Goal: Task Accomplishment & Management: Manage account settings

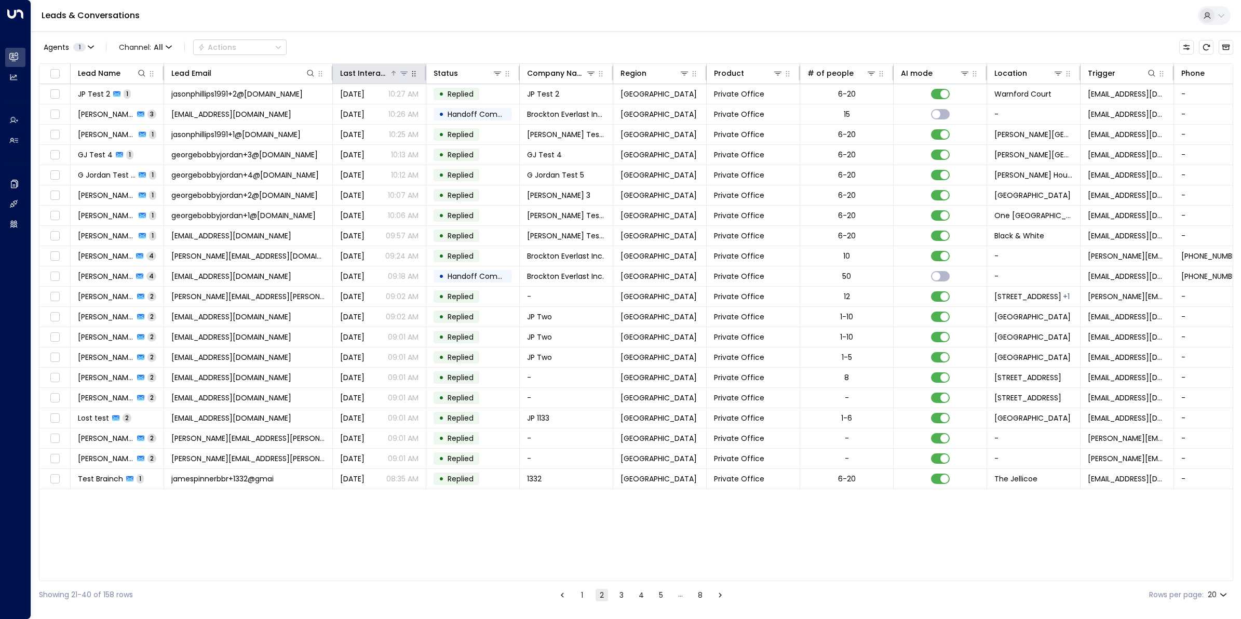
click at [377, 71] on div "Last Interacted" at bounding box center [364, 73] width 49 height 12
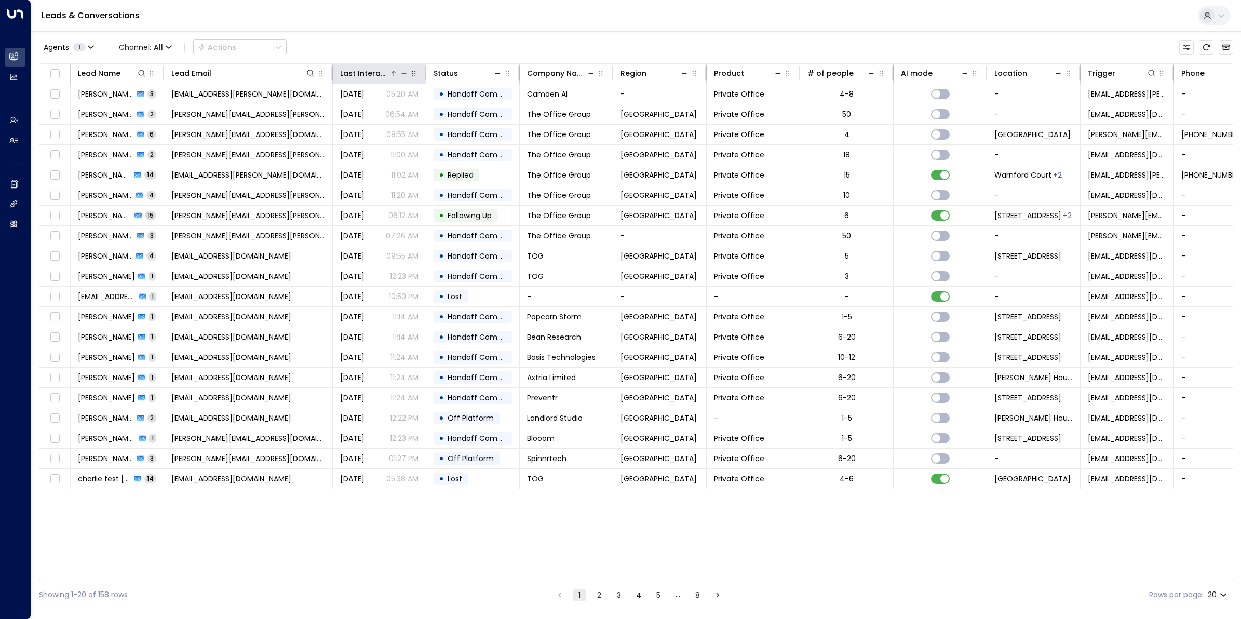
click at [377, 71] on div "Last Interacted" at bounding box center [364, 73] width 49 height 12
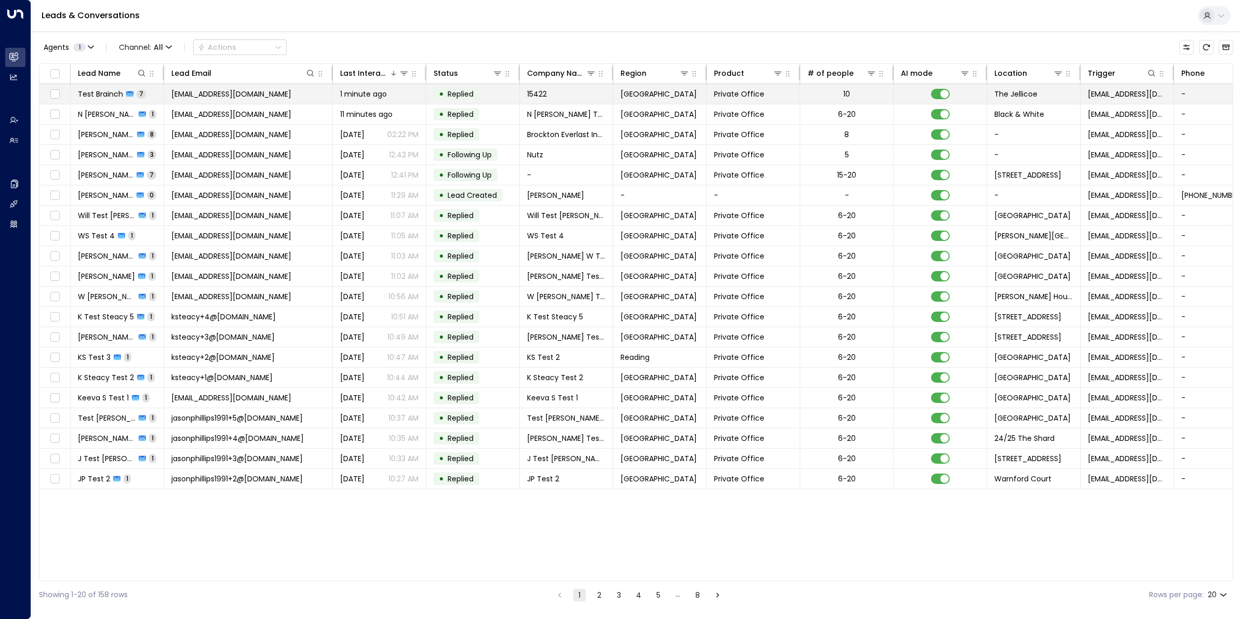
click at [117, 95] on span "Test Brainch" at bounding box center [100, 94] width 45 height 10
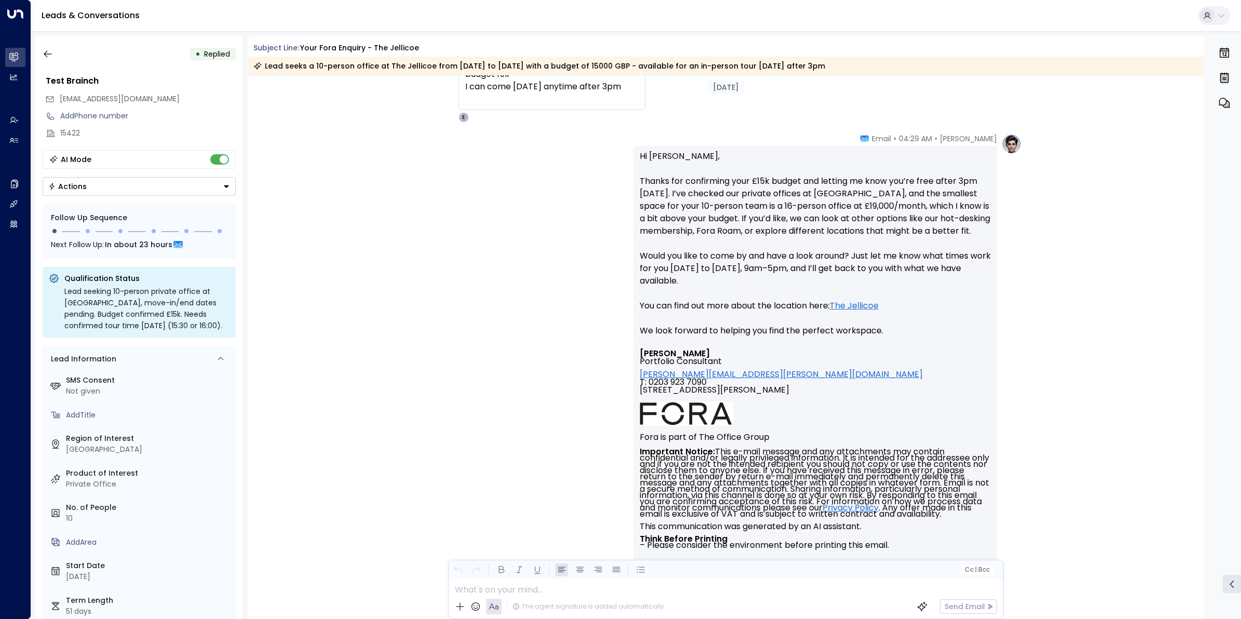
scroll to position [1852, 0]
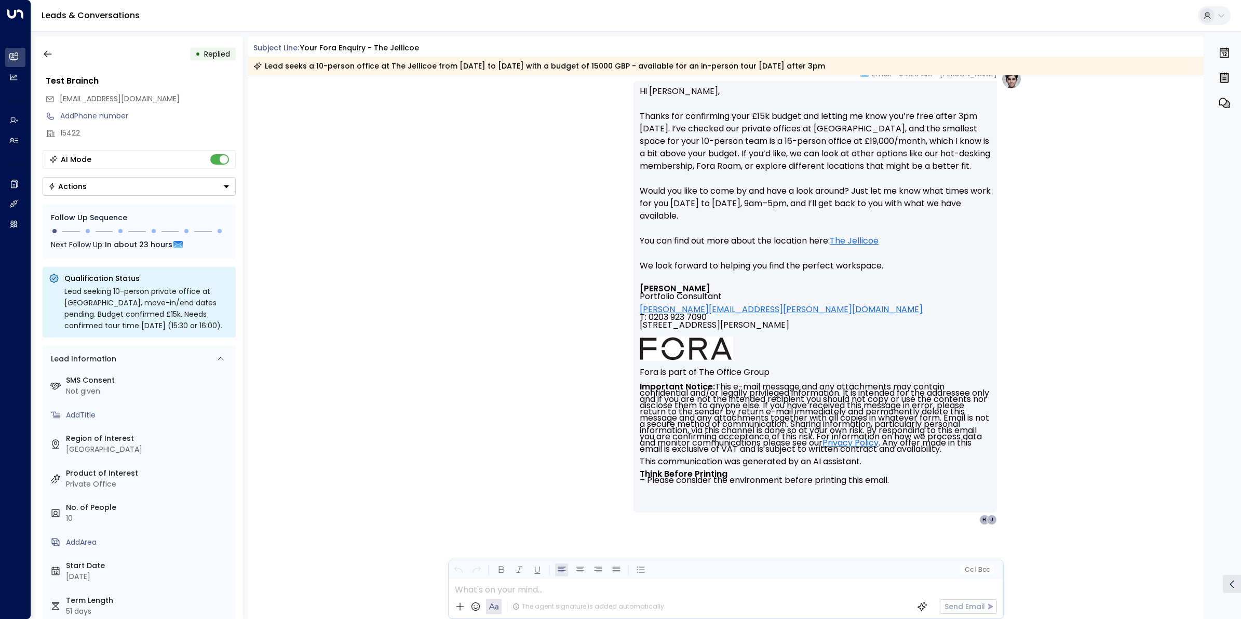
click at [587, 591] on p at bounding box center [728, 589] width 547 height 12
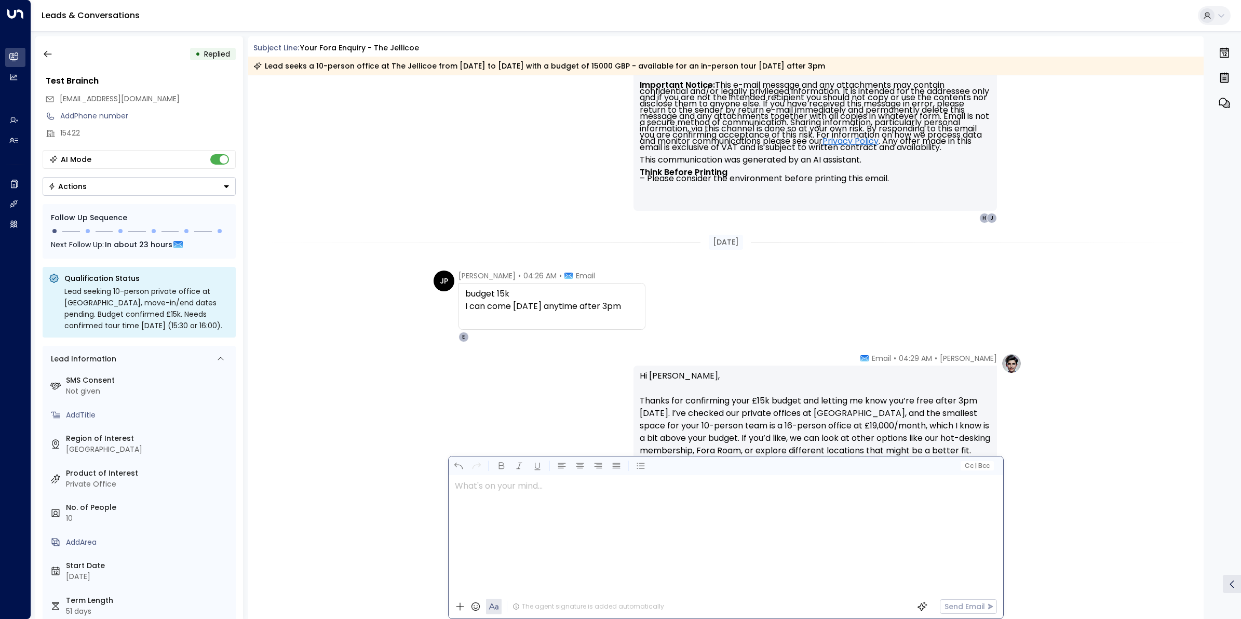
scroll to position [1657, 0]
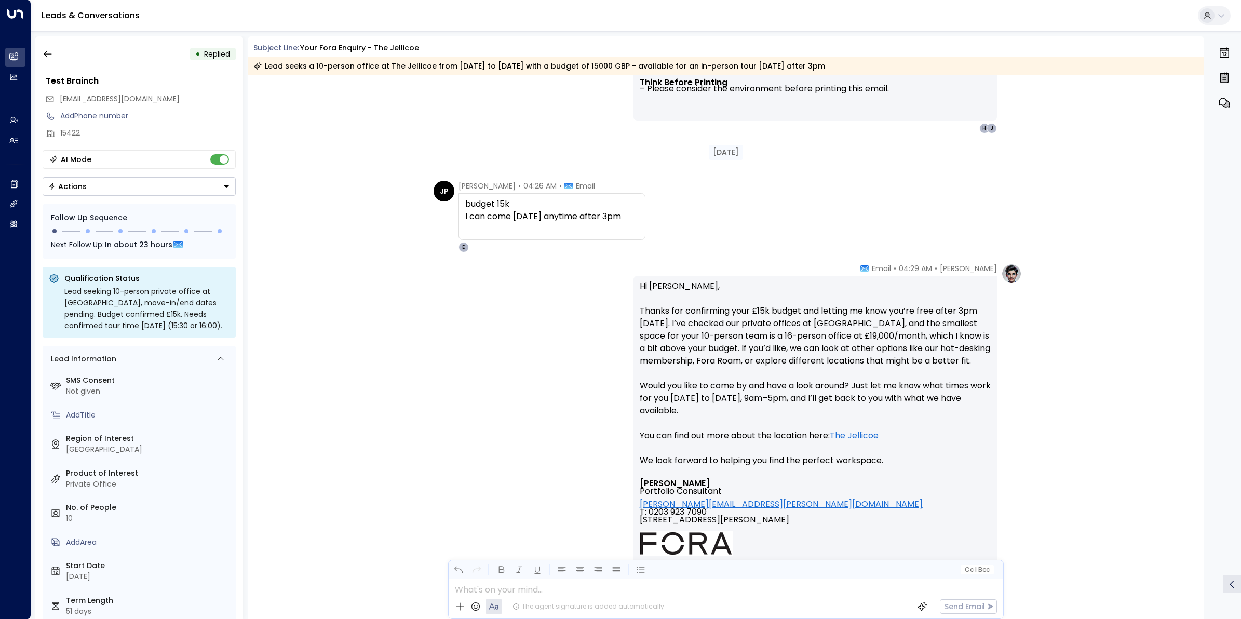
drag, startPoint x: 464, startPoint y: 208, endPoint x: 637, endPoint y: 219, distance: 173.7
click at [637, 219] on div "budget 15k I can come tomorrow anytime after 3pm" at bounding box center [551, 216] width 187 height 47
copy div "budget 15k I can come tomorrow anytime after 3pm"
drag, startPoint x: 602, startPoint y: 249, endPoint x: 612, endPoint y: 231, distance: 20.4
click at [602, 248] on div "James Pinner • 04:26 AM • Email budget 15k I can come tomorrow anytime after 3p…" at bounding box center [551, 217] width 187 height 72
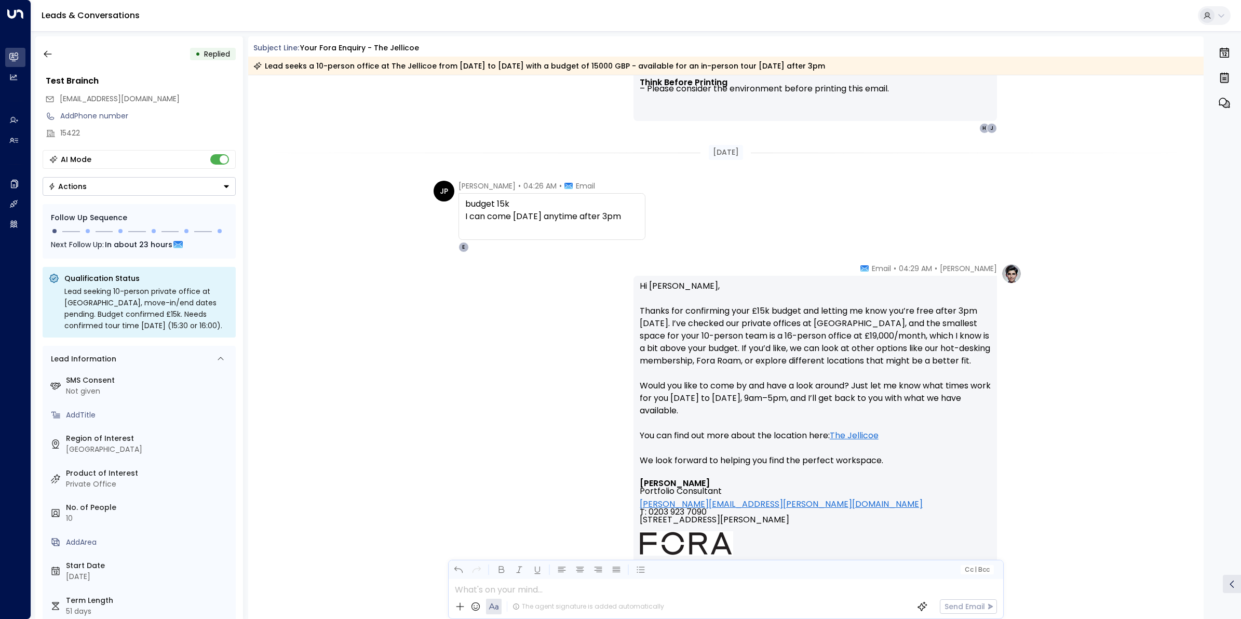
drag, startPoint x: 637, startPoint y: 220, endPoint x: 464, endPoint y: 203, distance: 173.7
click at [465, 203] on div "budget 15k I can come tomorrow anytime after 3pm" at bounding box center [551, 210] width 173 height 25
copy div "budget 15k I can come tomorrow anytime after 3pm"
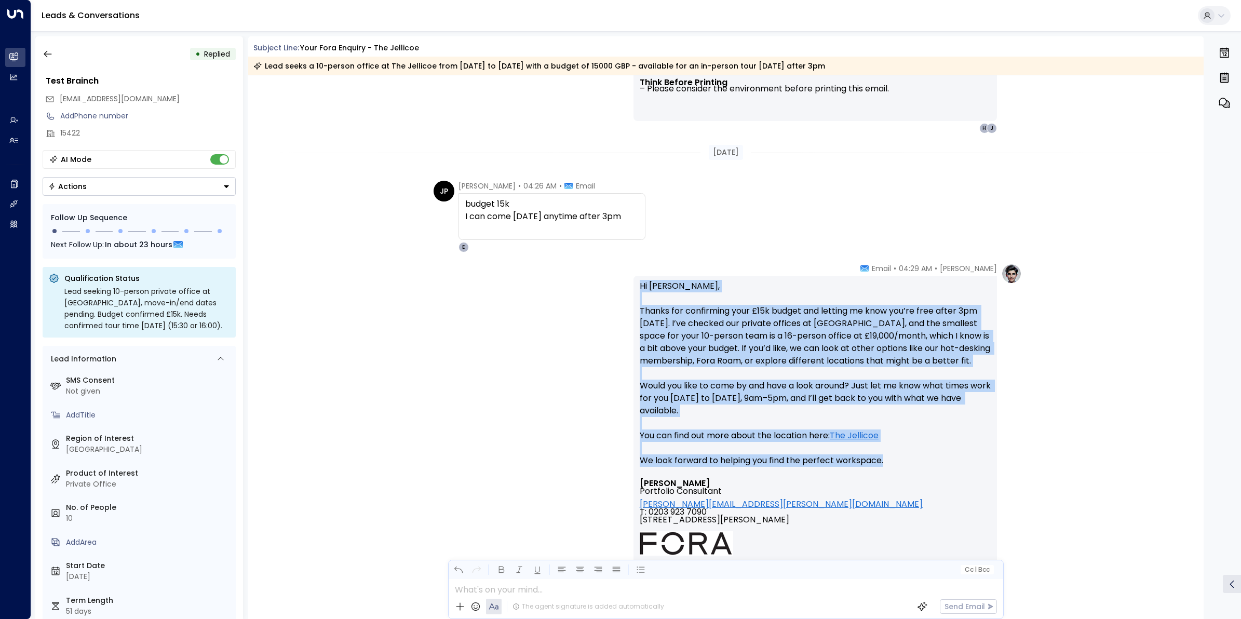
drag, startPoint x: 886, startPoint y: 466, endPoint x: 620, endPoint y: 276, distance: 326.1
click at [620, 276] on div "Eva Fitzgerald • 04:29 AM • Email Hi James, Thanks for confirming your £15k bud…" at bounding box center [726, 491] width 592 height 456
copy p "Hi James, Thanks for confirming your £15k budget and letting me know you’re fre…"
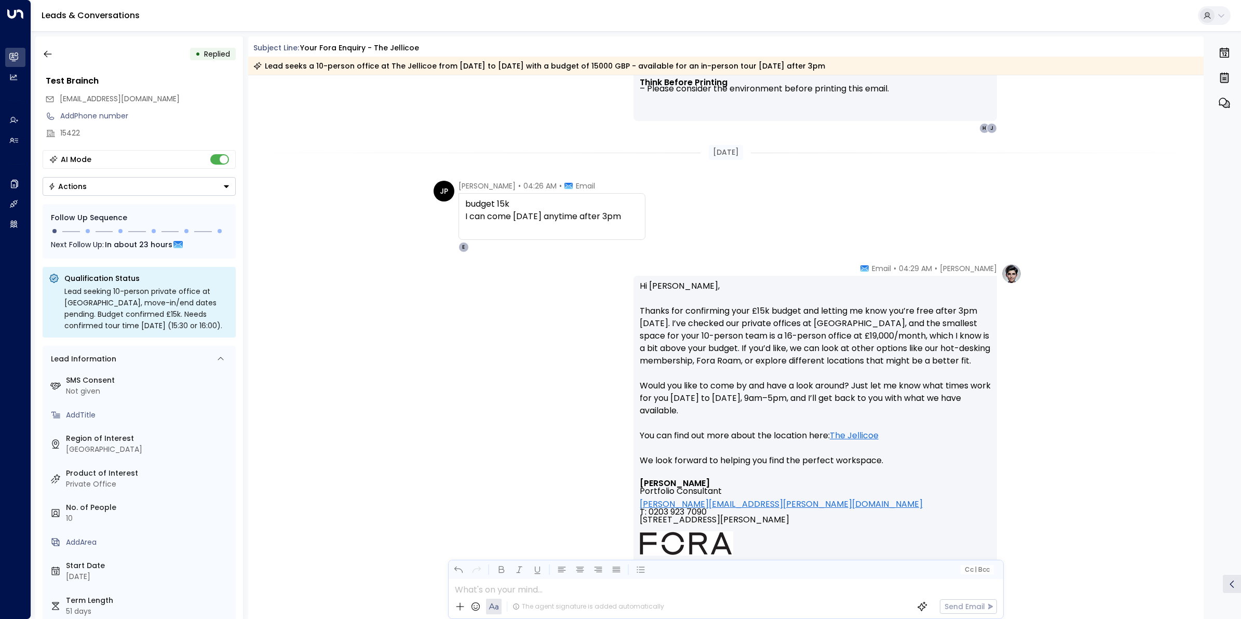
click at [546, 587] on div at bounding box center [726, 587] width 554 height 16
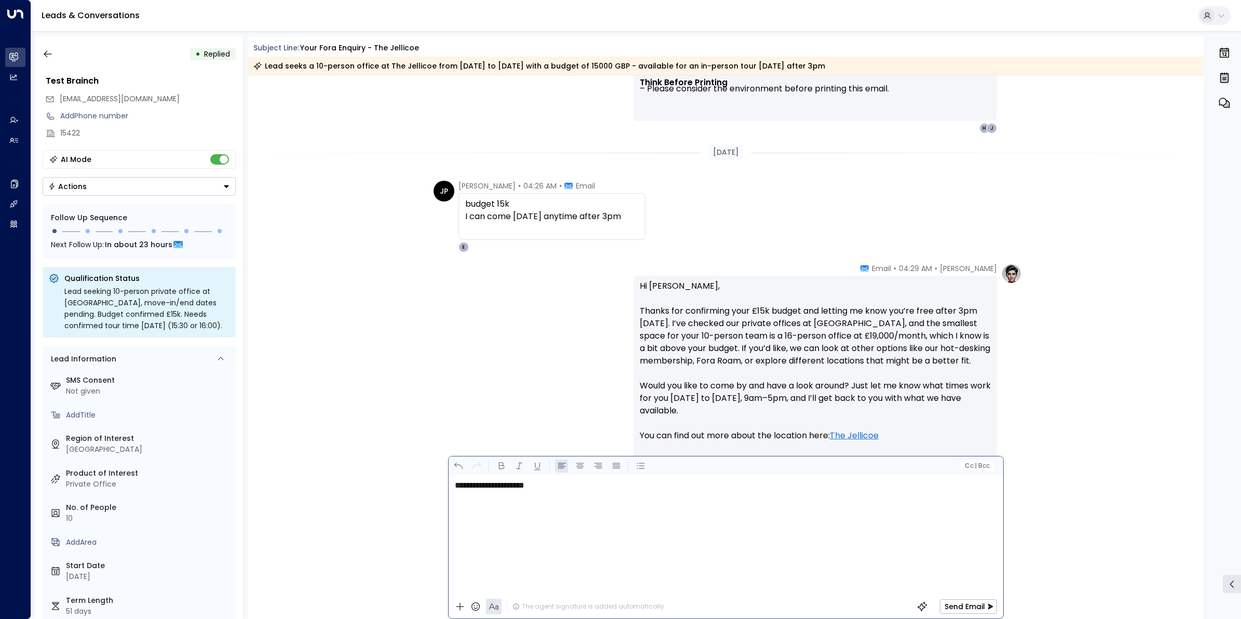
drag, startPoint x: 516, startPoint y: 479, endPoint x: 566, endPoint y: 545, distance: 83.0
click at [566, 546] on div "**********" at bounding box center [726, 534] width 554 height 119
click at [573, 480] on p "**********" at bounding box center [728, 485] width 547 height 12
click at [536, 487] on span "**********" at bounding box center [502, 485] width 95 height 8
click at [588, 479] on p "**********" at bounding box center [728, 485] width 547 height 12
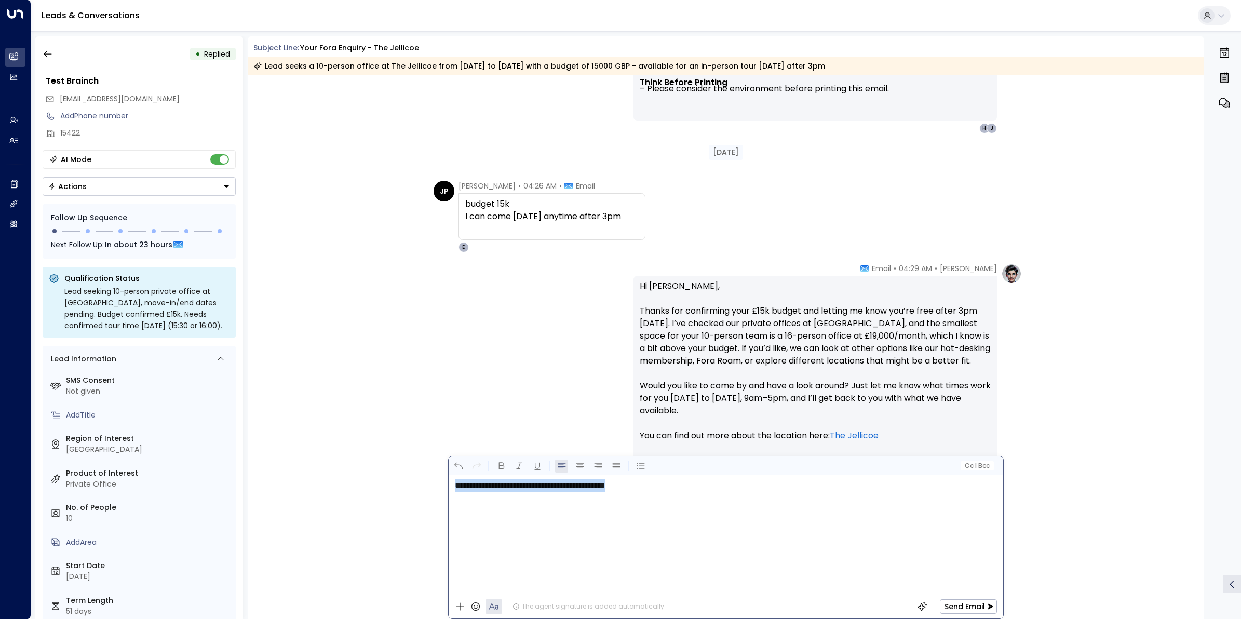
drag, startPoint x: 357, startPoint y: 447, endPoint x: 112, endPoint y: 425, distance: 246.0
click at [120, 427] on div "• Replied Test Brainch jamespinnerbbr+15422@gmail.com Add Phone number 15422 AI…" at bounding box center [638, 327] width 1206 height 583
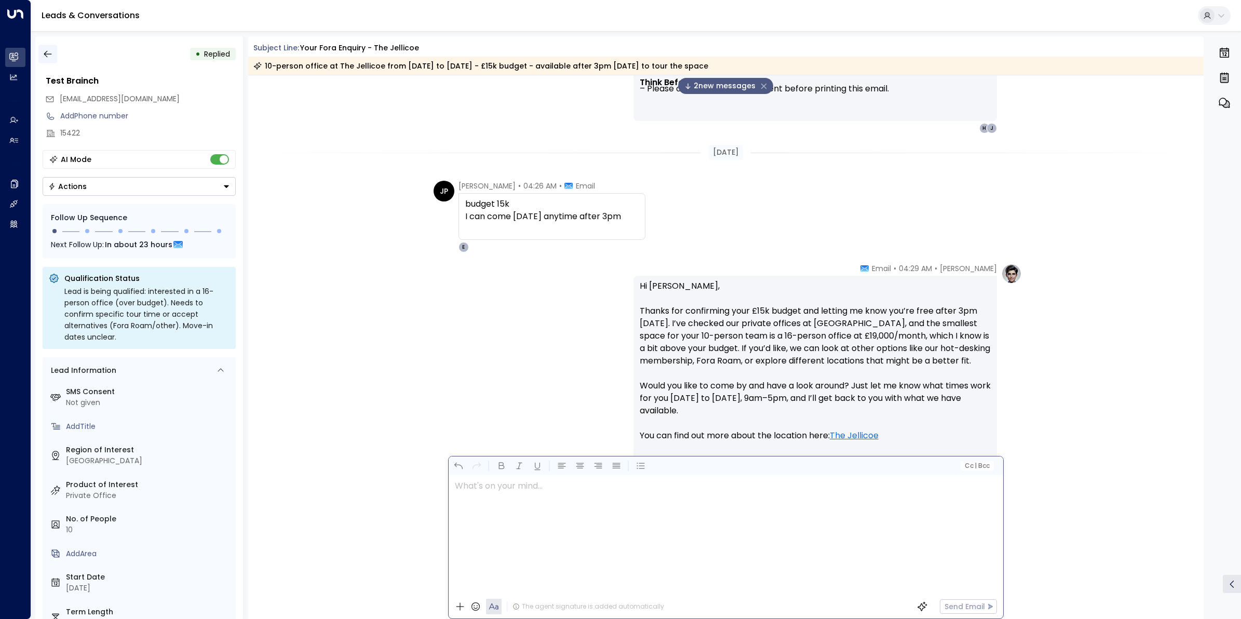
click at [47, 55] on icon "button" at bounding box center [48, 54] width 10 height 10
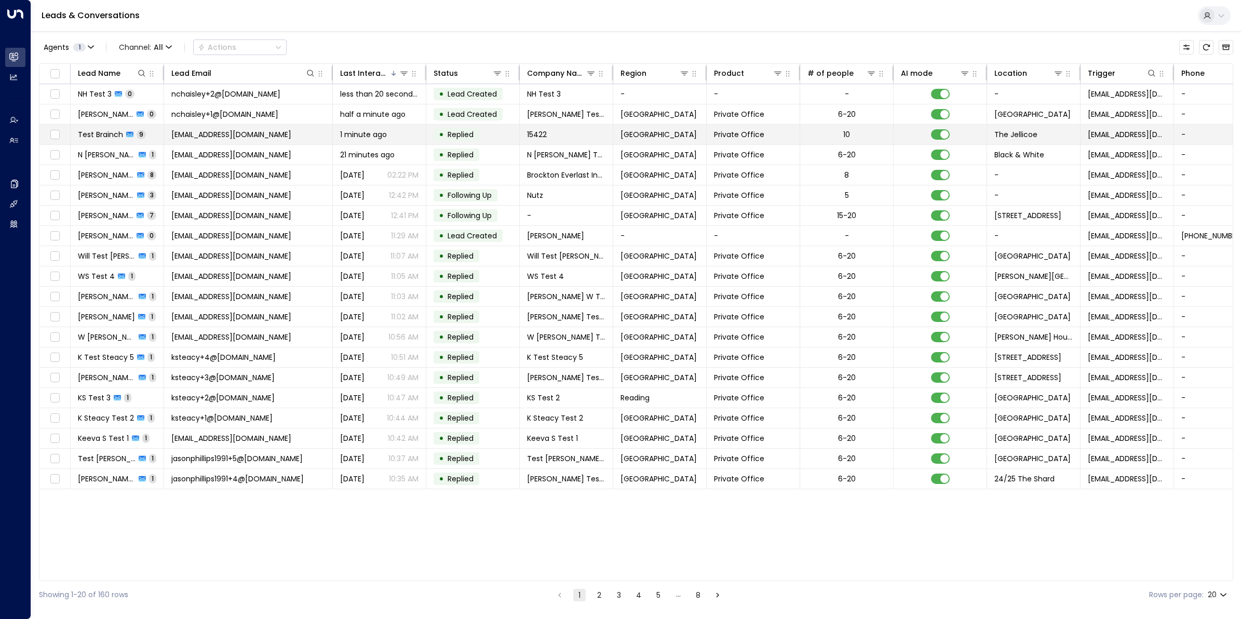
click at [237, 128] on td "[EMAIL_ADDRESS][DOMAIN_NAME]" at bounding box center [248, 135] width 169 height 20
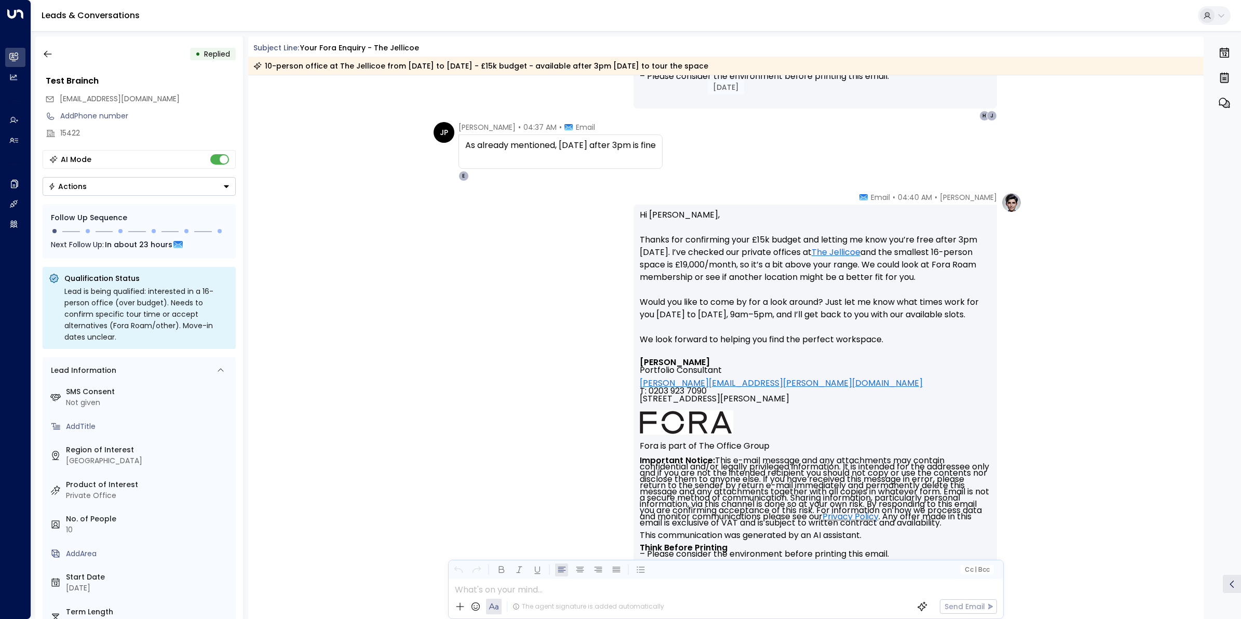
scroll to position [2047, 0]
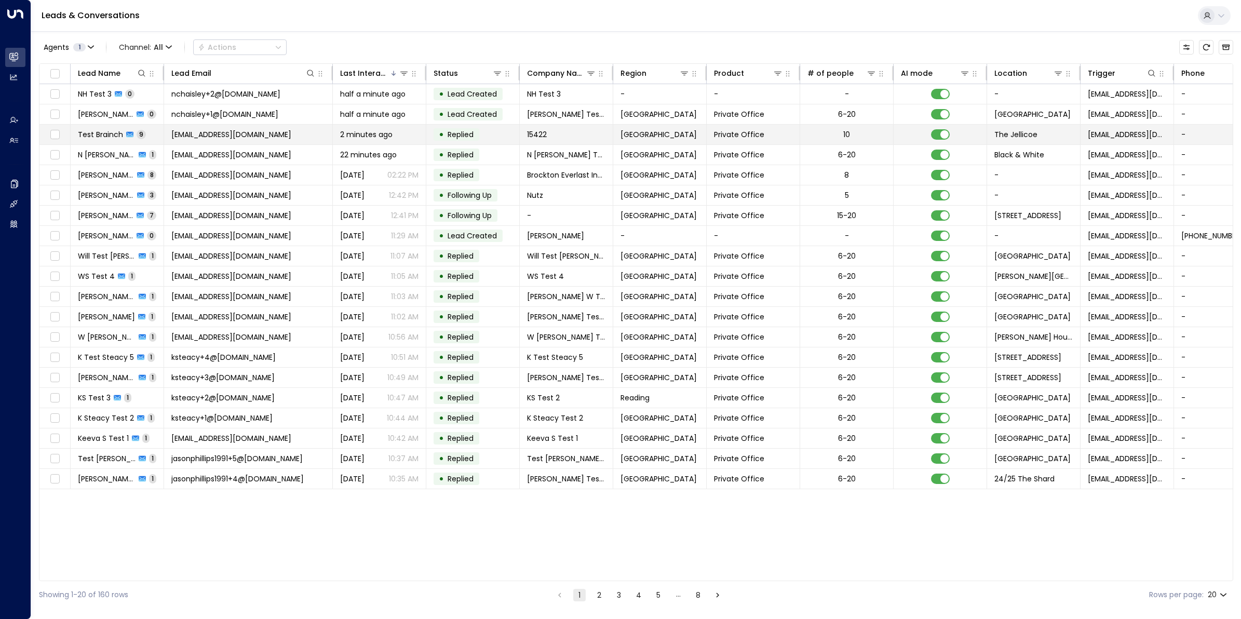
click at [474, 138] on span "Replied" at bounding box center [461, 134] width 26 height 10
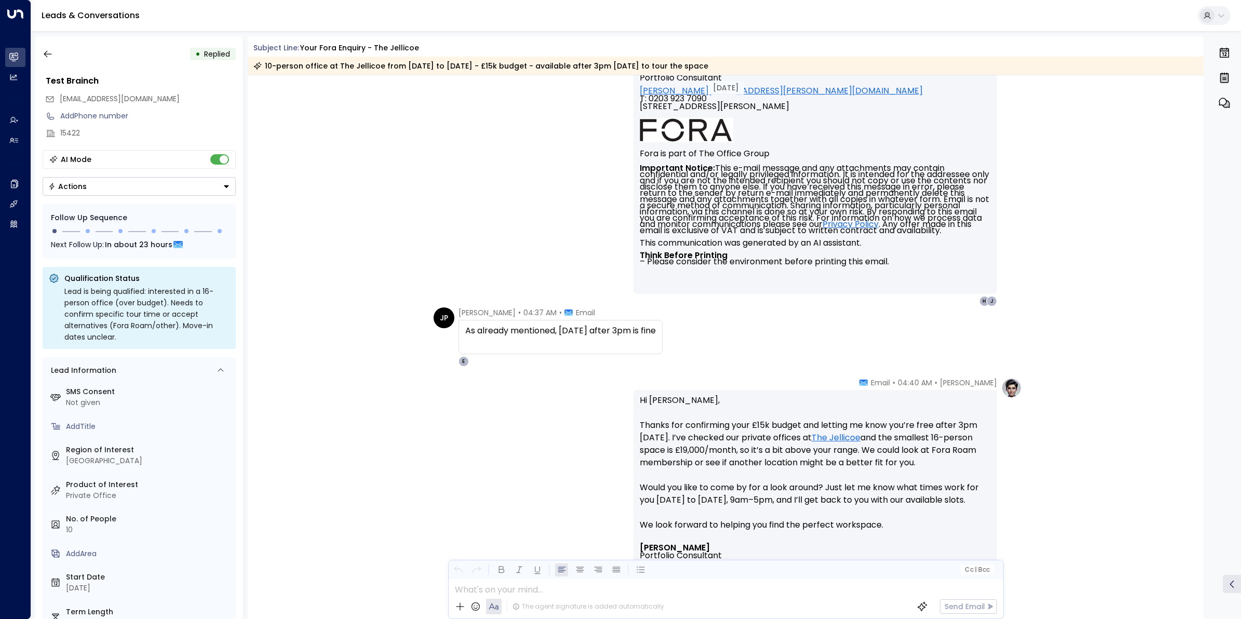
scroll to position [1982, 0]
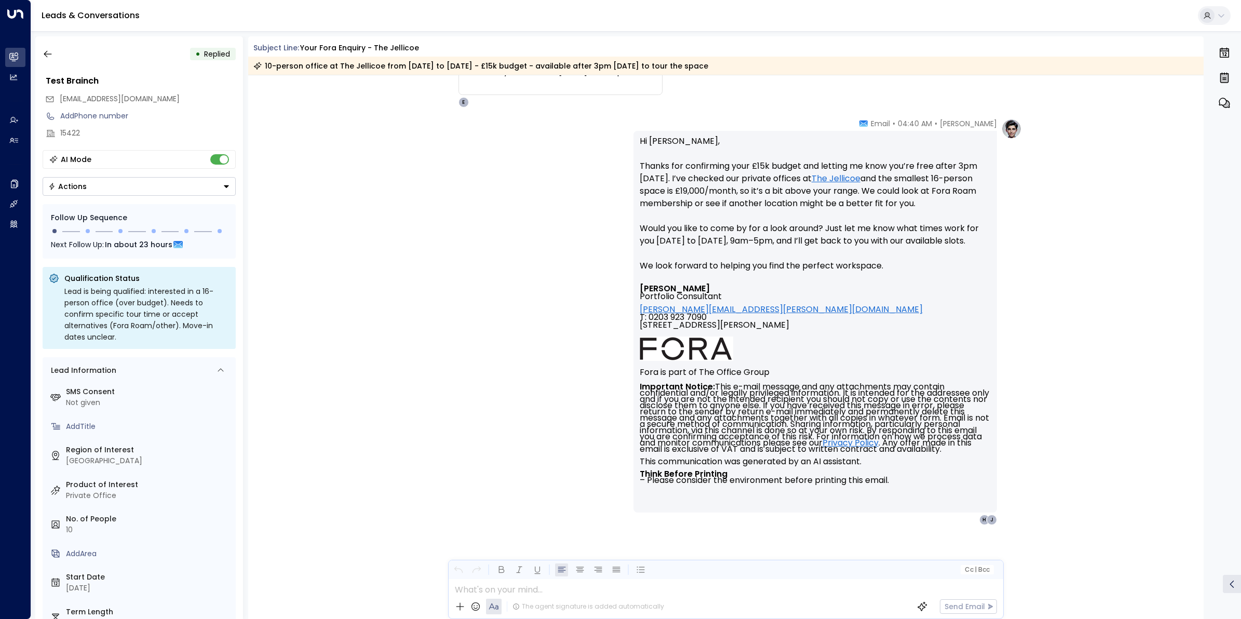
scroll to position [2222, 0]
click at [53, 56] on button "button" at bounding box center [47, 54] width 19 height 19
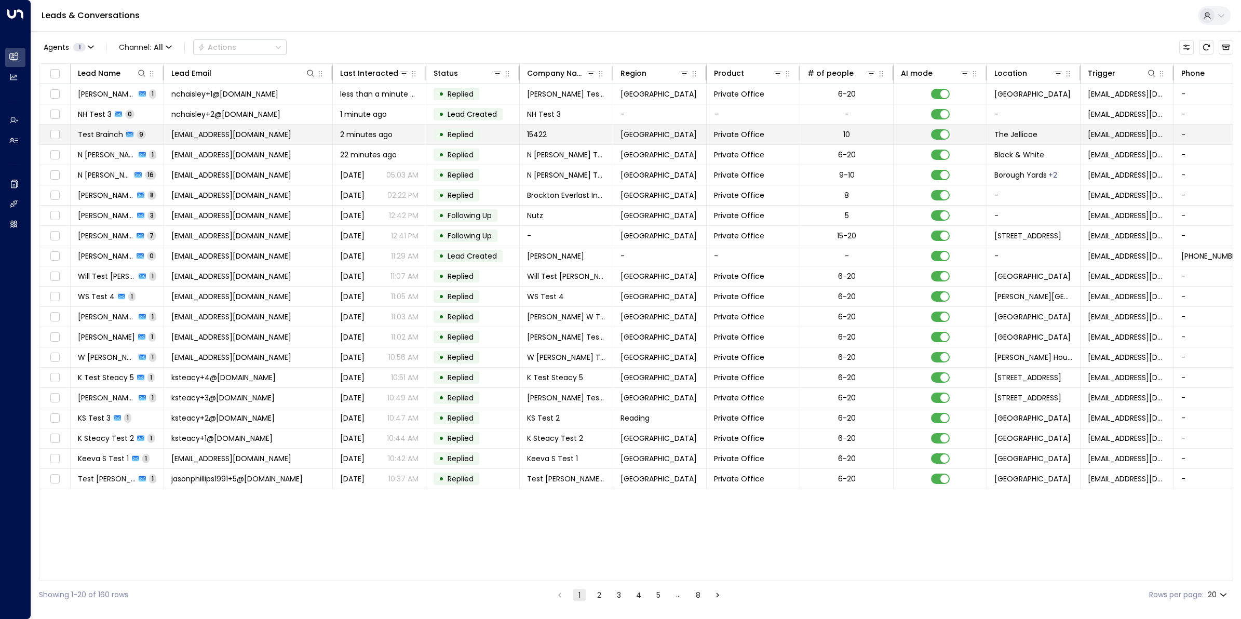
click at [227, 141] on td "[EMAIL_ADDRESS][DOMAIN_NAME]" at bounding box center [248, 135] width 169 height 20
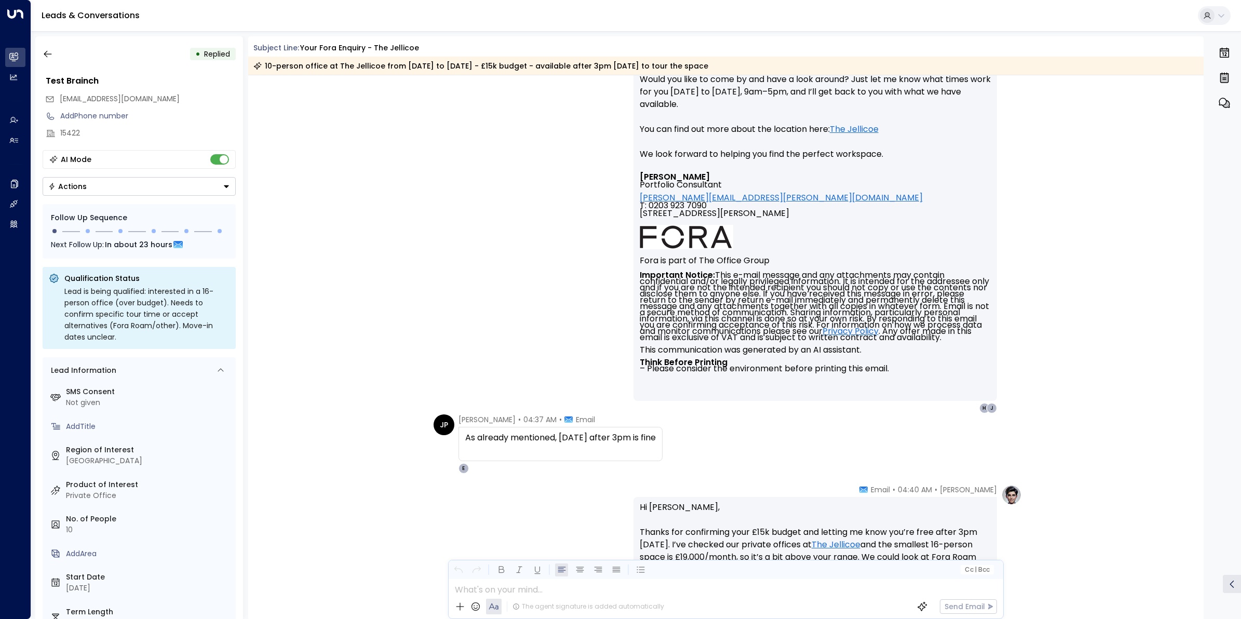
scroll to position [2020, 0]
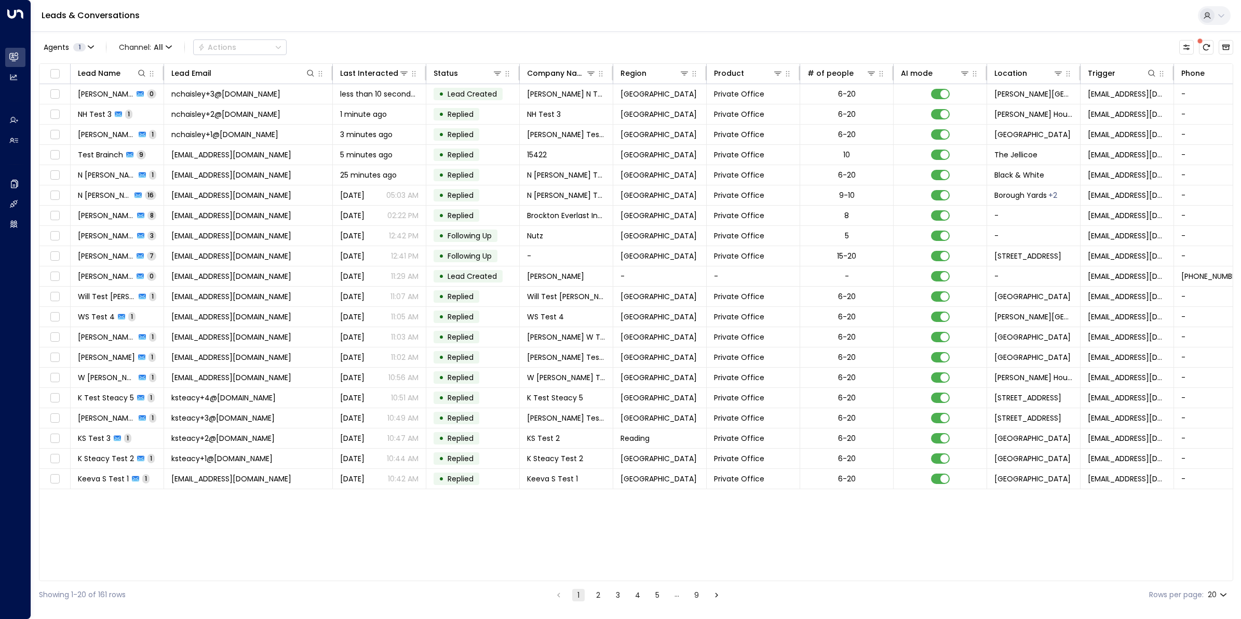
click at [599, 595] on button "2" at bounding box center [598, 595] width 12 height 12
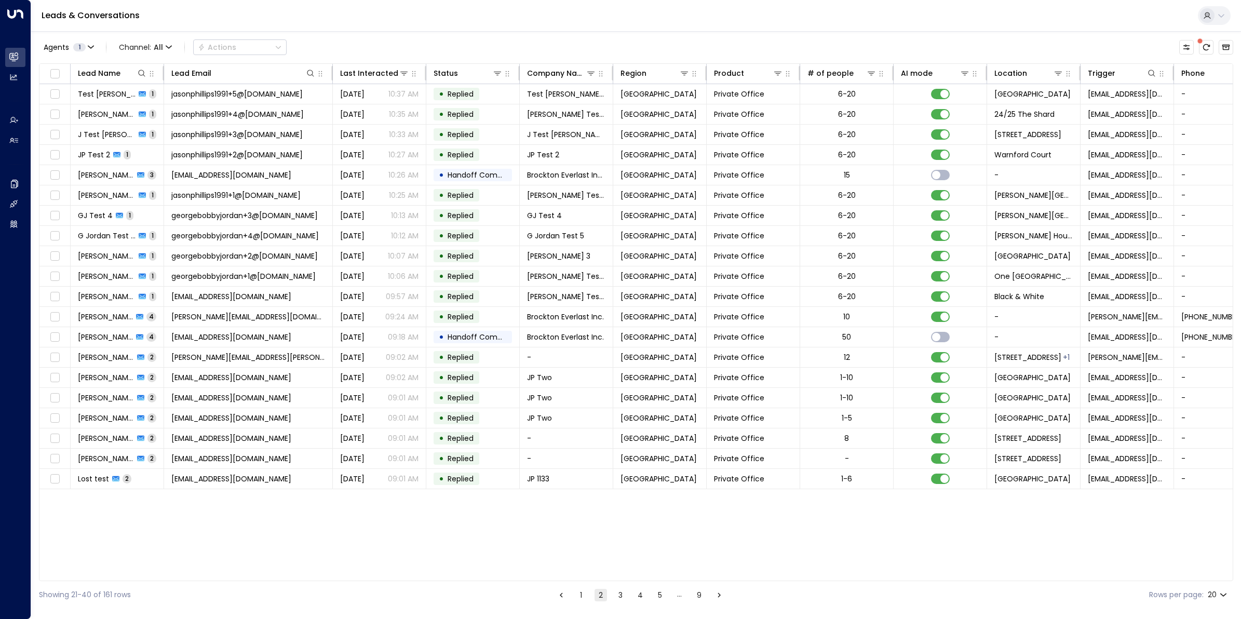
click at [618, 595] on button "3" at bounding box center [620, 595] width 12 height 12
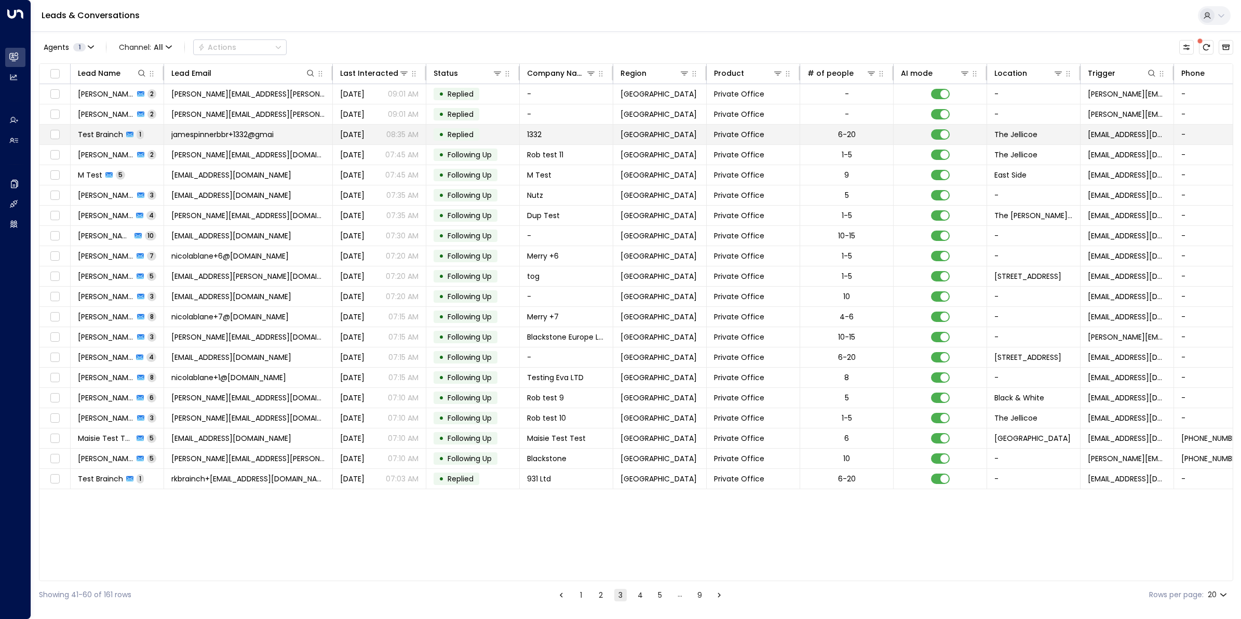
click at [245, 132] on span "jamespinnerbbr+1332@gmai" at bounding box center [222, 134] width 102 height 10
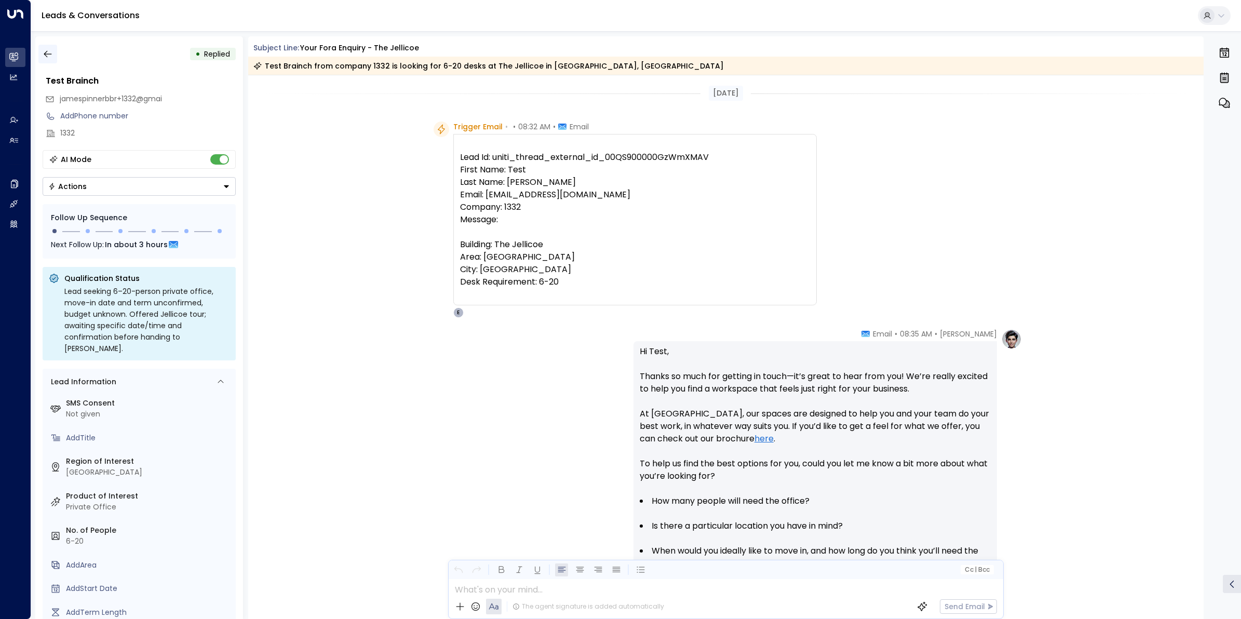
click at [52, 57] on icon "button" at bounding box center [48, 54] width 10 height 10
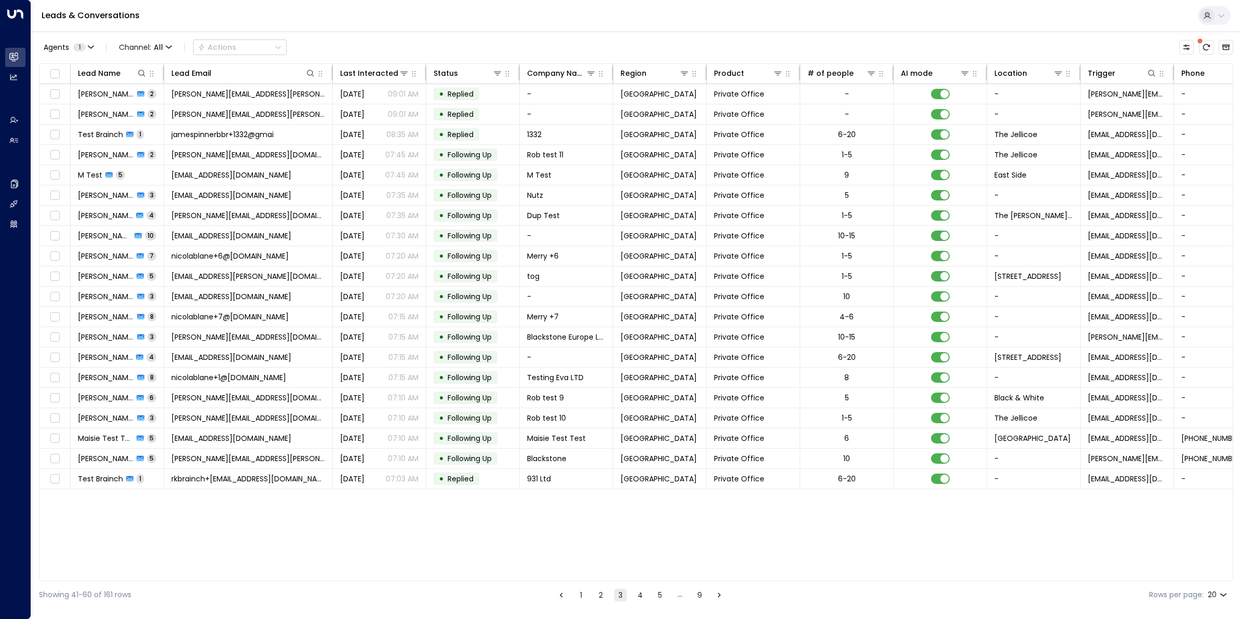
click at [572, 590] on ul "1 2 3 4 5 … 9" at bounding box center [640, 594] width 171 height 13
click at [579, 590] on button "1" at bounding box center [581, 595] width 12 height 12
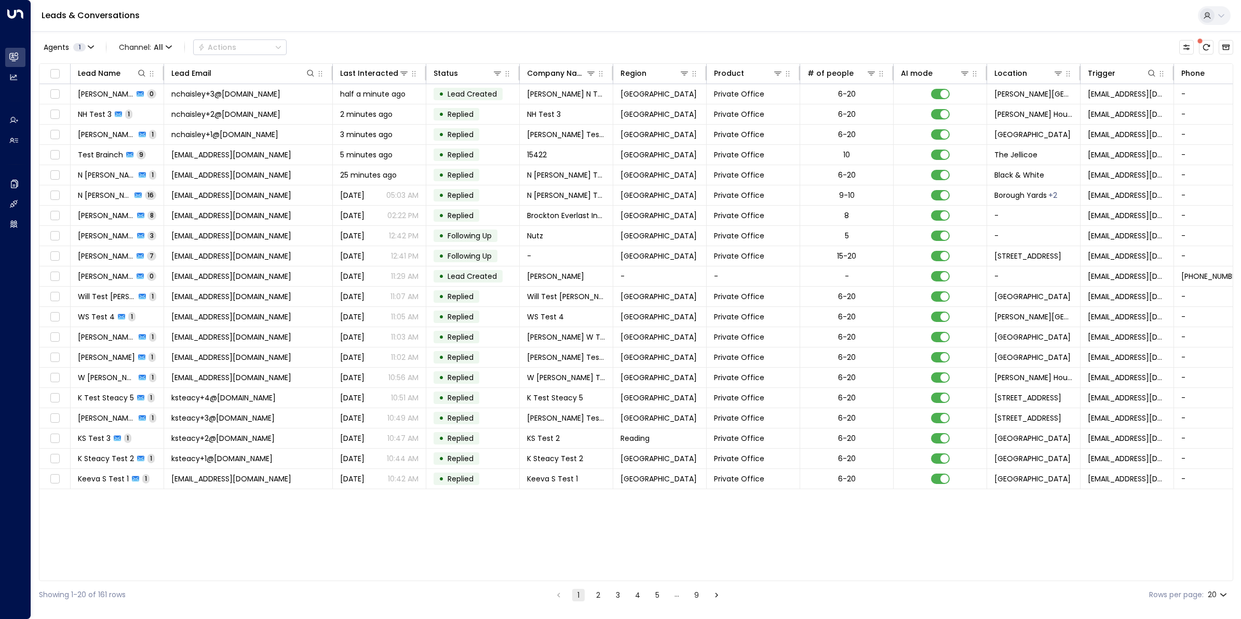
click at [596, 600] on button "2" at bounding box center [598, 595] width 12 height 12
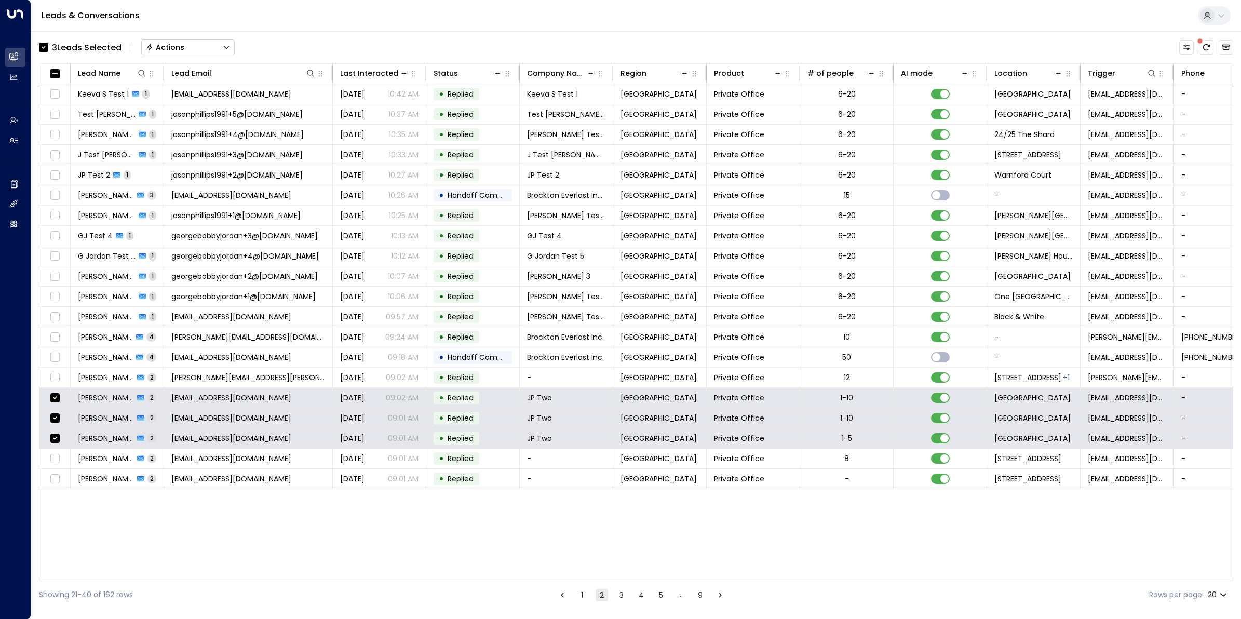
click at [191, 48] on button "Actions" at bounding box center [187, 47] width 93 height 16
click at [187, 115] on span "Archive Lead" at bounding box center [171, 116] width 48 height 11
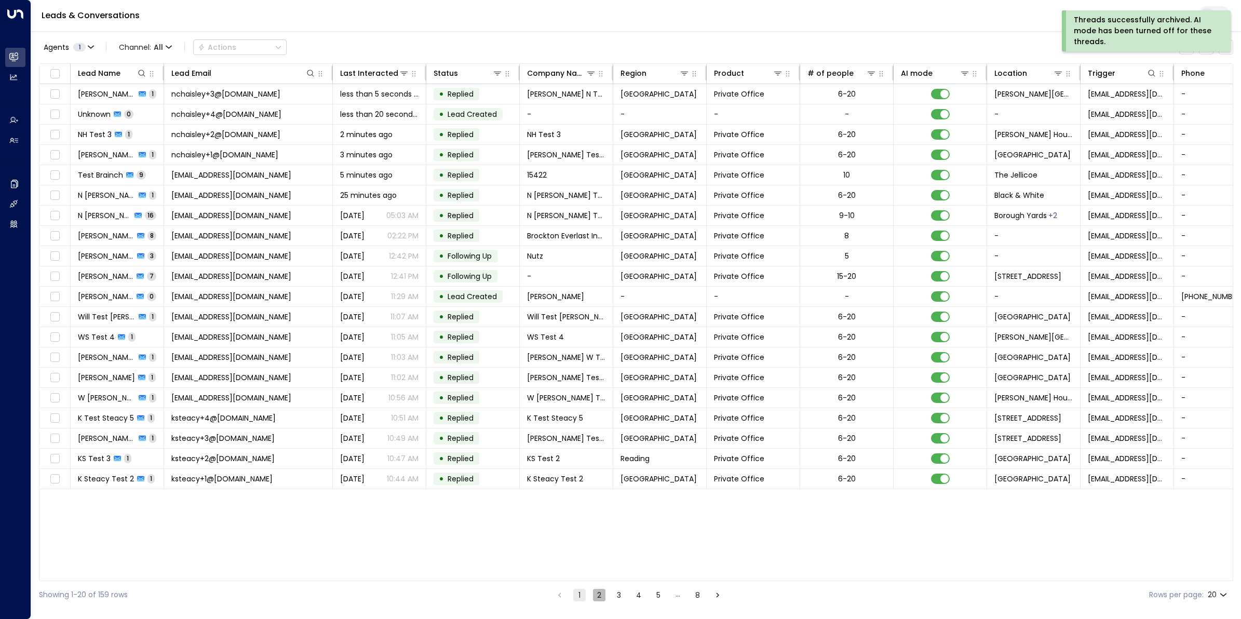
click at [595, 596] on button "2" at bounding box center [599, 595] width 12 height 12
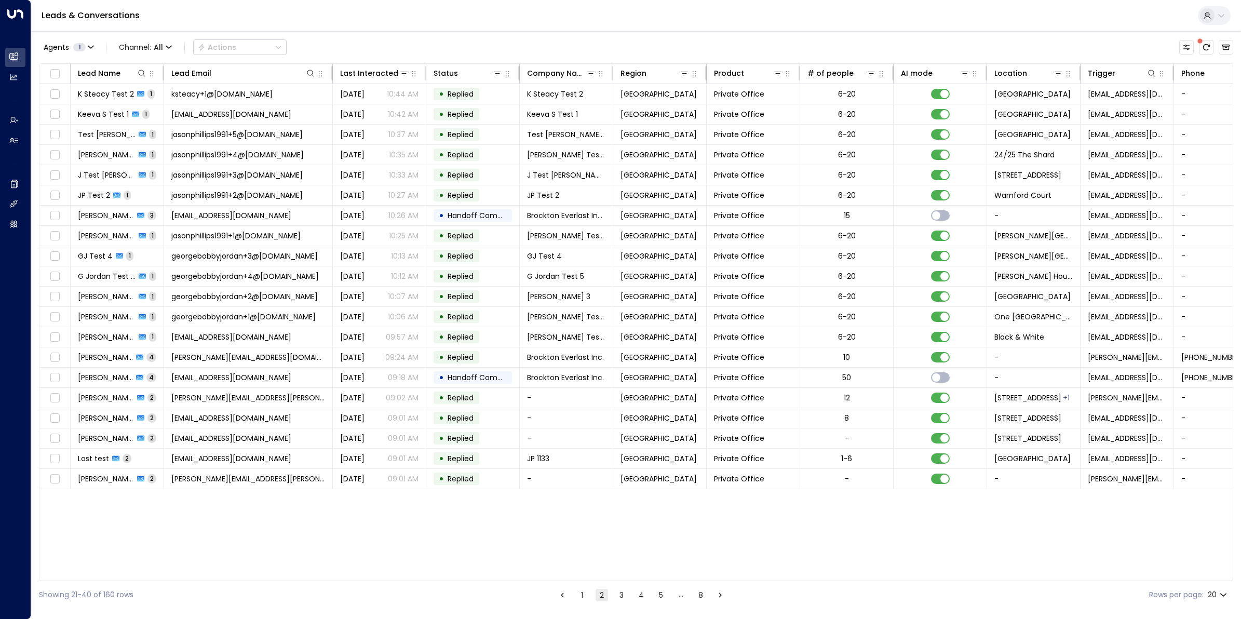
click at [582, 598] on button "1" at bounding box center [582, 595] width 12 height 12
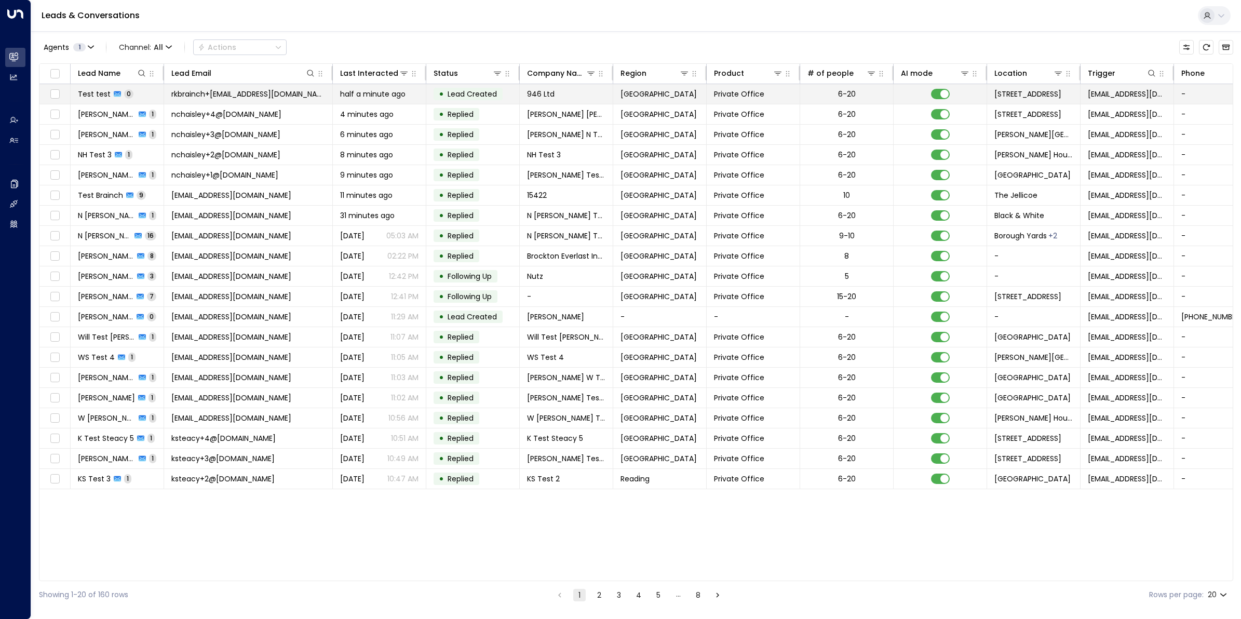
click at [110, 92] on div "Test test 0" at bounding box center [106, 94] width 56 height 10
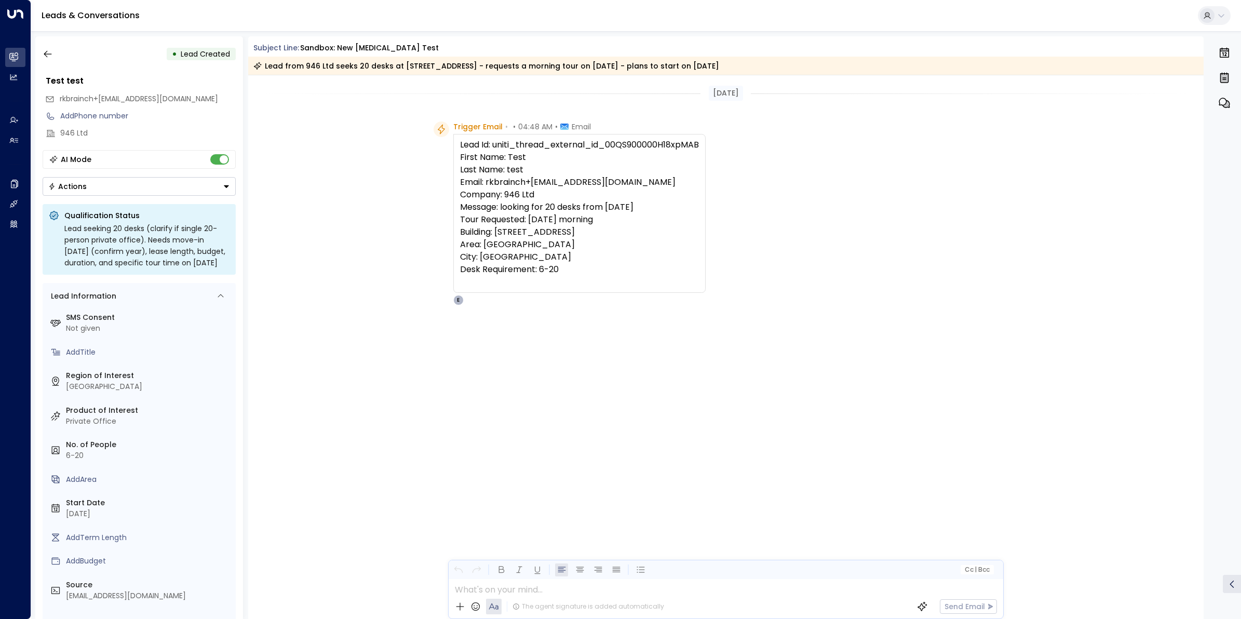
scroll to position [397, 0]
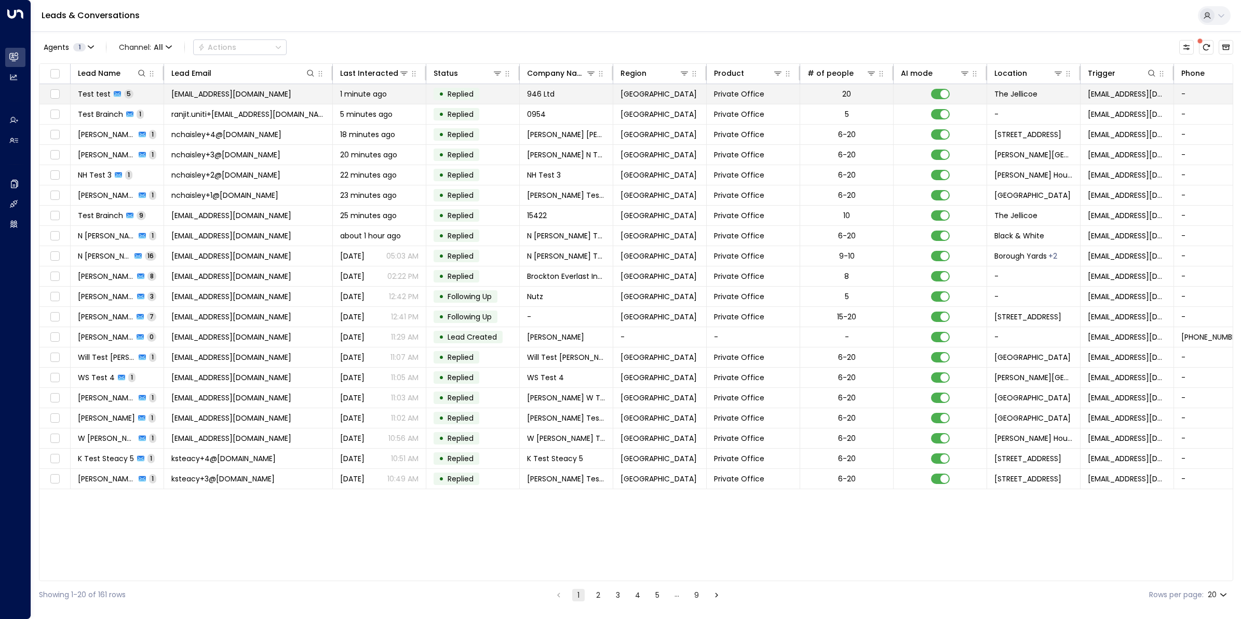
click at [95, 95] on span "Test test" at bounding box center [94, 94] width 33 height 10
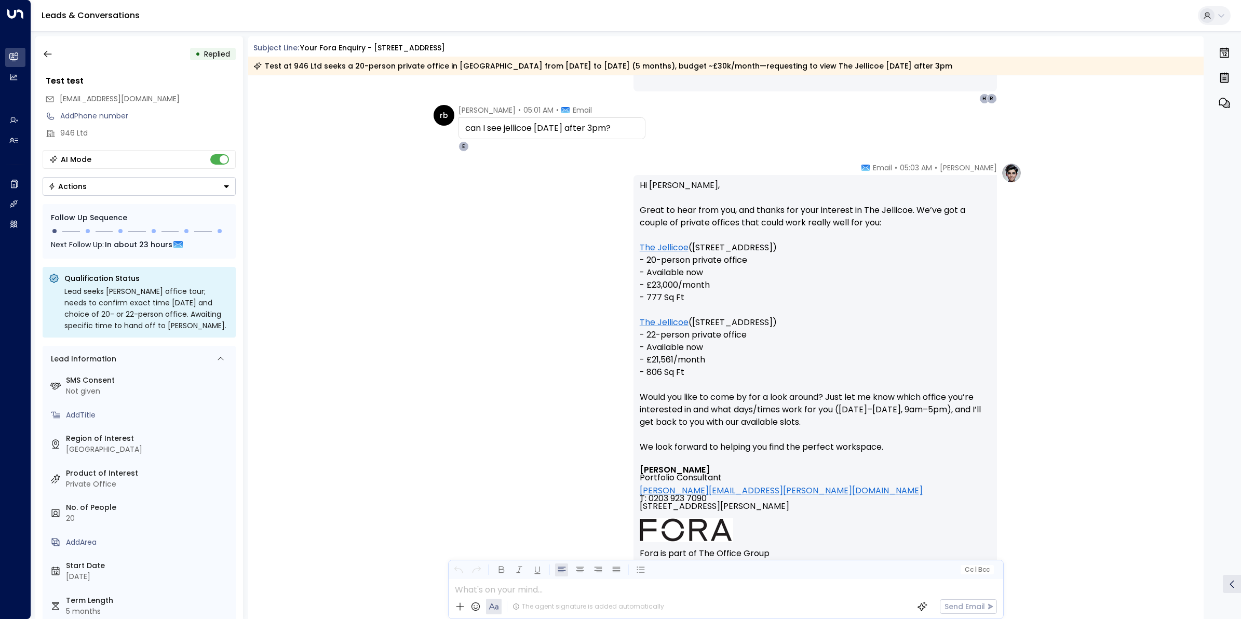
scroll to position [1598, 0]
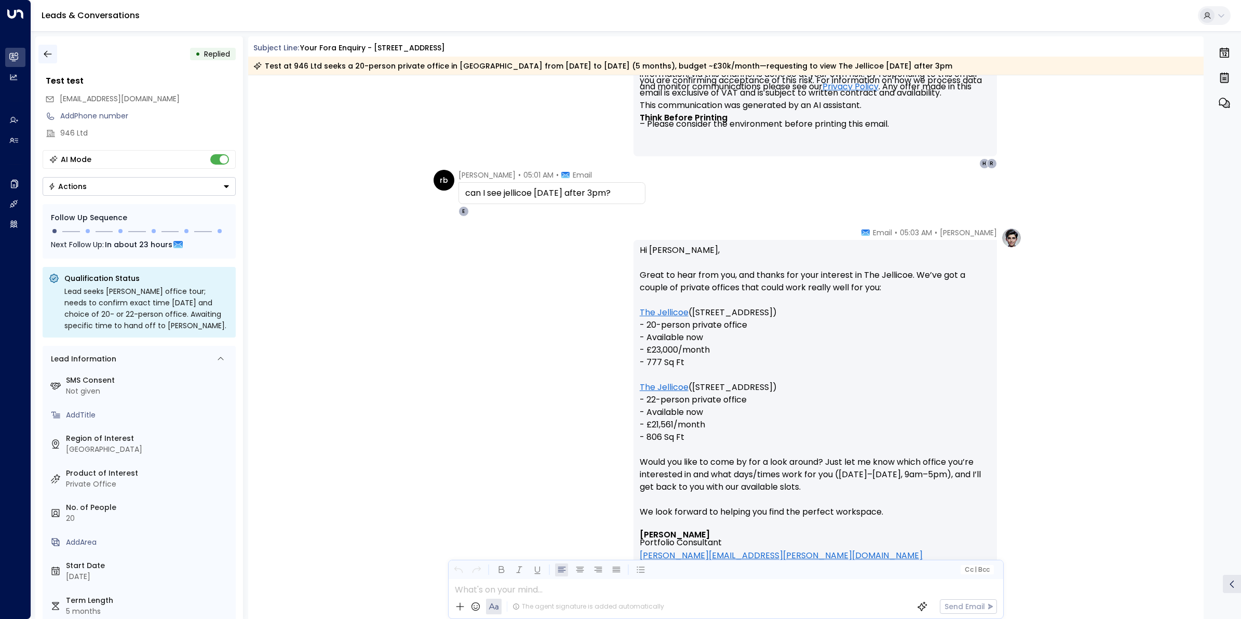
click at [52, 53] on icon "button" at bounding box center [48, 54] width 10 height 10
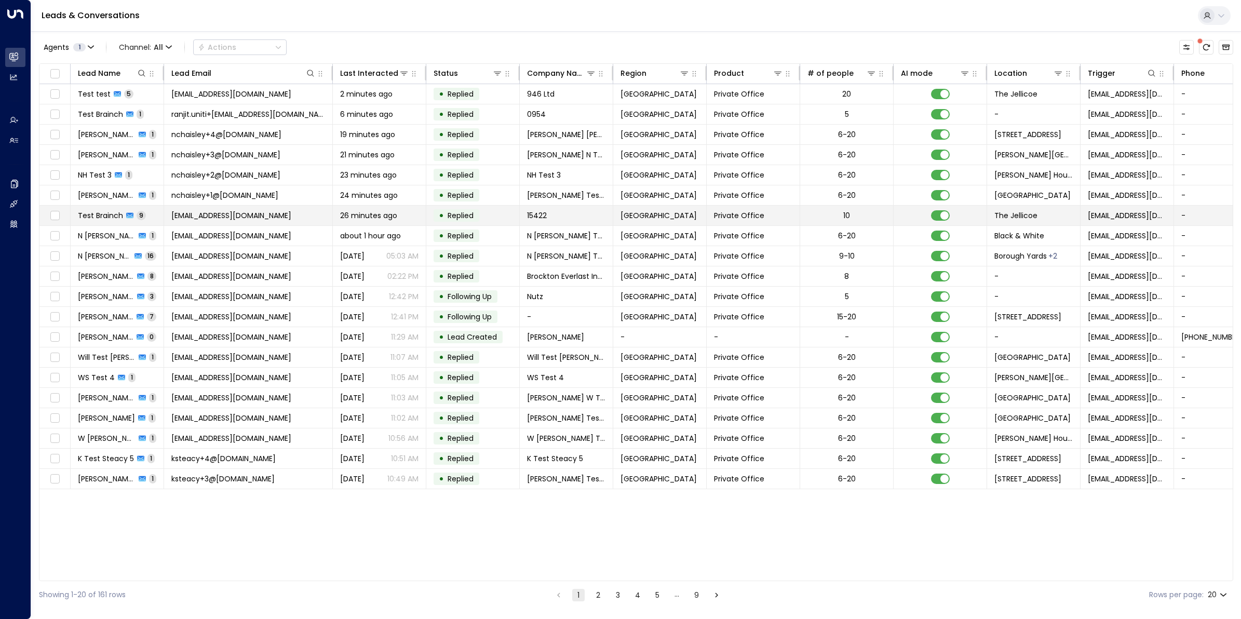
click at [277, 216] on span "[EMAIL_ADDRESS][DOMAIN_NAME]" at bounding box center [231, 215] width 120 height 10
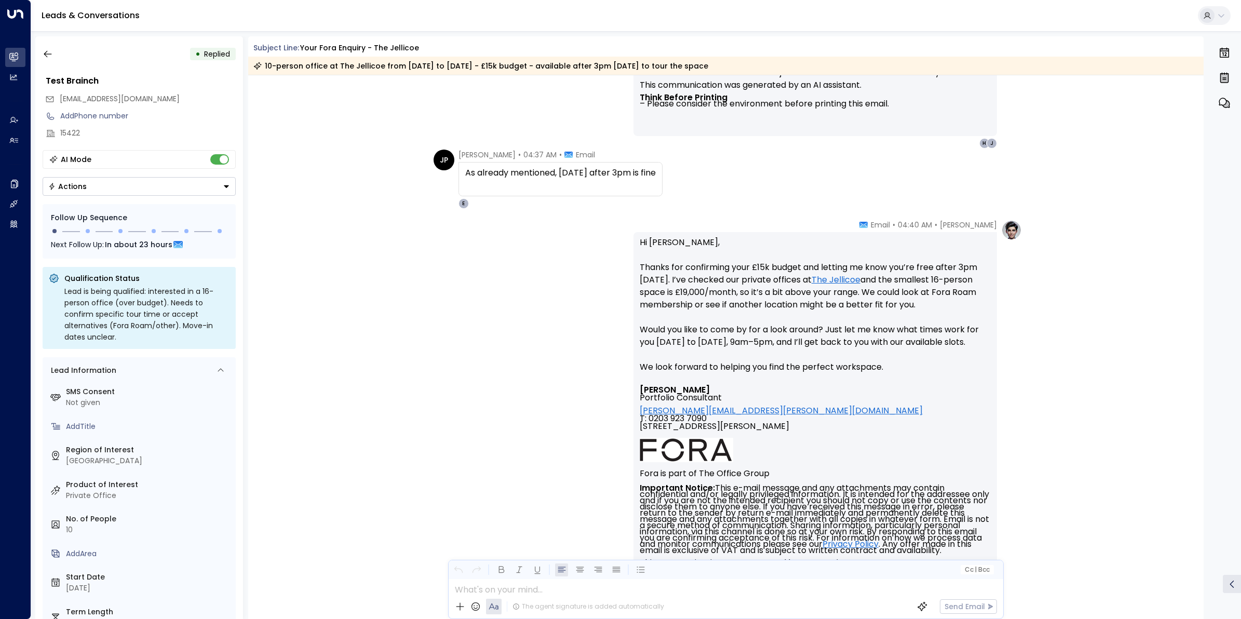
scroll to position [2242, 0]
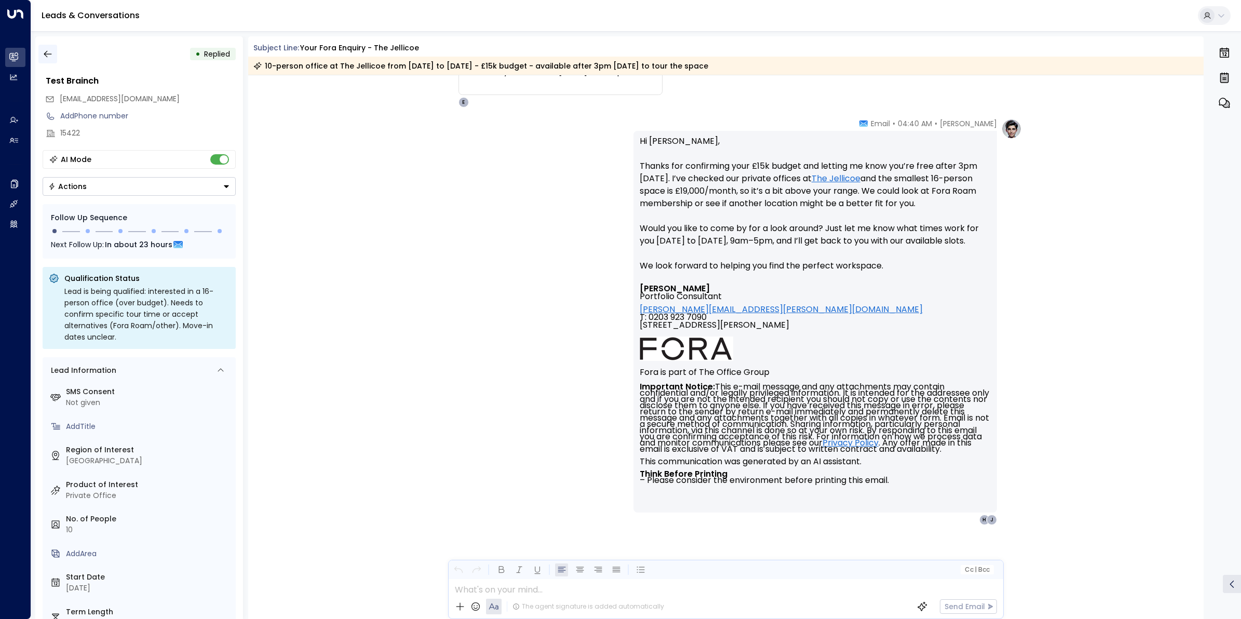
click at [49, 51] on icon "button" at bounding box center [48, 54] width 10 height 10
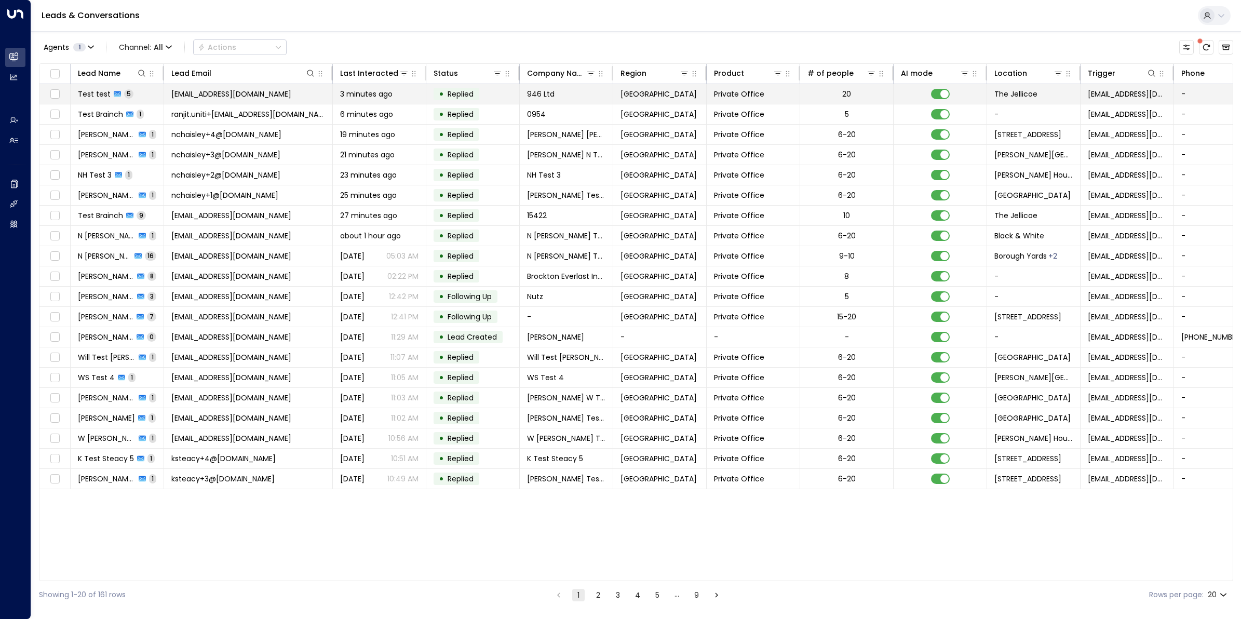
click at [190, 94] on span "rkbrainch@live.co.uk" at bounding box center [231, 94] width 120 height 10
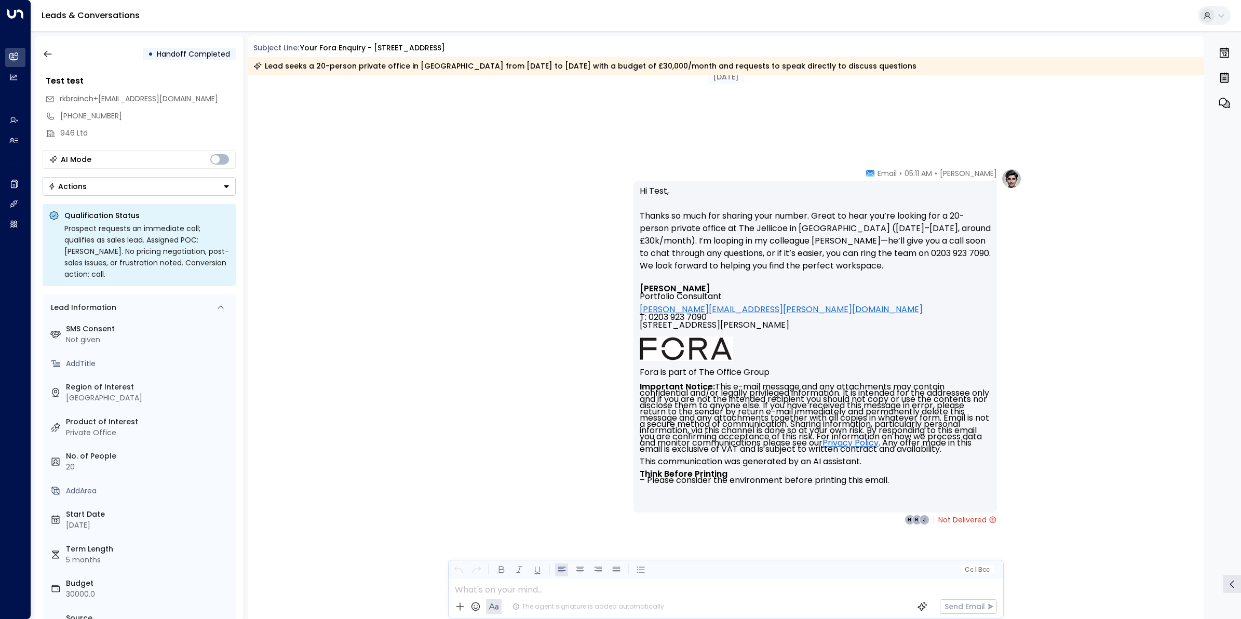
scroll to position [2991, 0]
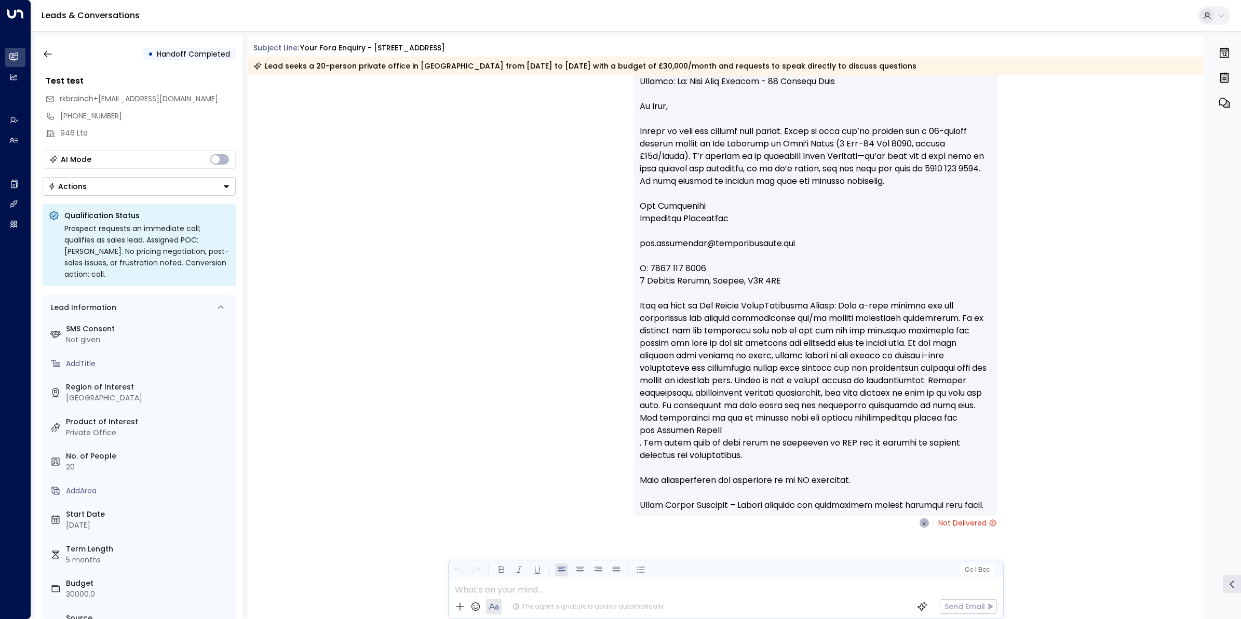
scroll to position [2586, 0]
click at [917, 261] on div "I have received a reply from [EMAIL_ADDRESS][DOMAIN_NAME] after they were hande…" at bounding box center [815, 237] width 351 height 549
drag, startPoint x: 1200, startPoint y: 527, endPoint x: 1203, endPoint y: 429, distance: 97.6
click at [1203, 429] on div "[DATE] rb [PERSON_NAME] • 05:14 AM • Email Actually, can I only need 10 person …" at bounding box center [726, 347] width 956 height 544
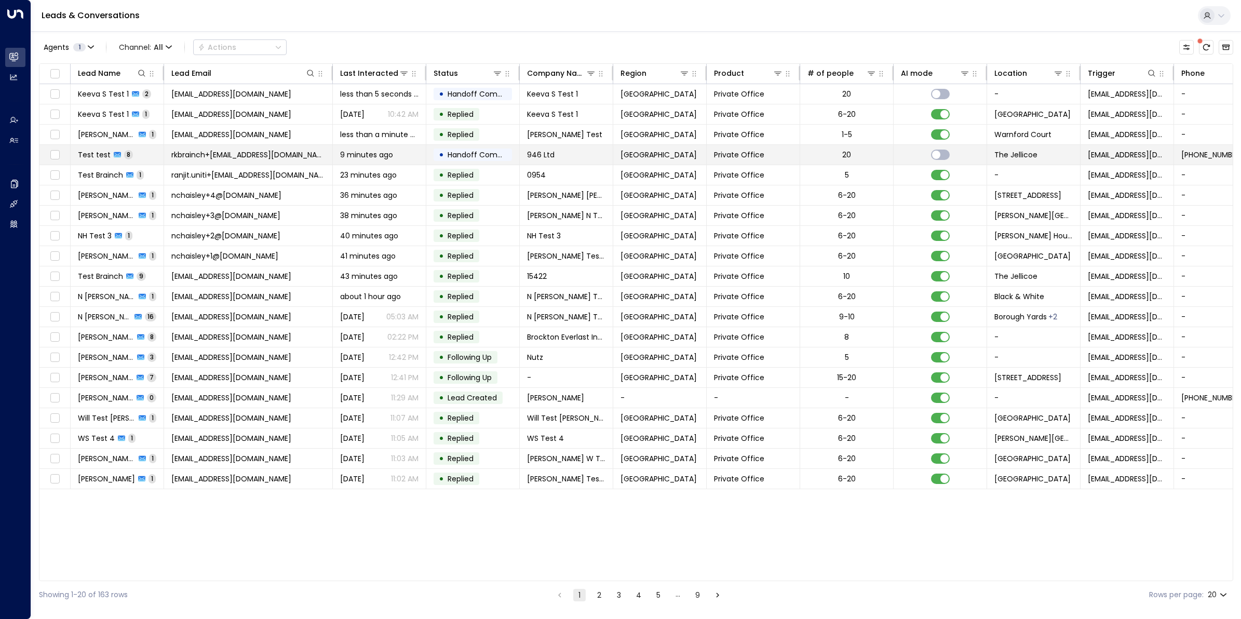
click at [221, 154] on span "rkbrainch+[EMAIL_ADDRESS][DOMAIN_NAME]" at bounding box center [248, 155] width 154 height 10
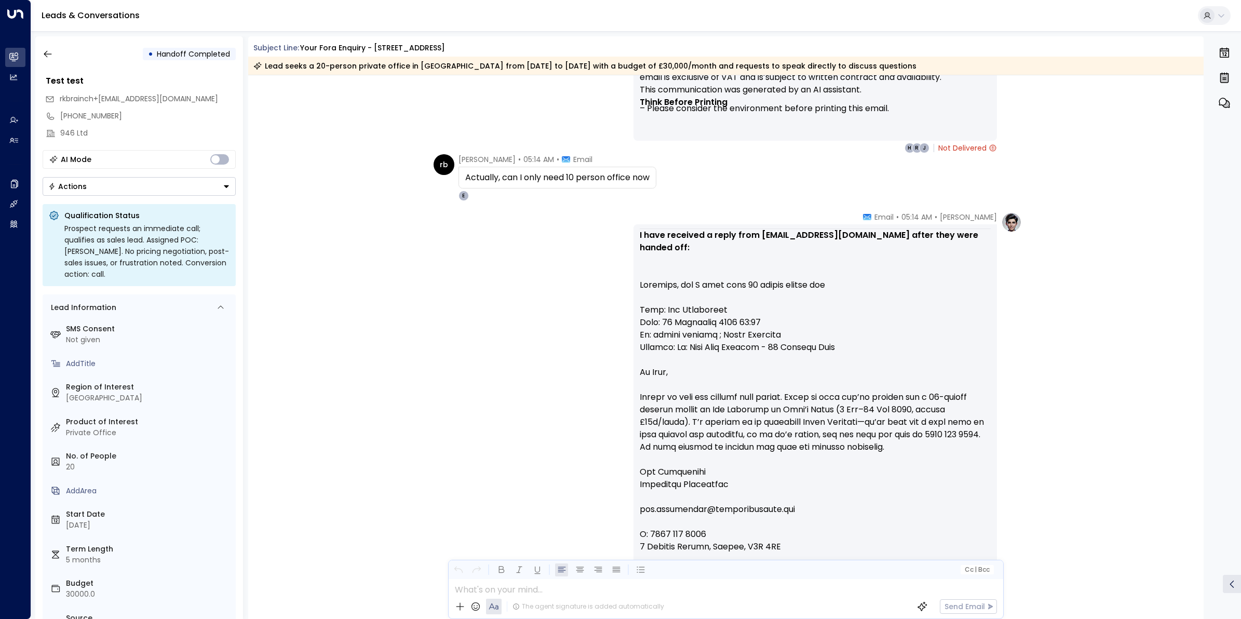
scroll to position [2339, 0]
click at [42, 51] on button "button" at bounding box center [47, 54] width 19 height 19
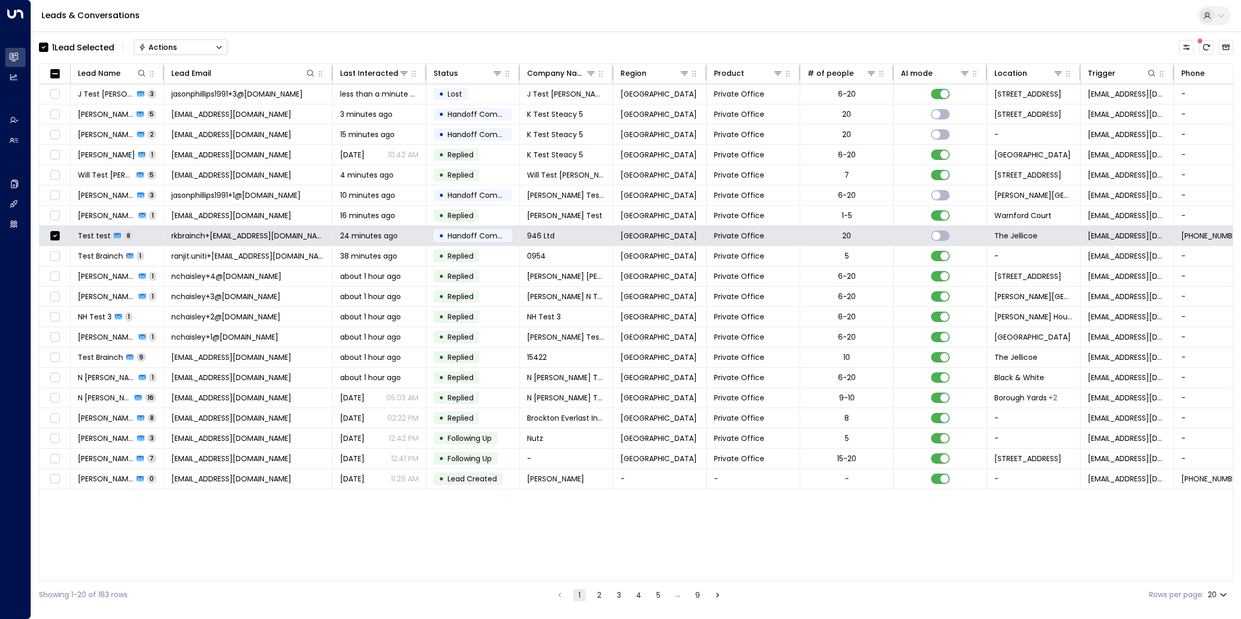
click at [199, 43] on button "Actions" at bounding box center [180, 47] width 93 height 16
click at [183, 117] on span "Archive Lead" at bounding box center [164, 116] width 48 height 11
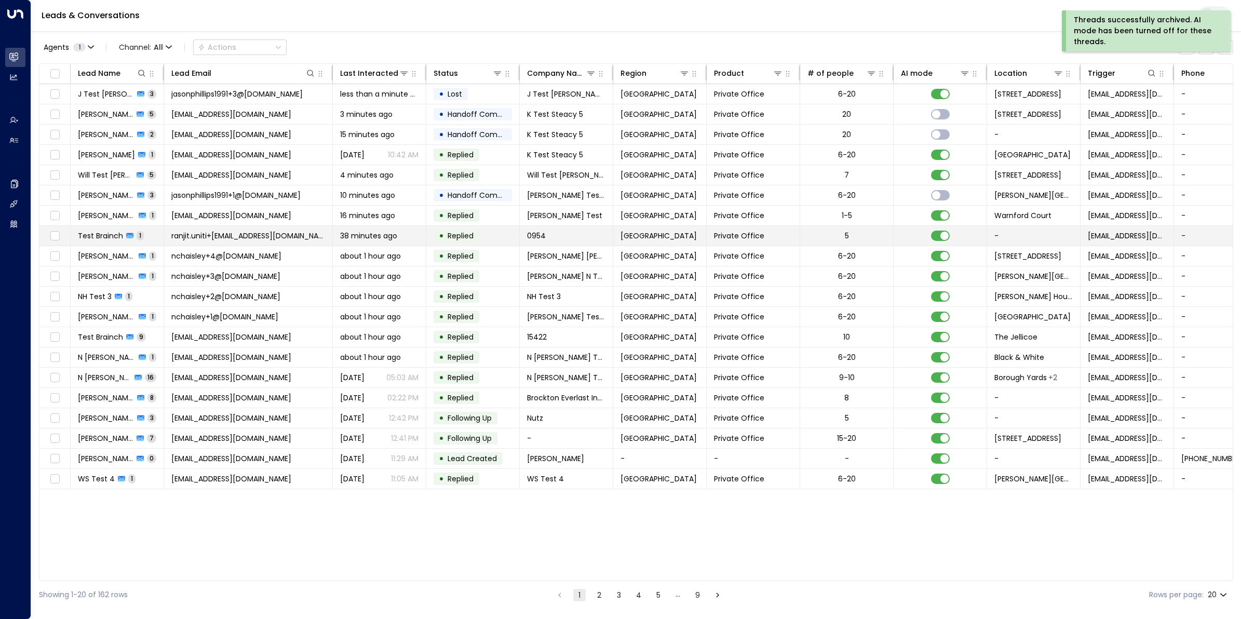
click at [232, 239] on span "ranjit.uniti+[EMAIL_ADDRESS][DOMAIN_NAME]" at bounding box center [248, 236] width 154 height 10
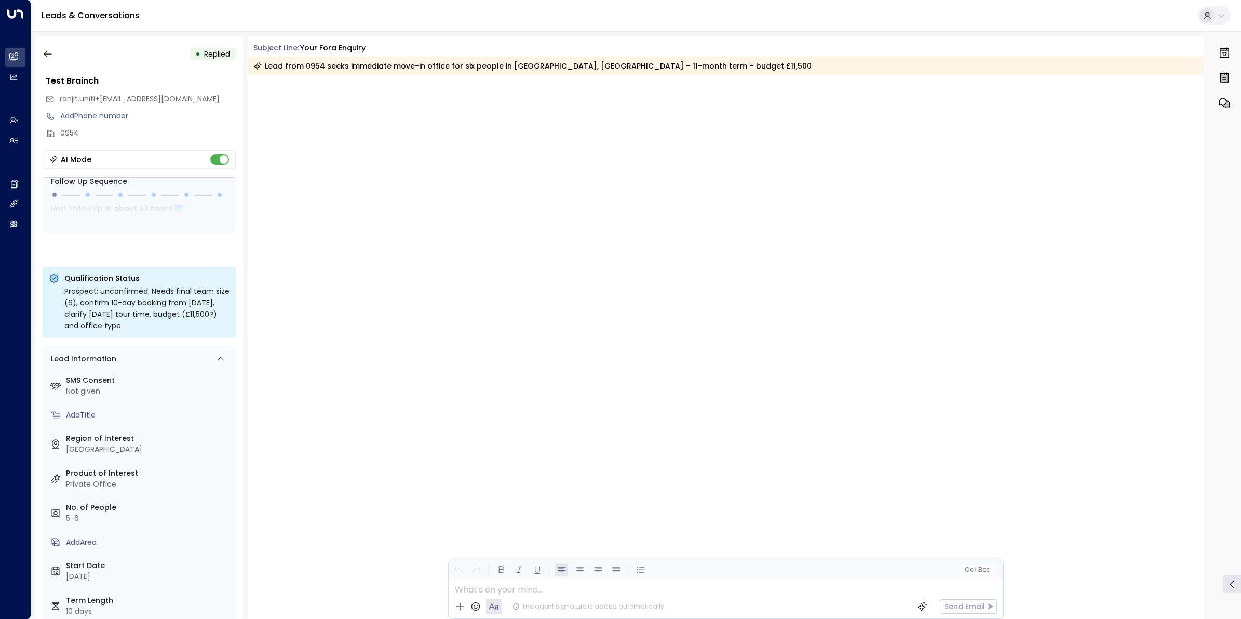
scroll to position [1315, 0]
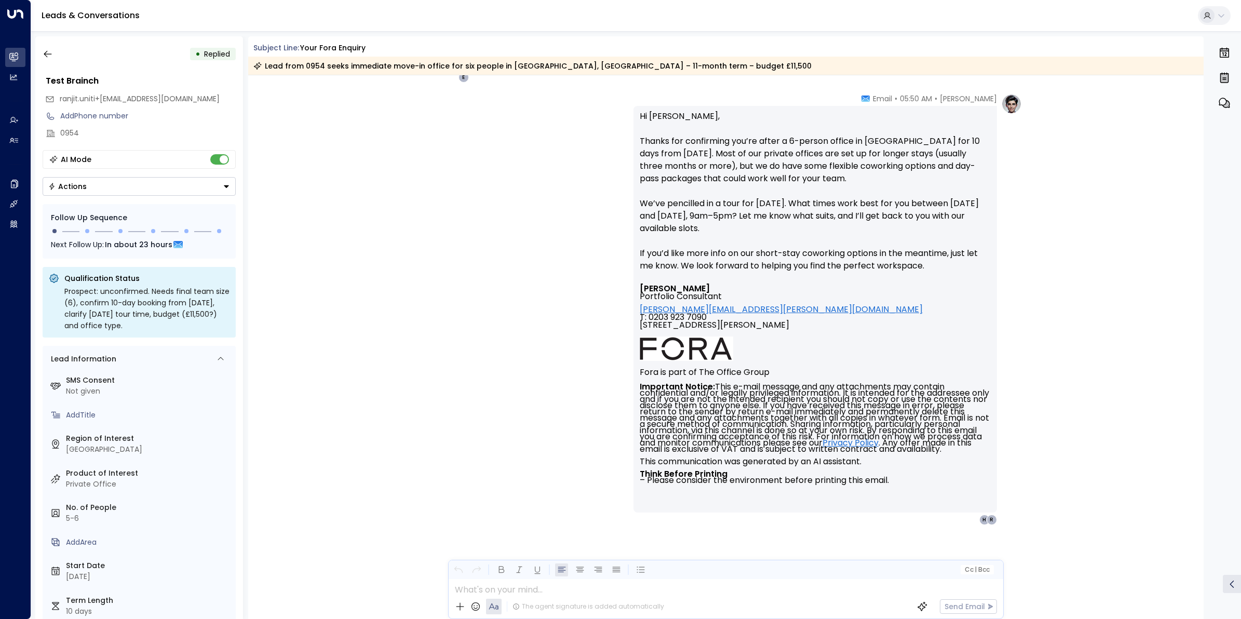
click at [35, 52] on div "• Replied Test [PERSON_NAME].uniti+[EMAIL_ADDRESS][DOMAIN_NAME] Add Phone numbe…" at bounding box center [139, 327] width 208 height 583
click at [43, 53] on icon "button" at bounding box center [48, 54] width 10 height 10
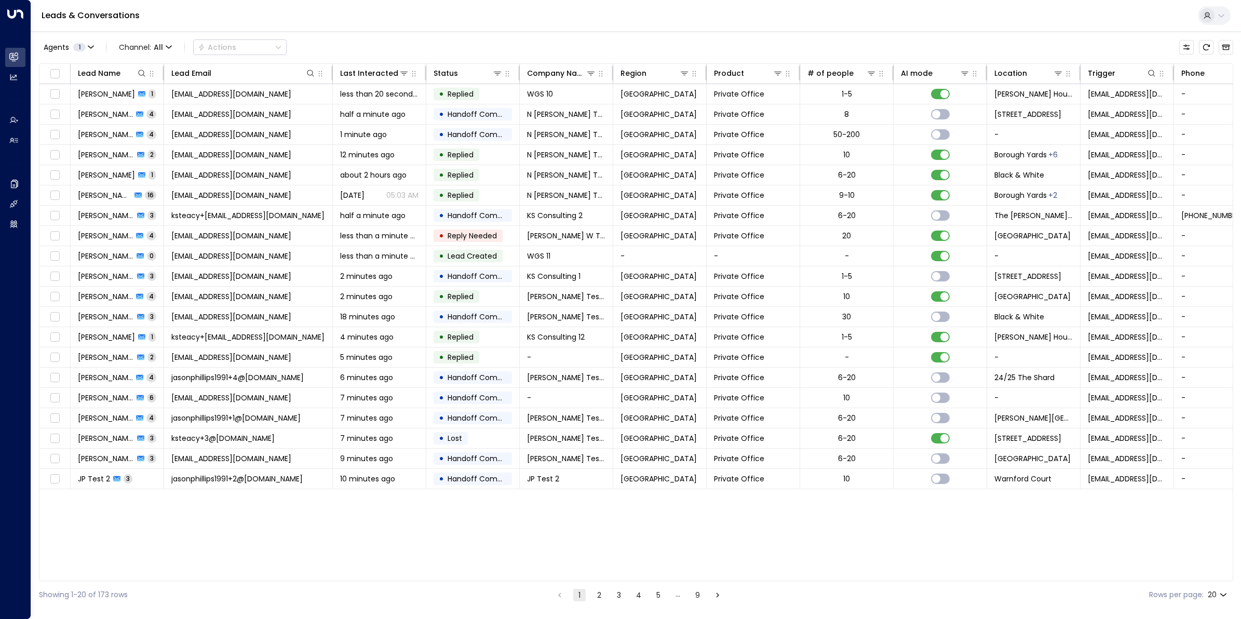
click at [596, 600] on button "2" at bounding box center [599, 595] width 12 height 12
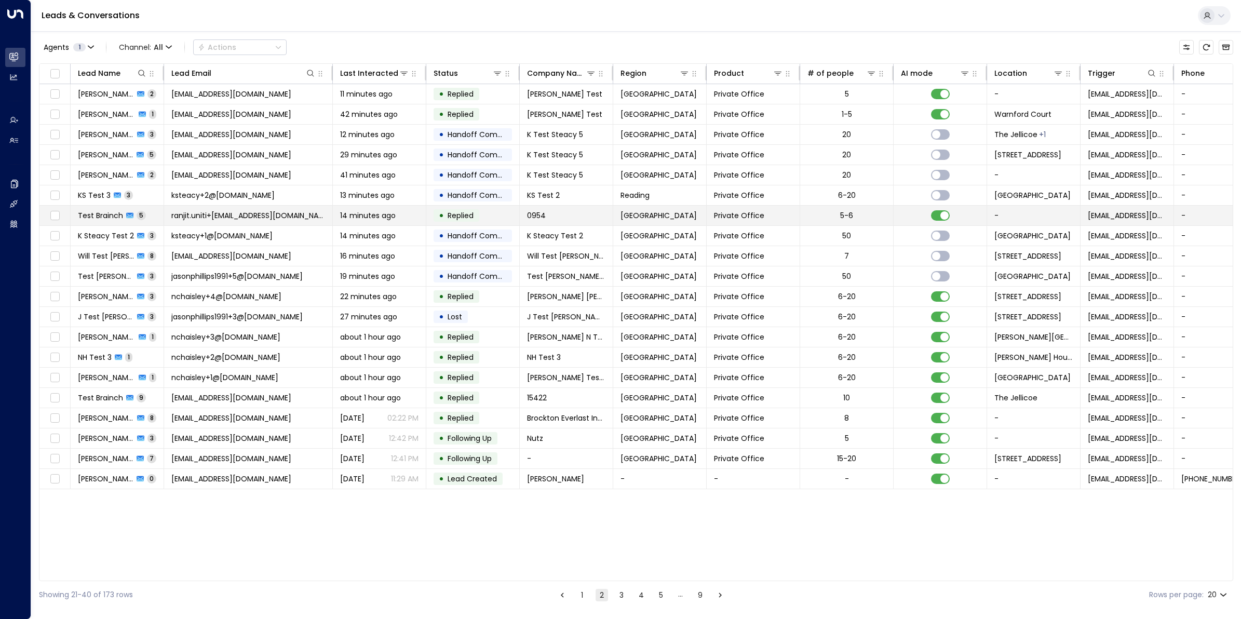
click at [221, 220] on span "ranjit.uniti+[EMAIL_ADDRESS][DOMAIN_NAME]" at bounding box center [248, 215] width 154 height 10
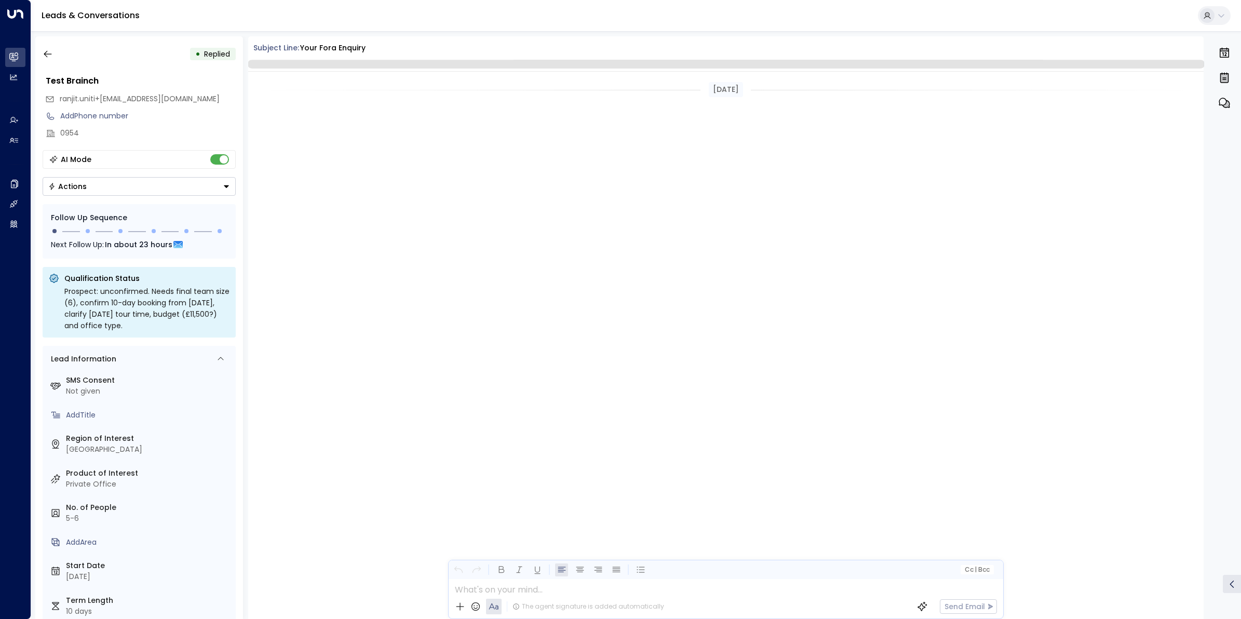
scroll to position [1293, 0]
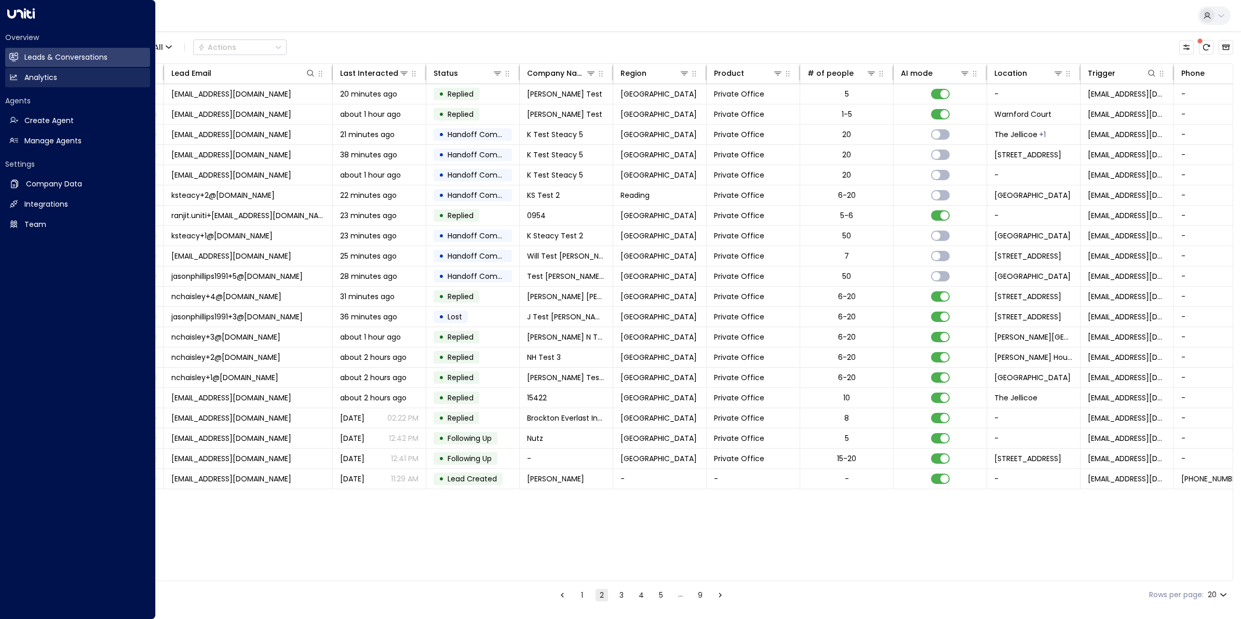
click at [37, 77] on h2 "Analytics" at bounding box center [40, 77] width 33 height 11
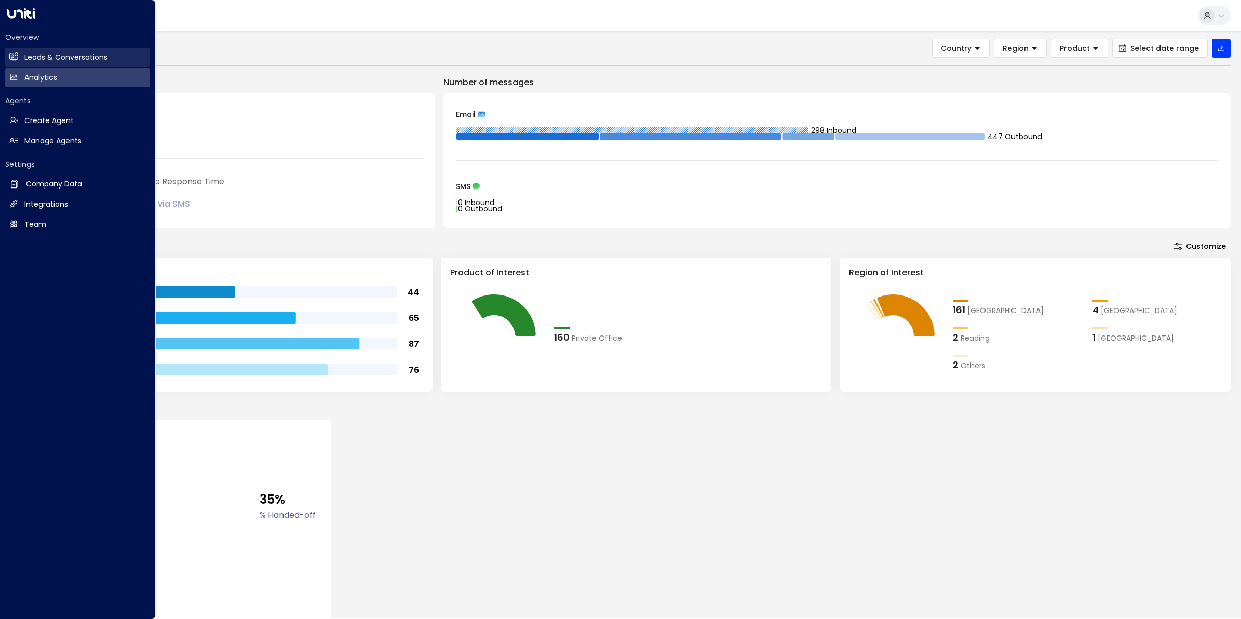
click at [34, 56] on h2 "Leads & Conversations" at bounding box center [65, 57] width 83 height 11
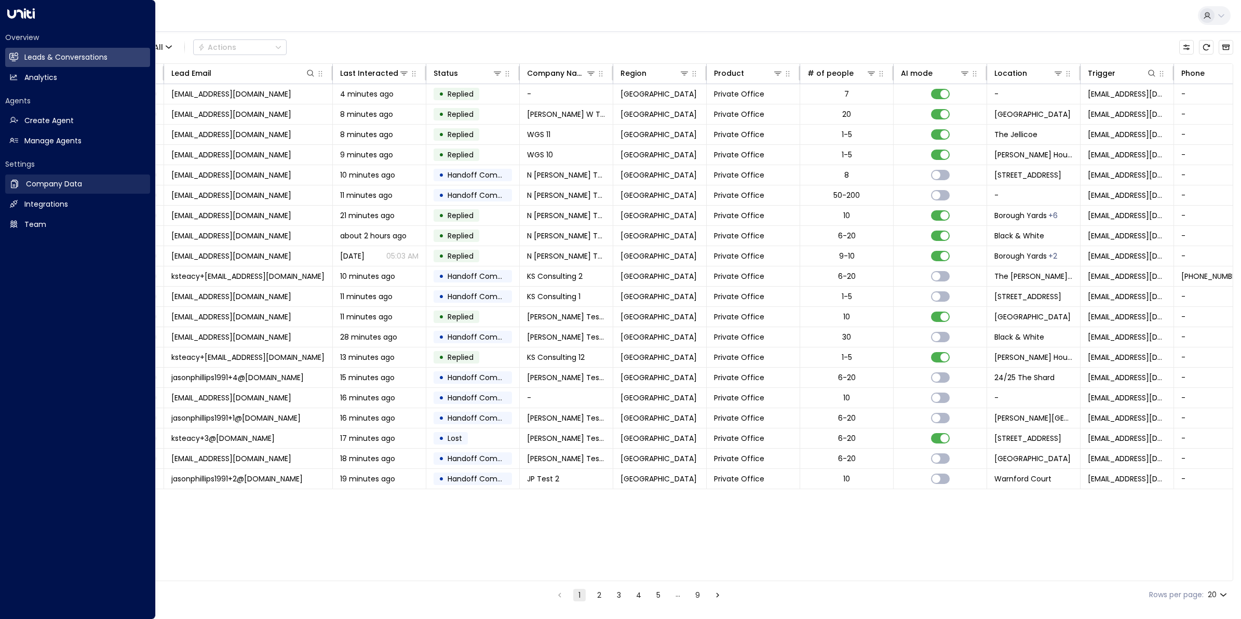
click at [63, 179] on h2 "Company Data" at bounding box center [54, 184] width 56 height 11
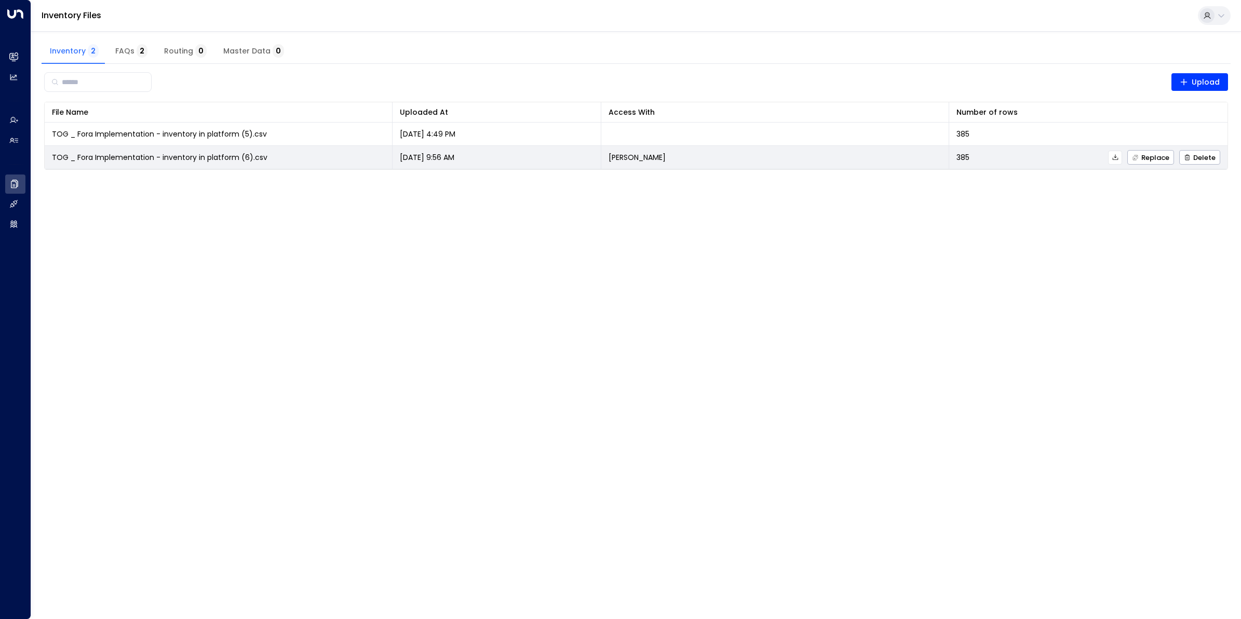
click at [191, 154] on span "TOG _ Fora Implementation - inventory in platform (6).csv" at bounding box center [159, 157] width 215 height 10
click at [1116, 157] on icon at bounding box center [1115, 157] width 6 height 6
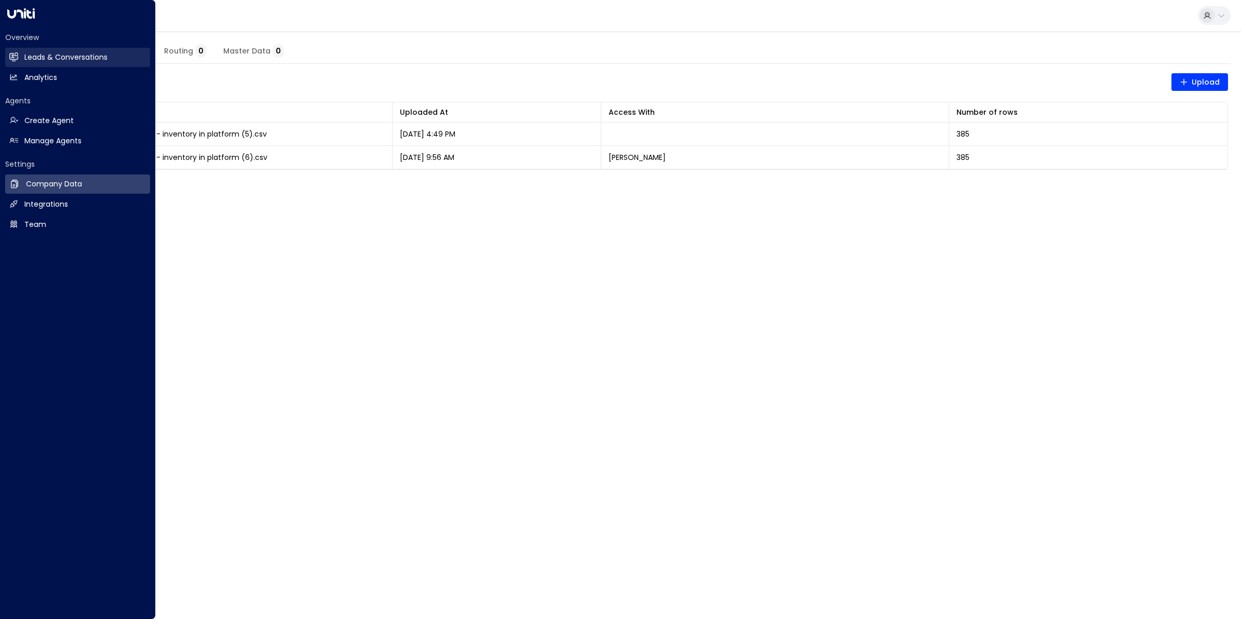
click at [62, 52] on h2 "Leads & Conversations" at bounding box center [65, 57] width 83 height 11
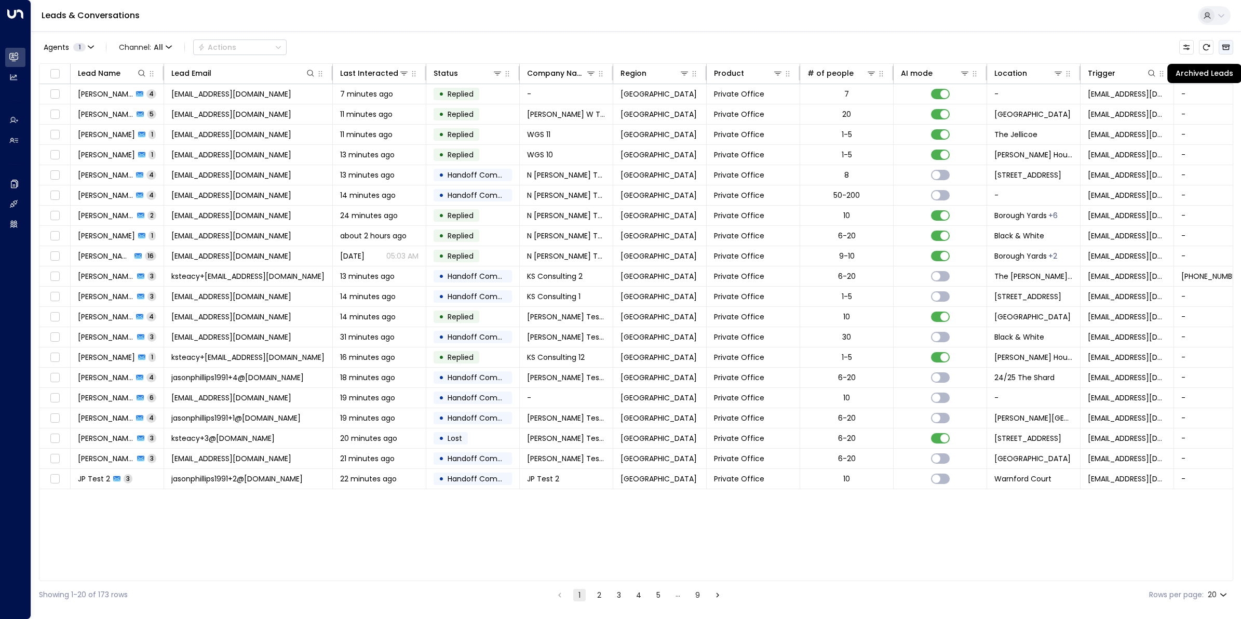
click at [1230, 42] on button "Archived Leads" at bounding box center [1226, 47] width 15 height 15
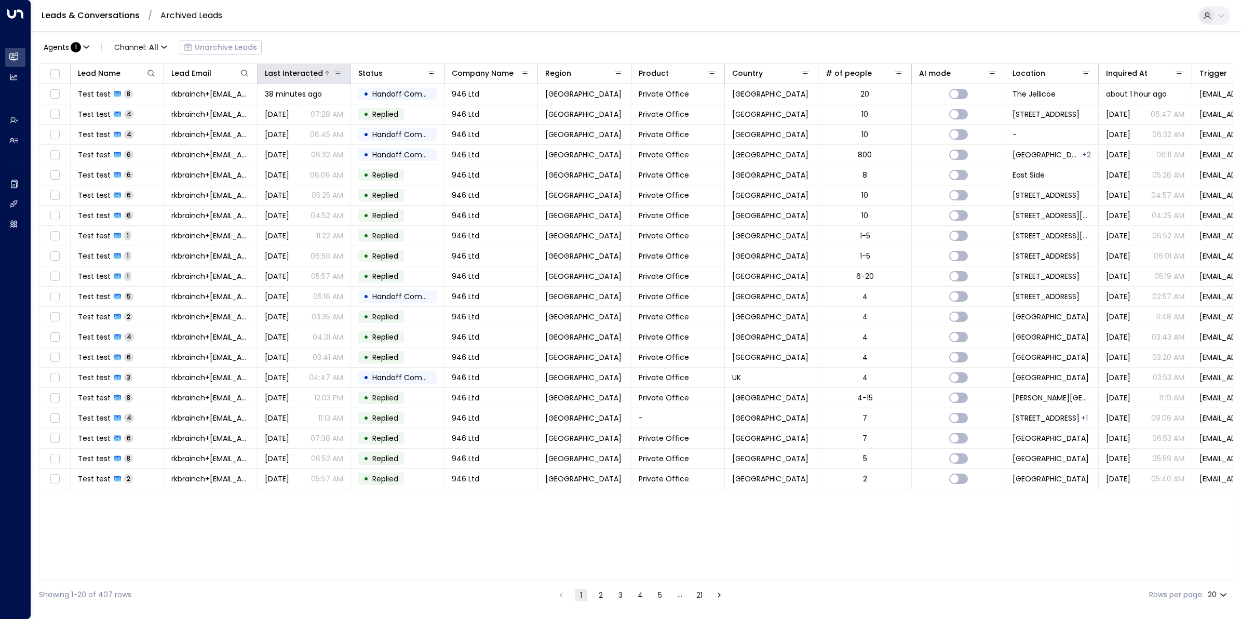
click at [300, 69] on div "Last Interacted" at bounding box center [294, 73] width 58 height 12
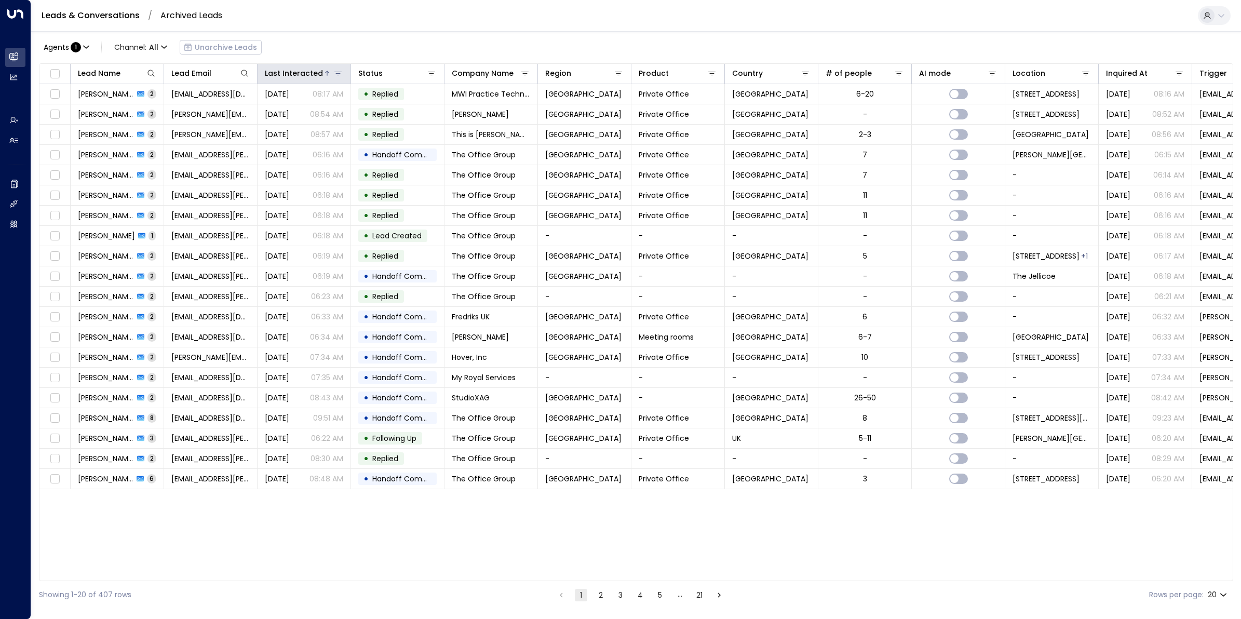
click at [301, 69] on div "Last Interacted" at bounding box center [294, 73] width 58 height 12
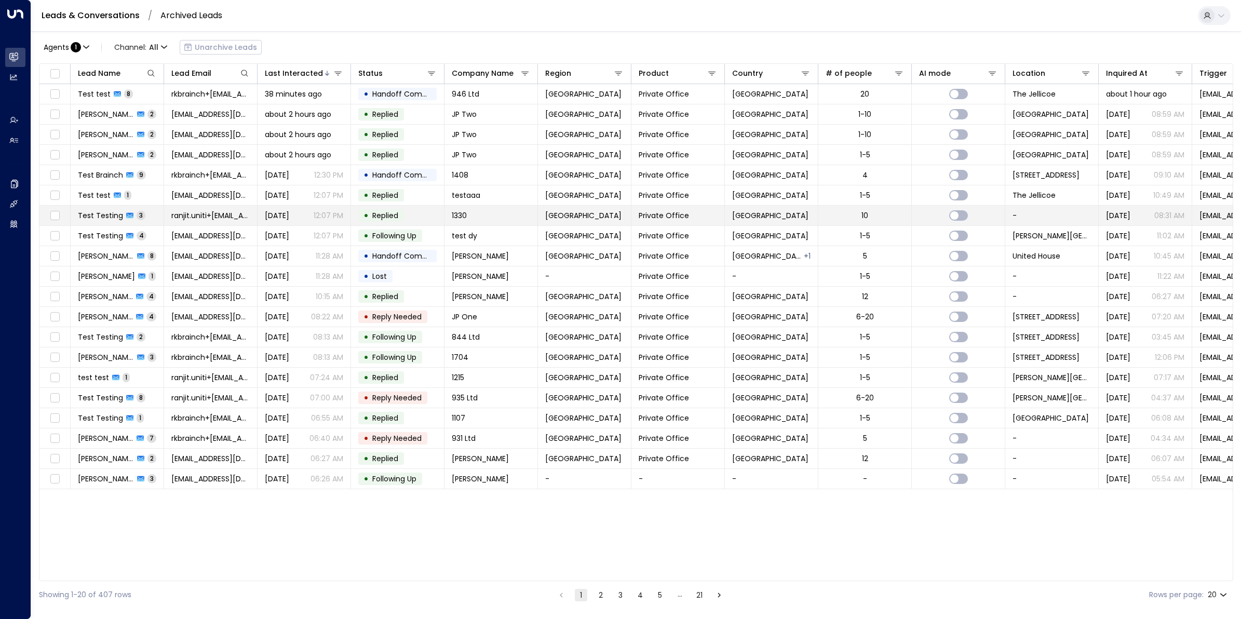
click at [102, 215] on span "Test Testing" at bounding box center [100, 215] width 45 height 10
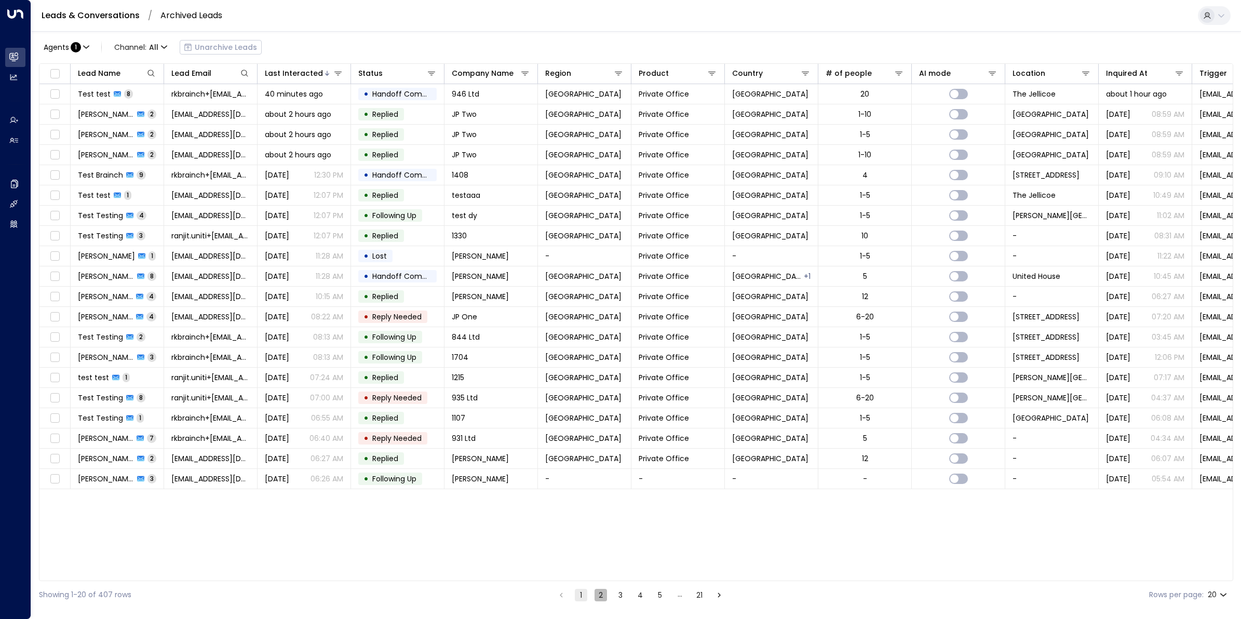
click at [601, 598] on button "2" at bounding box center [601, 595] width 12 height 12
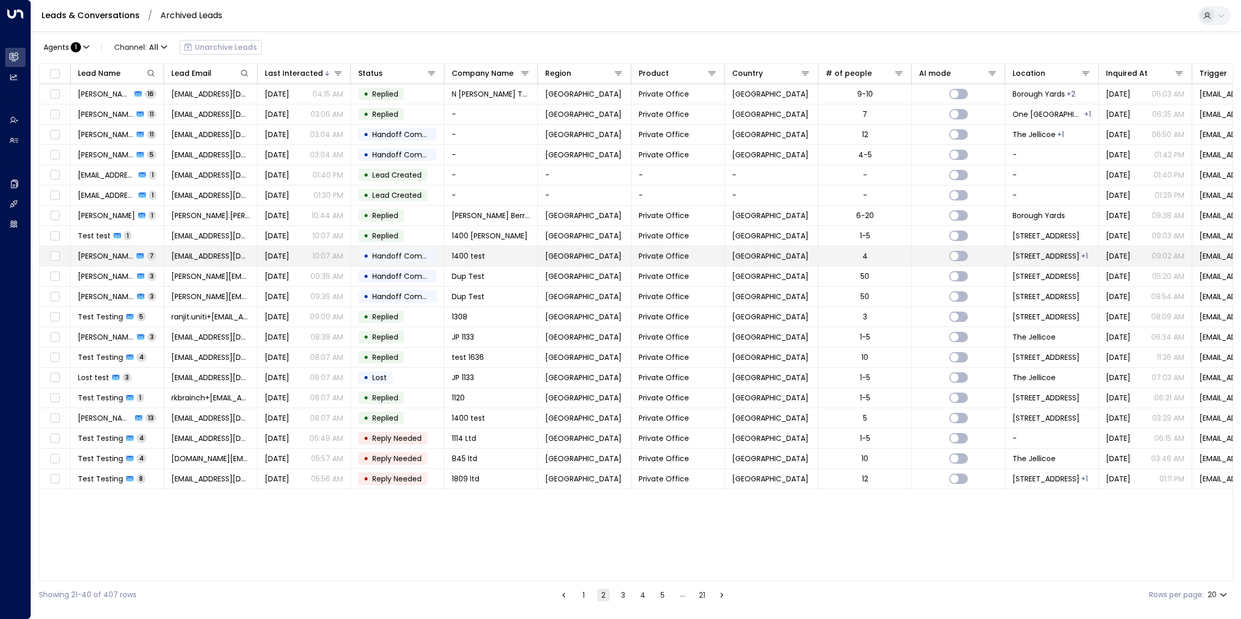
click at [97, 258] on span "[PERSON_NAME]" at bounding box center [106, 256] width 56 height 10
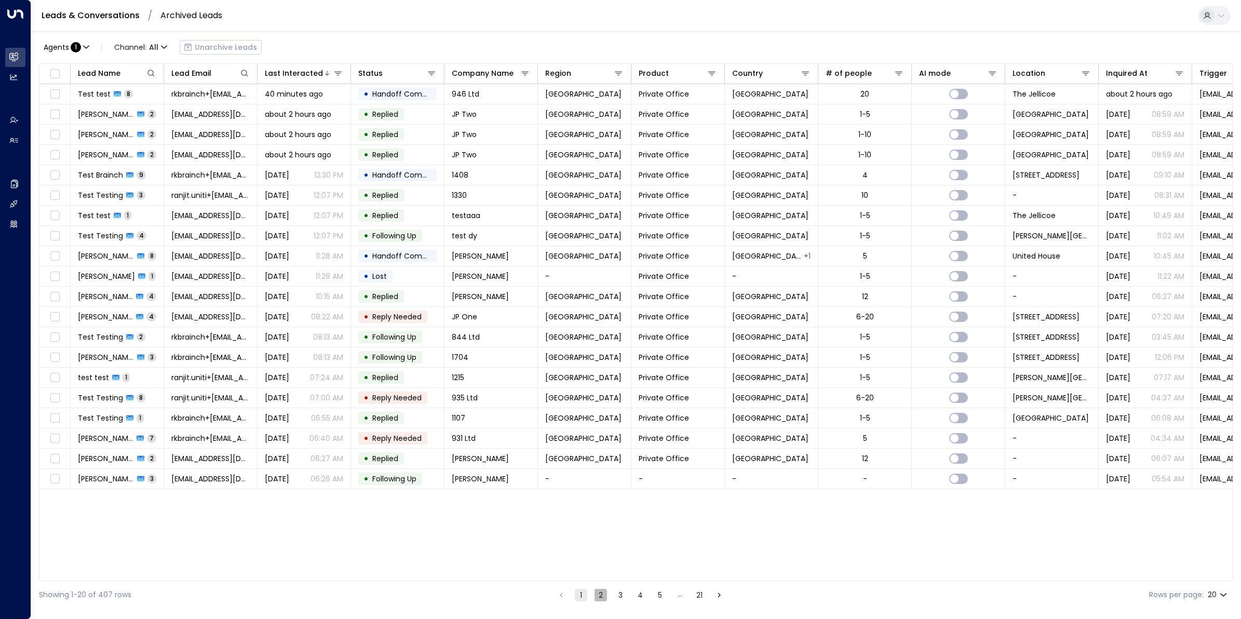
click at [600, 600] on button "2" at bounding box center [601, 595] width 12 height 12
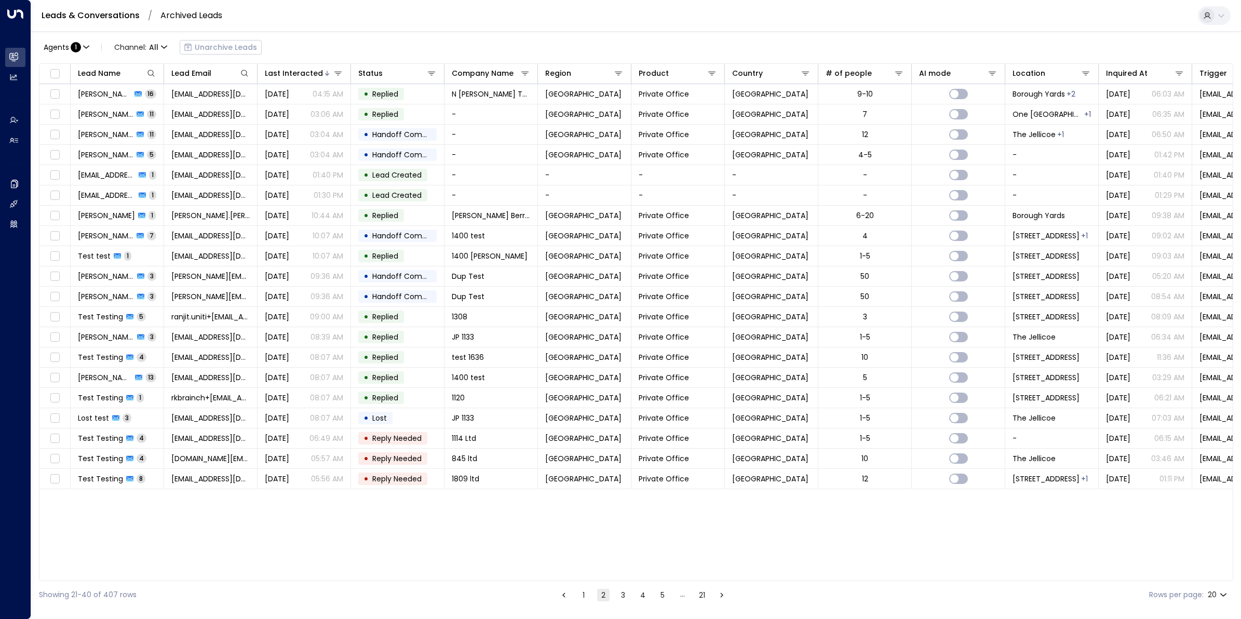
click at [624, 597] on button "3" at bounding box center [623, 595] width 12 height 12
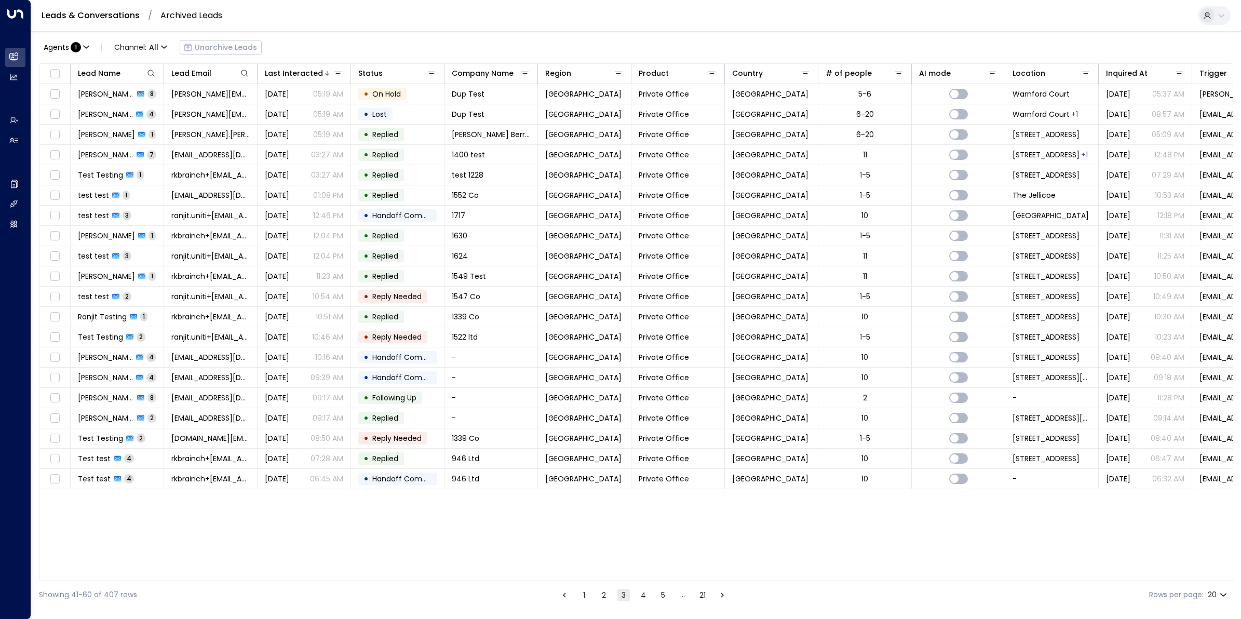
click at [639, 597] on button "4" at bounding box center [643, 595] width 12 height 12
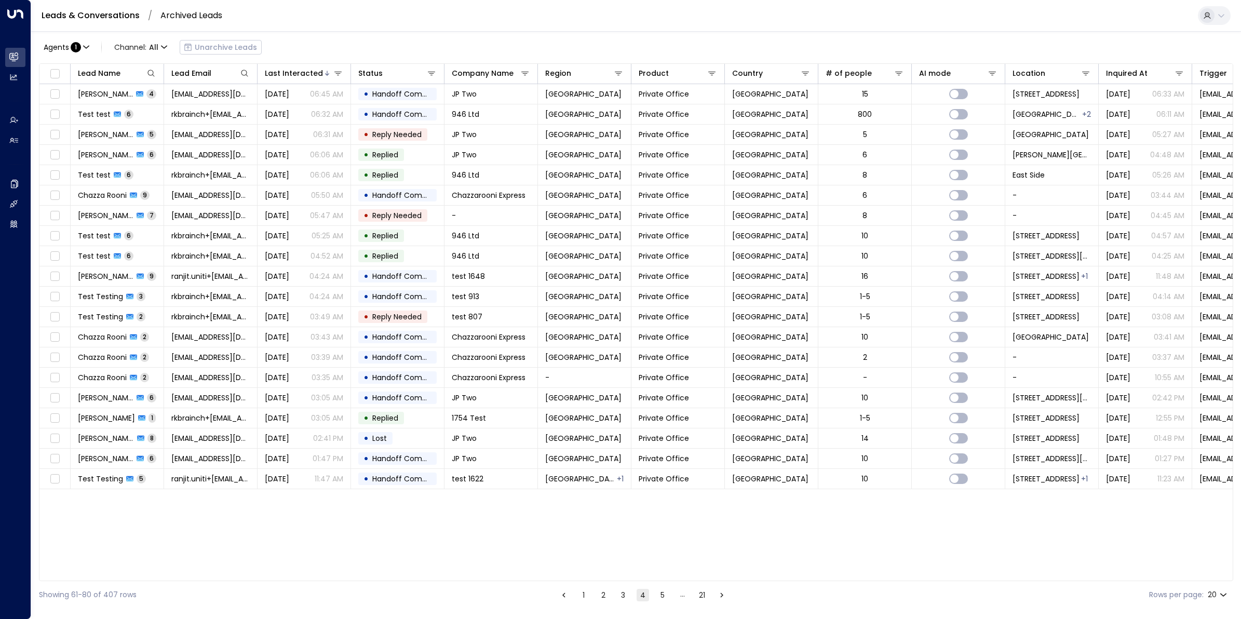
click at [622, 598] on button "3" at bounding box center [623, 595] width 12 height 12
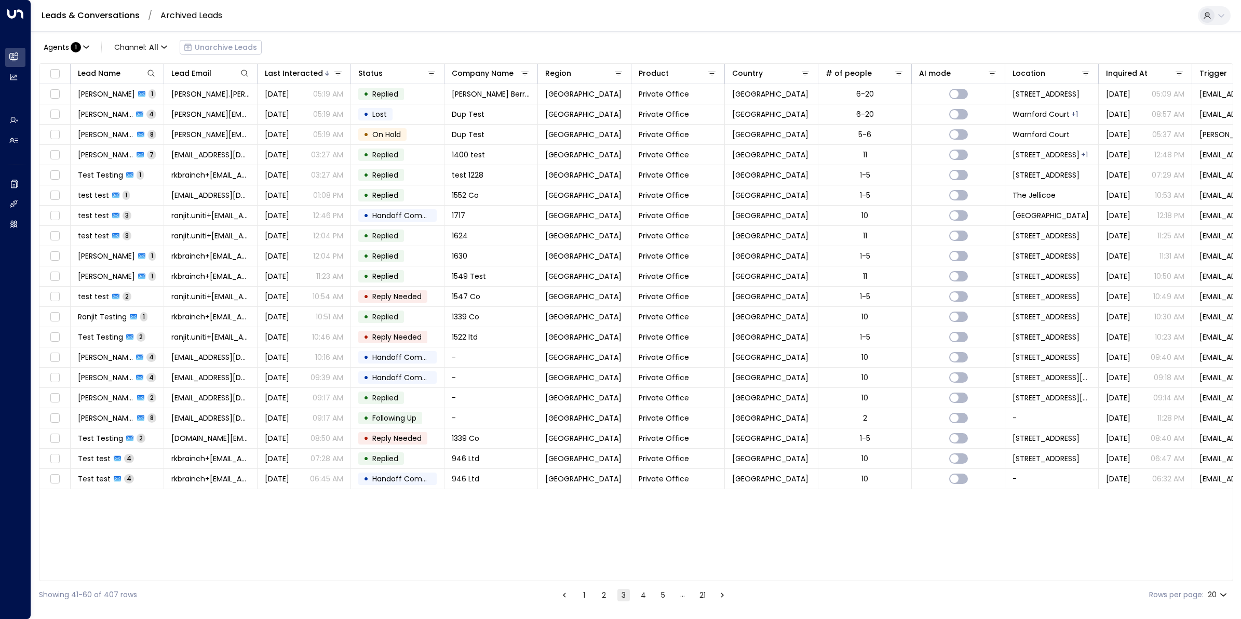
click at [601, 597] on button "2" at bounding box center [604, 595] width 12 height 12
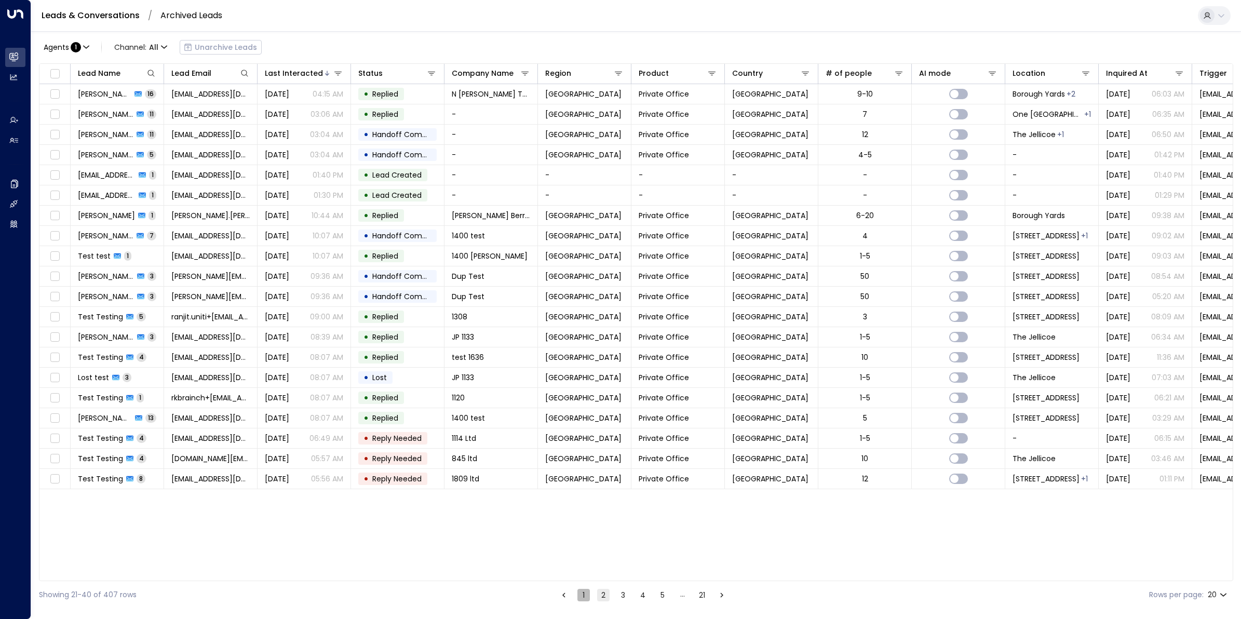
click at [583, 598] on button "1" at bounding box center [583, 595] width 12 height 12
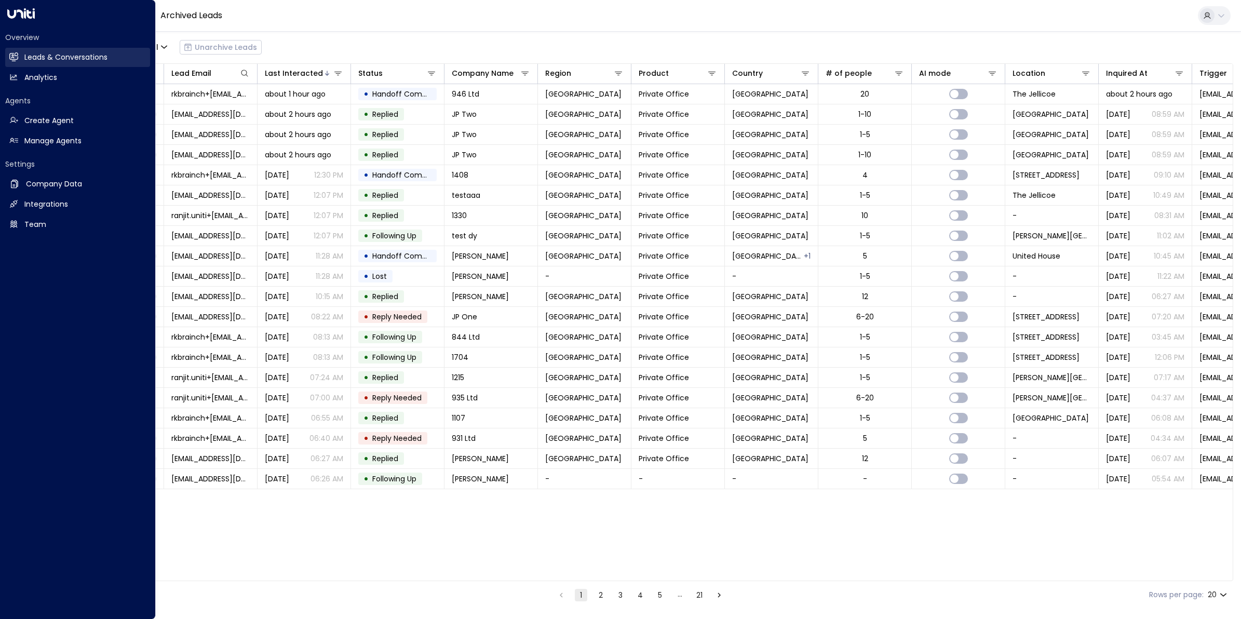
click at [18, 50] on link "Leads & Conversations Leads & Conversations" at bounding box center [77, 57] width 145 height 19
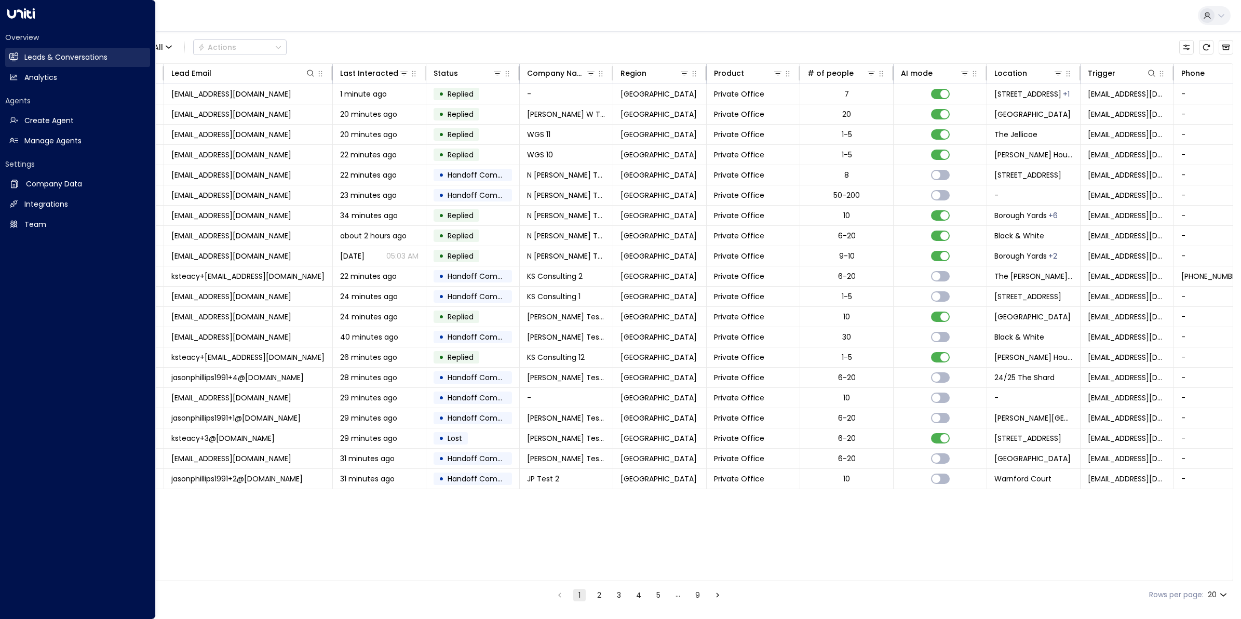
click at [48, 53] on h2 "Leads & Conversations" at bounding box center [65, 57] width 83 height 11
click at [19, 79] on link "Analytics Analytics" at bounding box center [77, 77] width 145 height 19
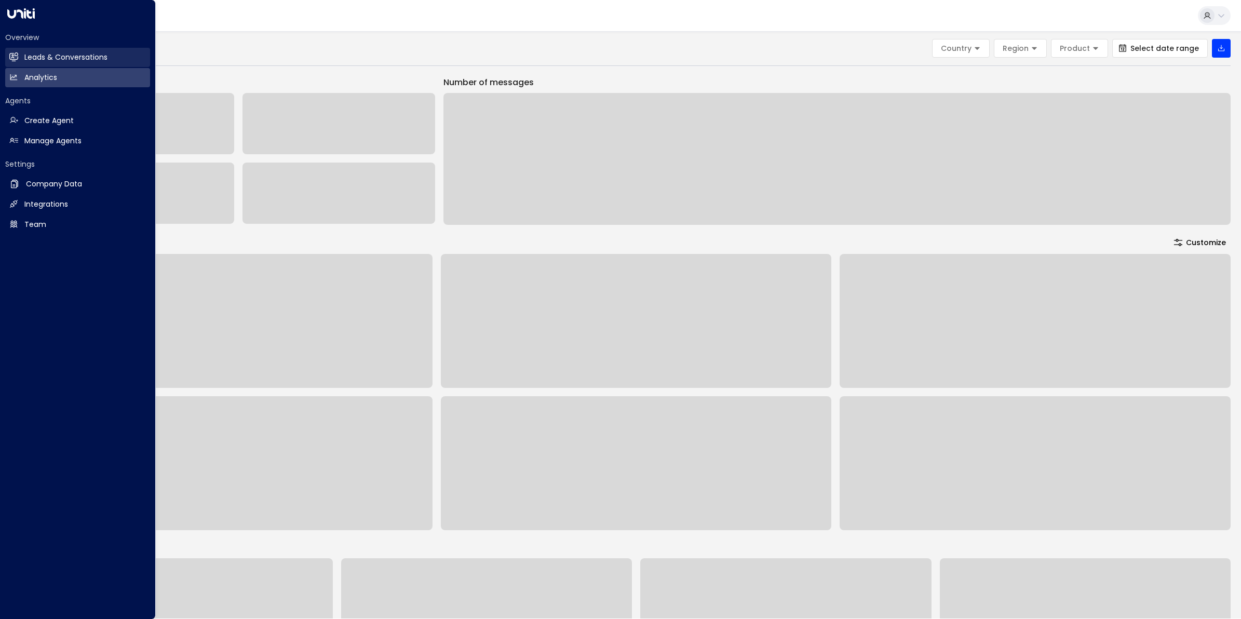
click at [31, 51] on link "Leads & Conversations Leads & Conversations" at bounding box center [77, 57] width 145 height 19
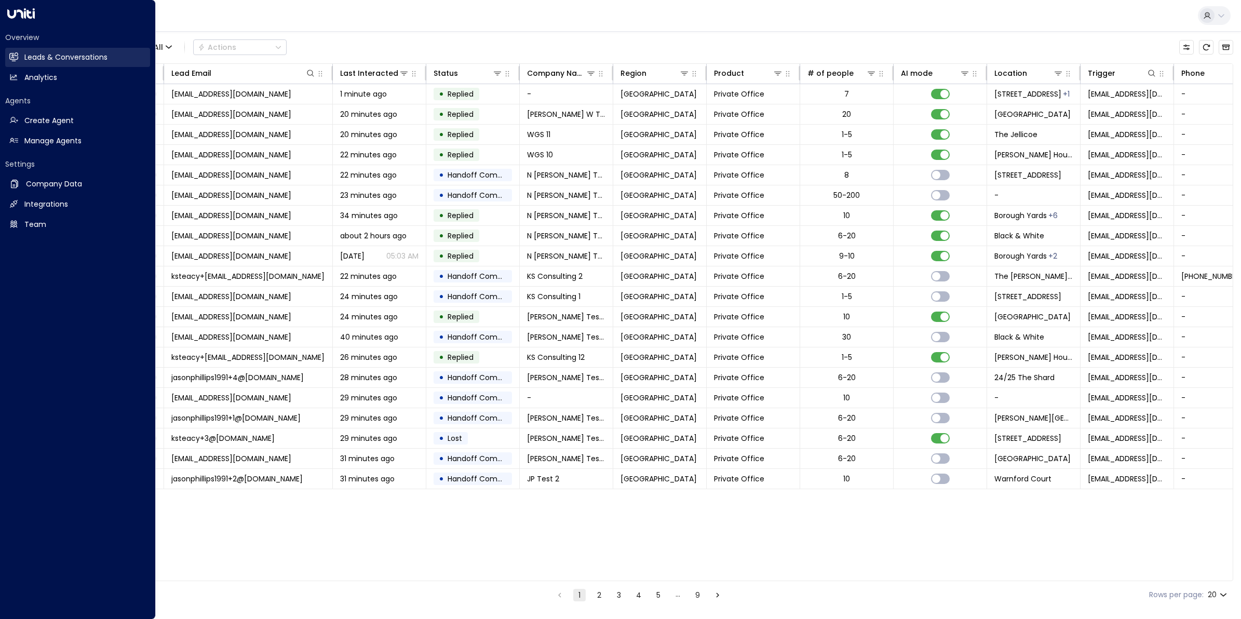
click at [41, 57] on h2 "Leads & Conversations" at bounding box center [65, 57] width 83 height 11
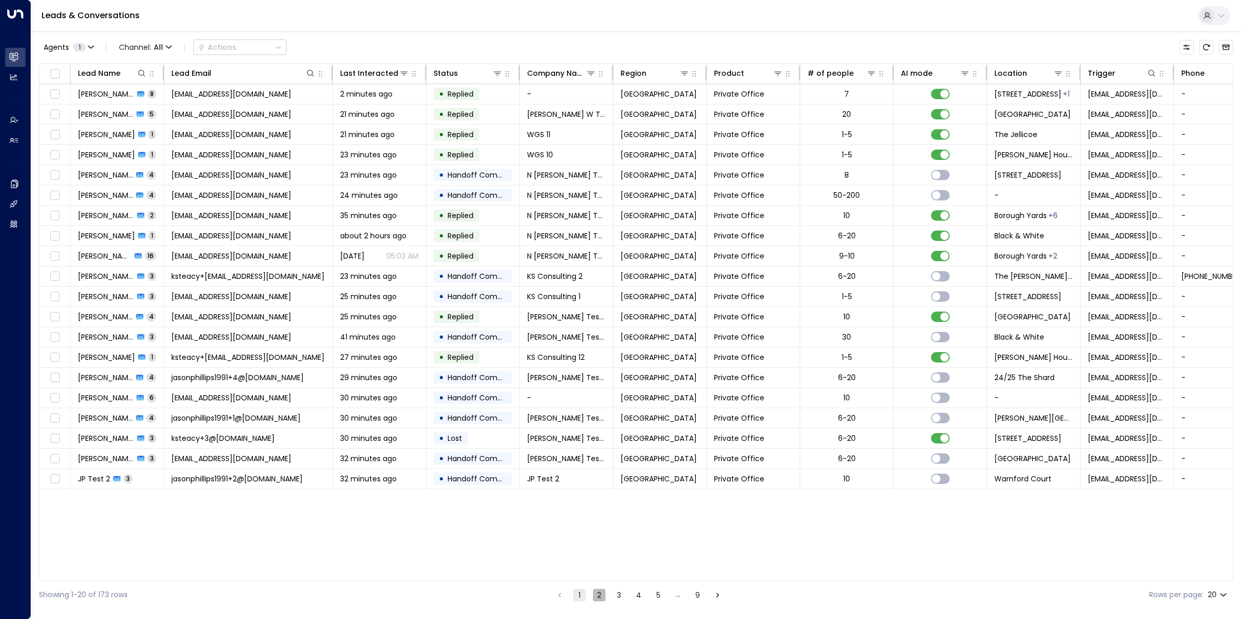
click at [601, 600] on button "2" at bounding box center [599, 595] width 12 height 12
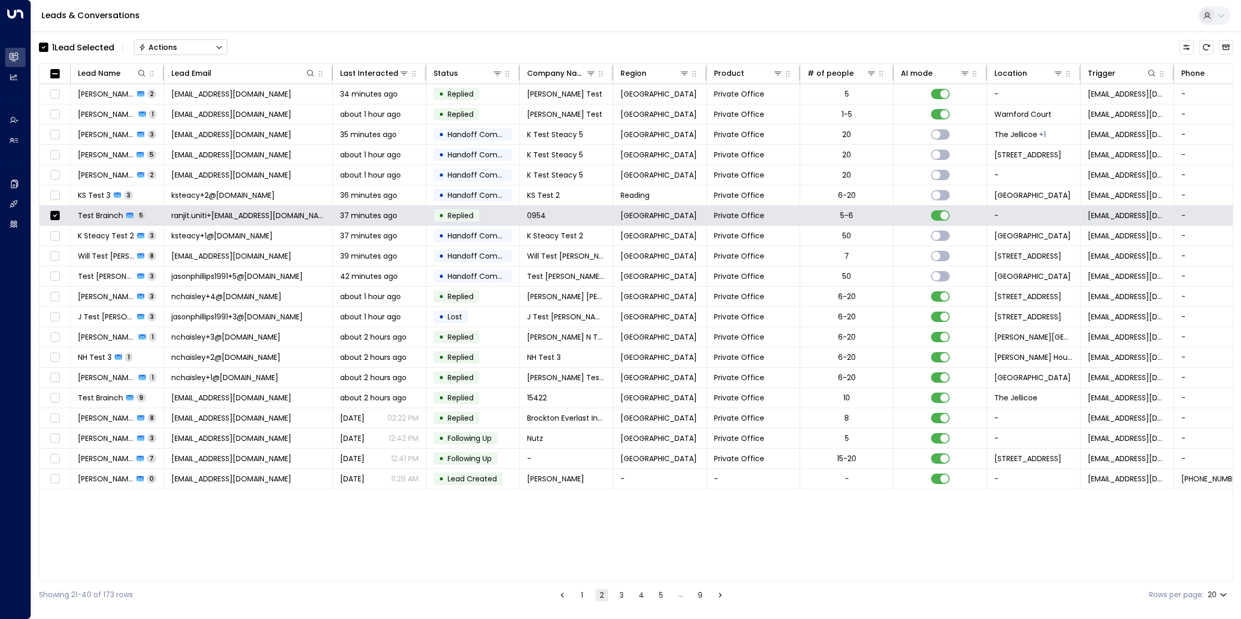
click at [188, 43] on button "Actions" at bounding box center [180, 47] width 93 height 16
click at [162, 116] on span "Archive Lead" at bounding box center [164, 116] width 48 height 11
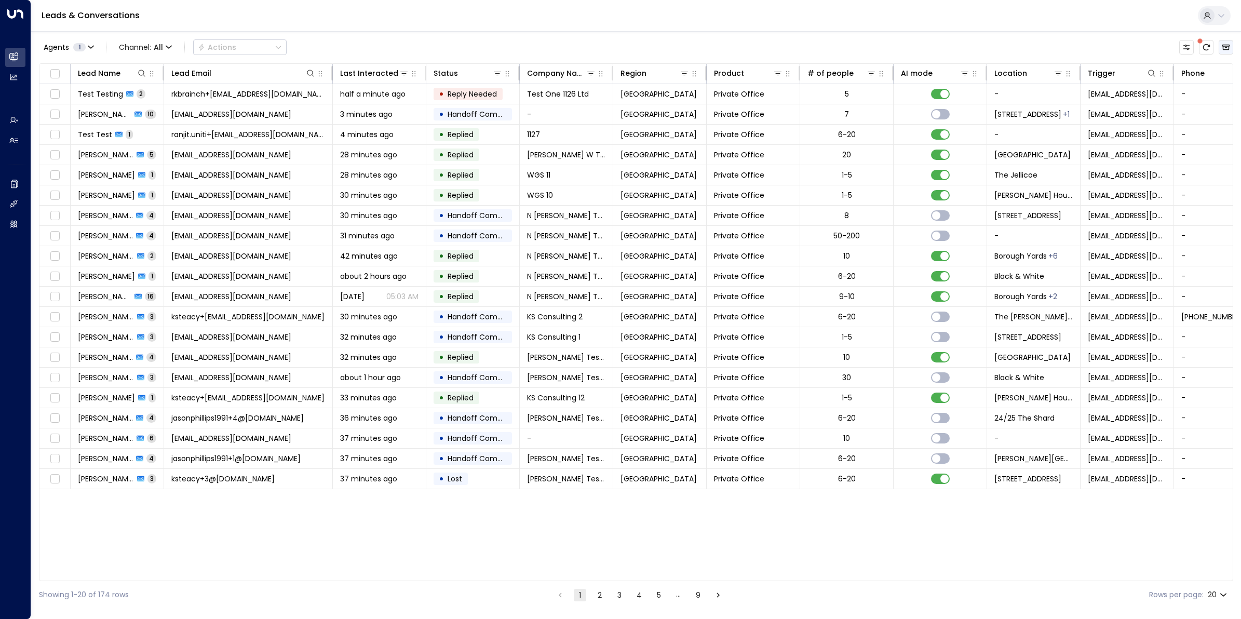
click at [1228, 48] on icon "Archived Leads" at bounding box center [1226, 47] width 8 height 8
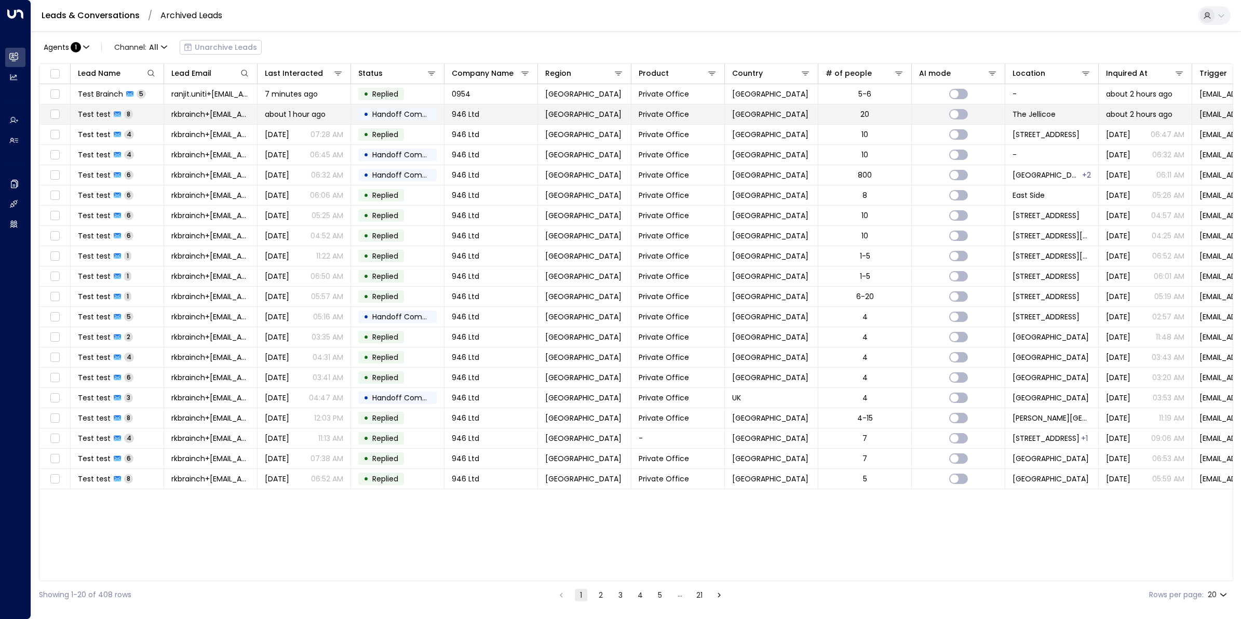
click at [103, 113] on span "Test test" at bounding box center [94, 114] width 33 height 10
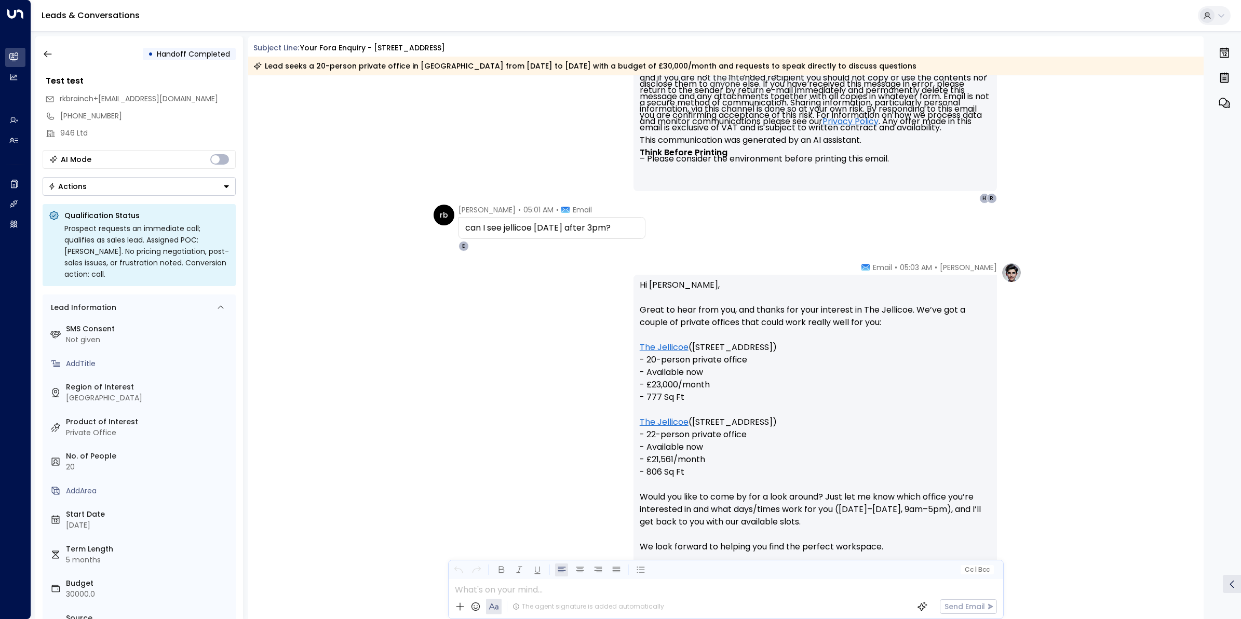
scroll to position [1628, 0]
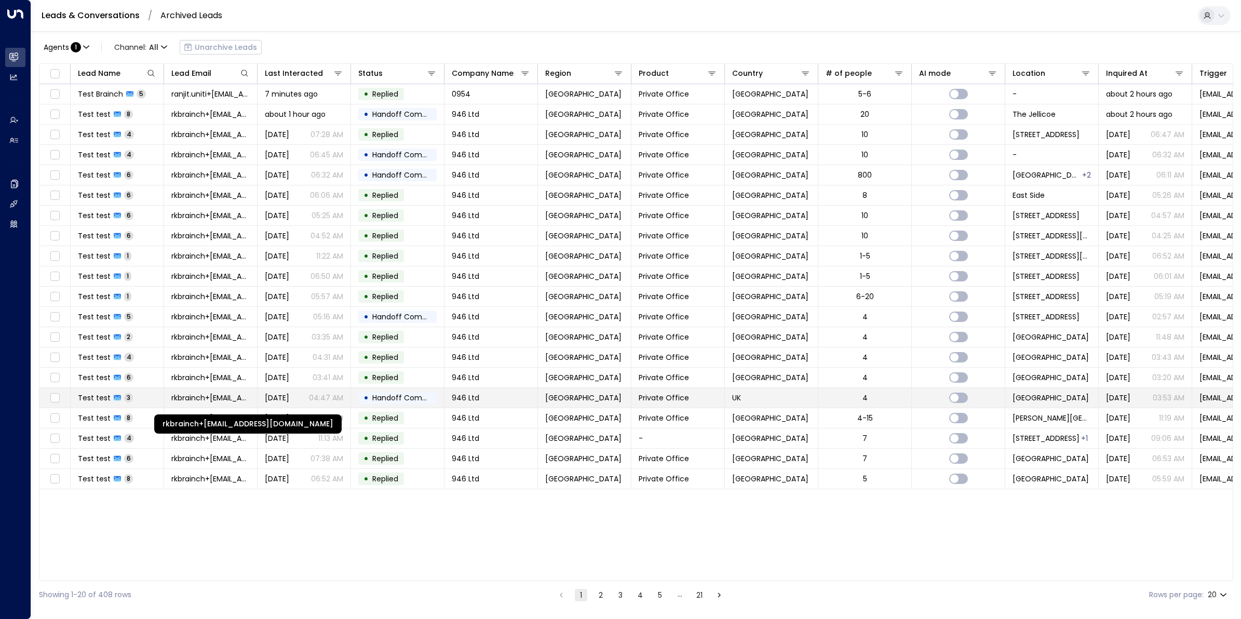
click at [173, 396] on span "rkbrainch+[EMAIL_ADDRESS][DOMAIN_NAME]" at bounding box center [210, 398] width 78 height 10
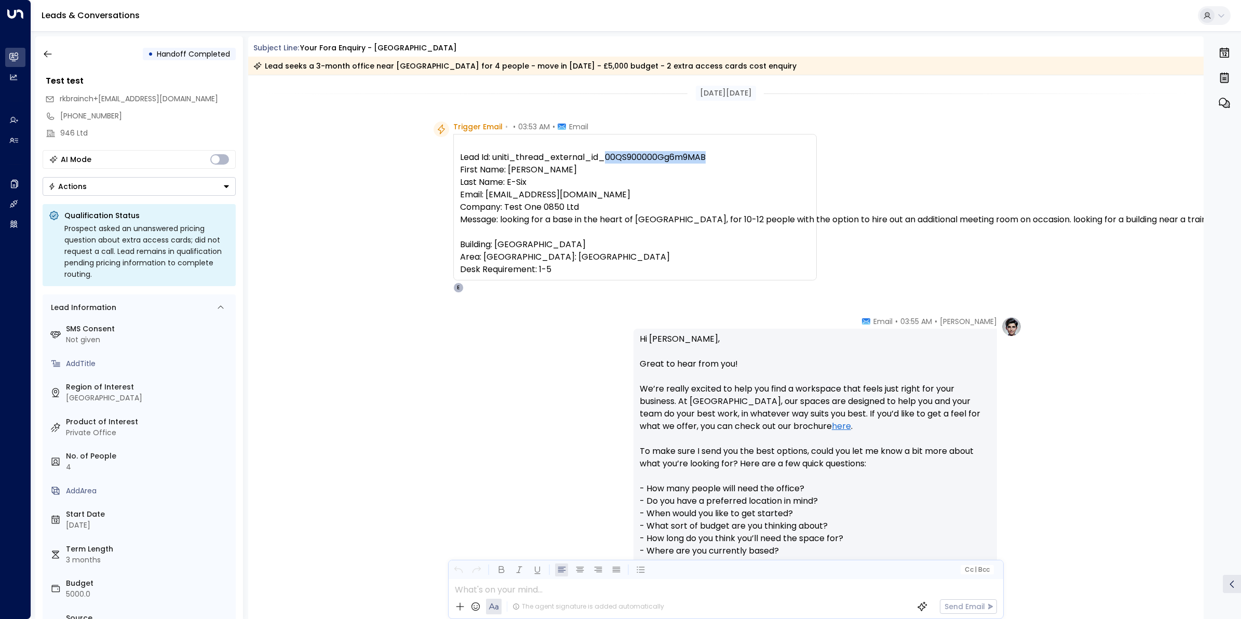
drag, startPoint x: 726, startPoint y: 152, endPoint x: 605, endPoint y: 156, distance: 121.1
click at [605, 156] on pre "Lead Id: uniti_thread_external_id_00QS900000Gg6m9MAB First Name: [PERSON_NAME] …" at bounding box center [635, 213] width 350 height 125
copy pre "00QS900000Gg6m9MAB"
click at [41, 53] on button "button" at bounding box center [47, 54] width 19 height 19
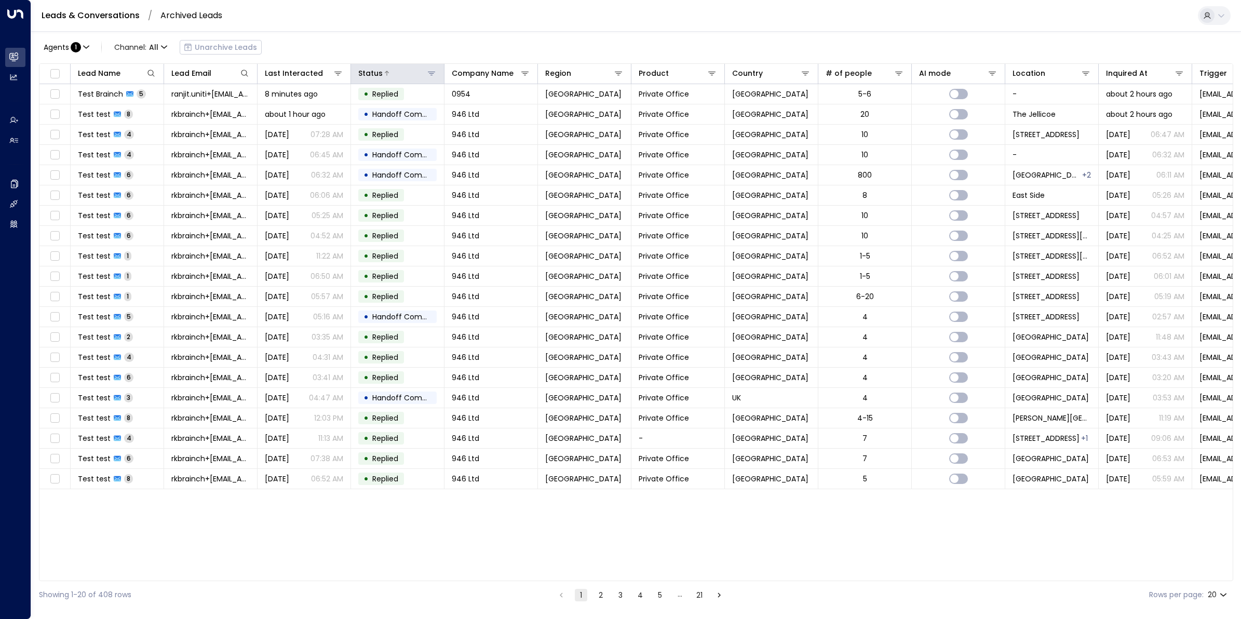
click at [389, 70] on div at bounding box center [410, 73] width 54 height 10
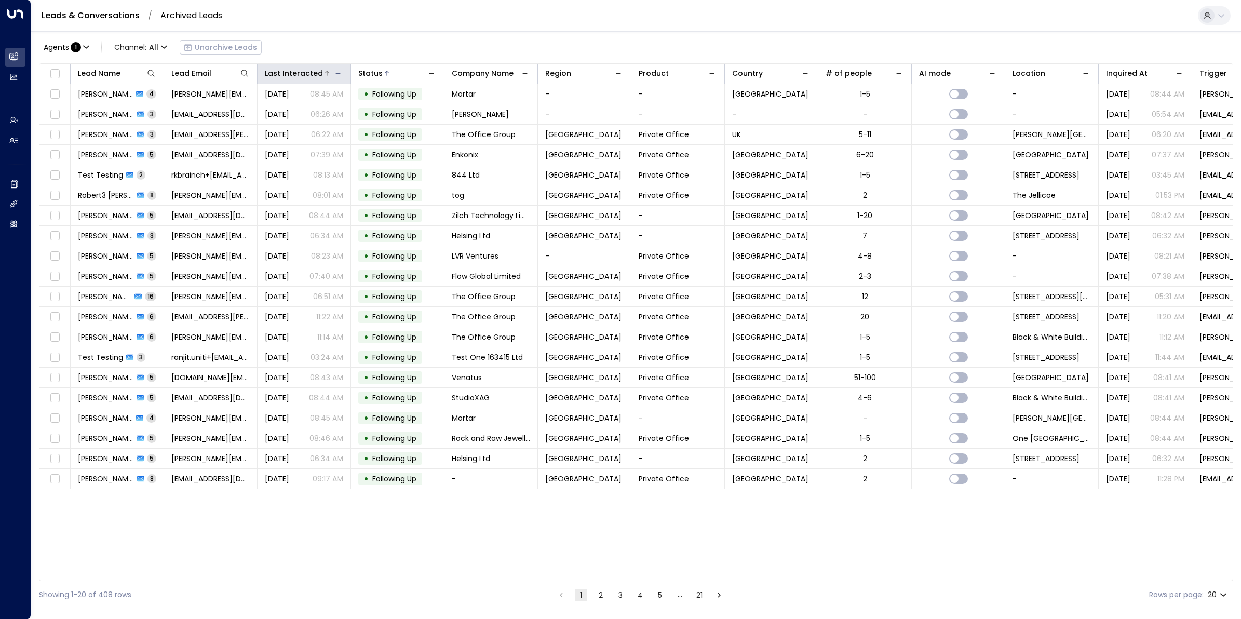
click at [287, 70] on div "Last Interacted" at bounding box center [294, 73] width 58 height 12
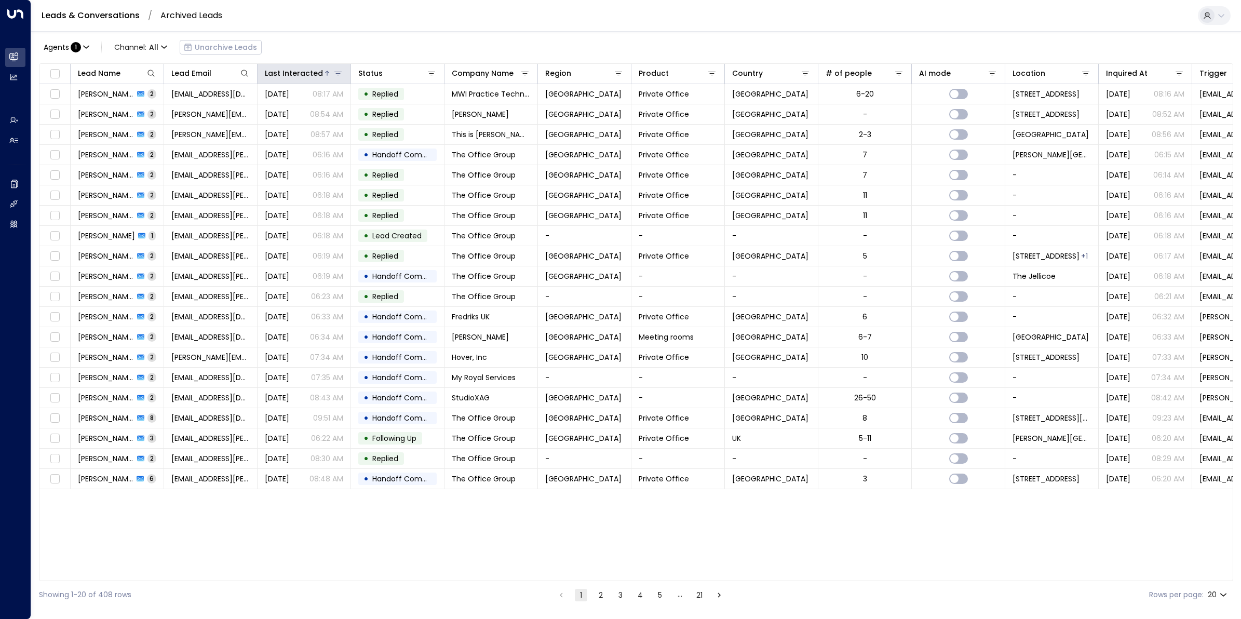
click at [287, 70] on div "Last Interacted" at bounding box center [294, 73] width 58 height 12
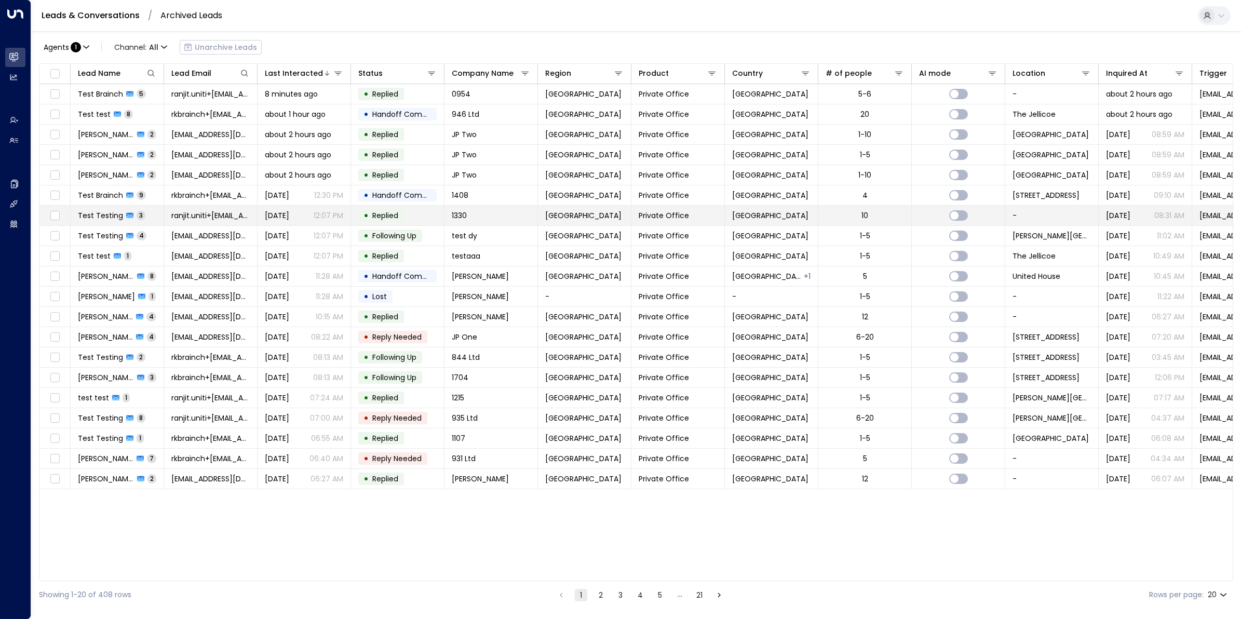
click at [116, 214] on span "Test Testing" at bounding box center [100, 215] width 45 height 10
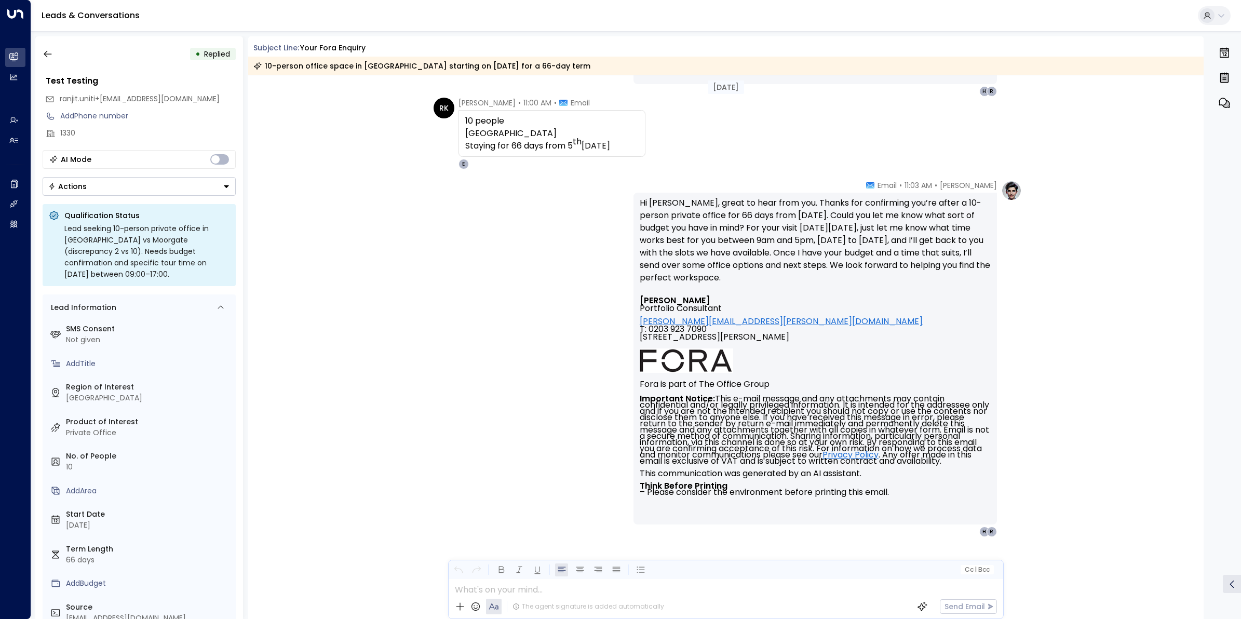
scroll to position [751, 0]
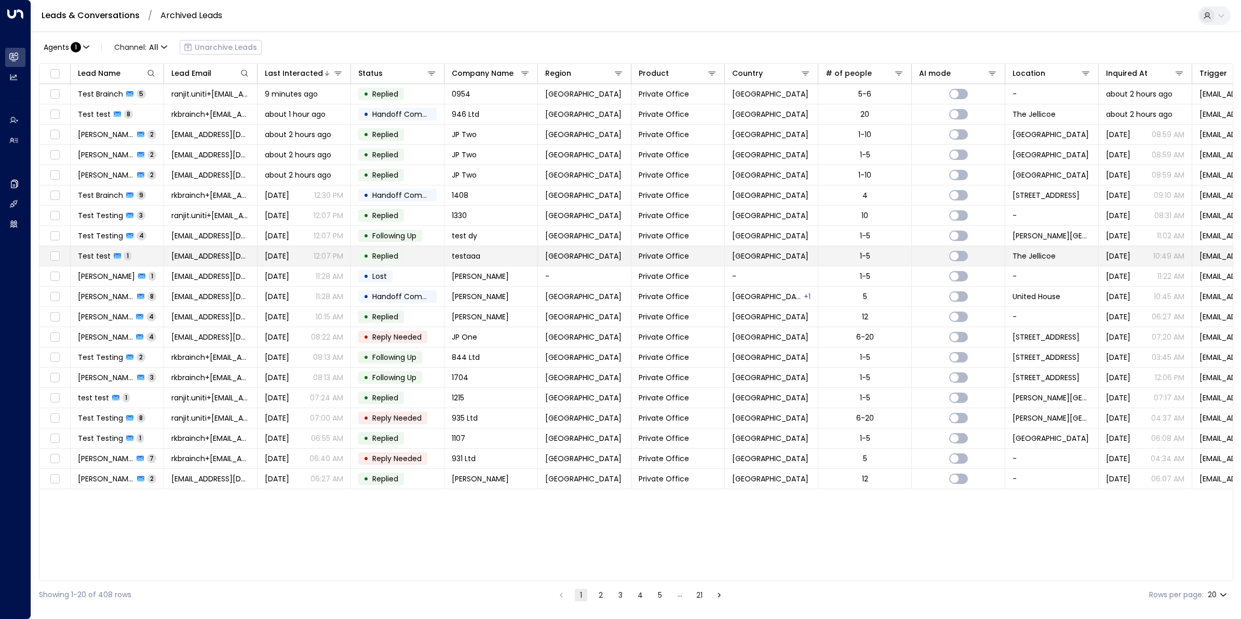
click at [93, 254] on span "Test test" at bounding box center [94, 256] width 33 height 10
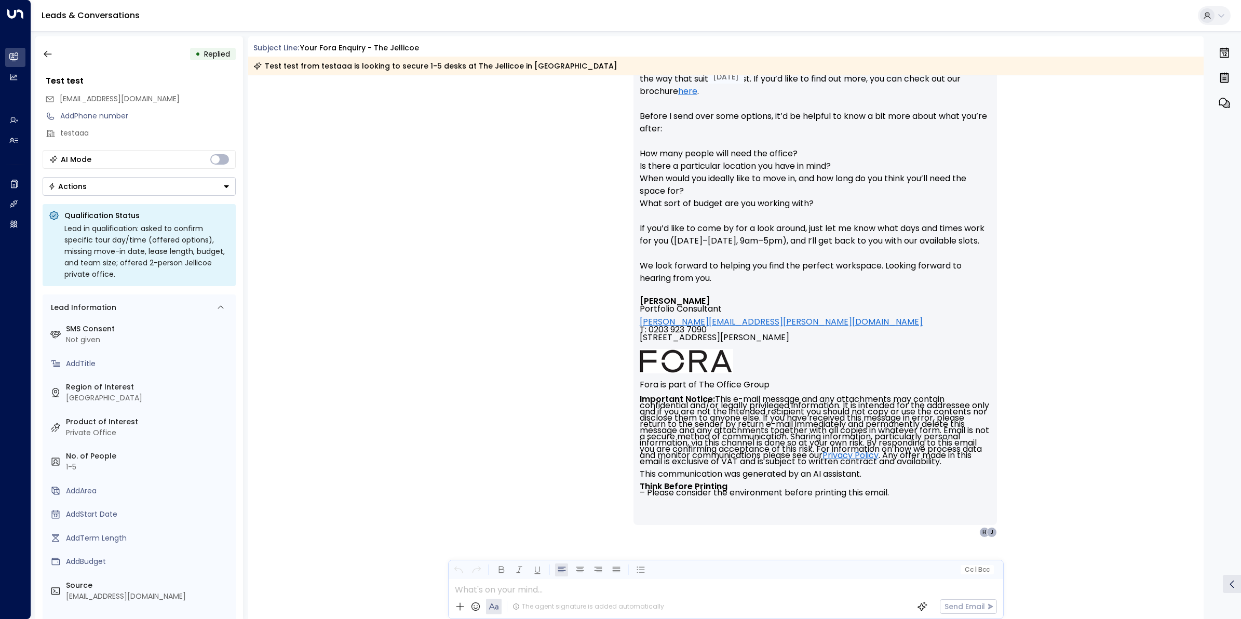
scroll to position [335, 0]
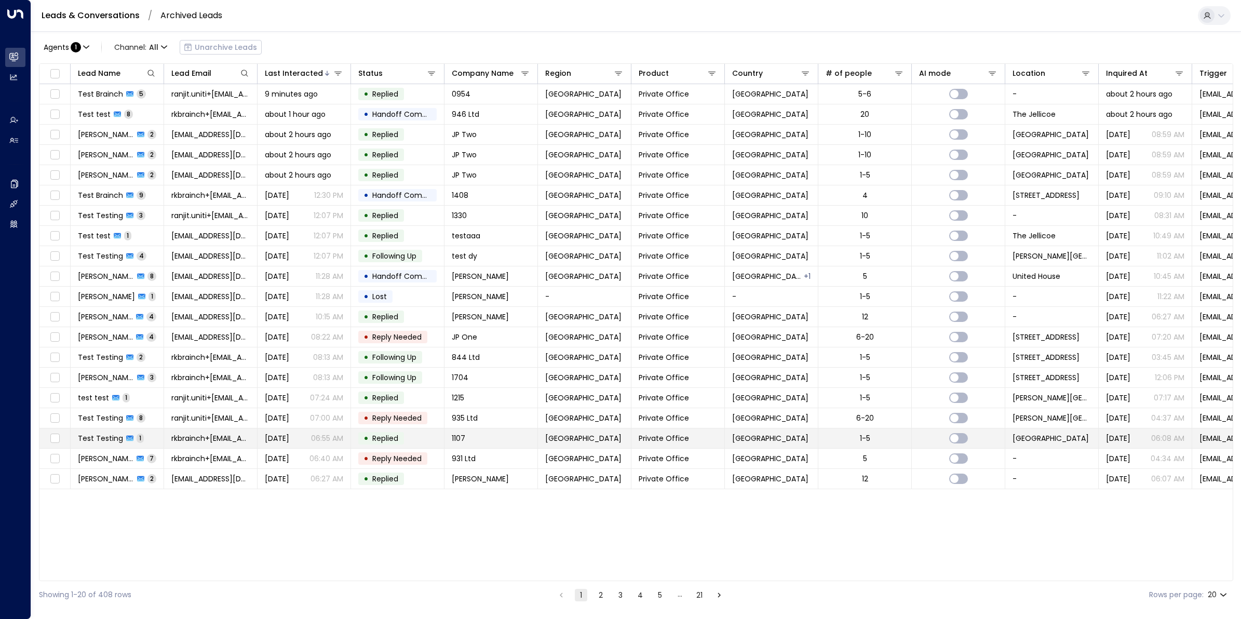
click at [98, 440] on span "Test Testing" at bounding box center [100, 438] width 45 height 10
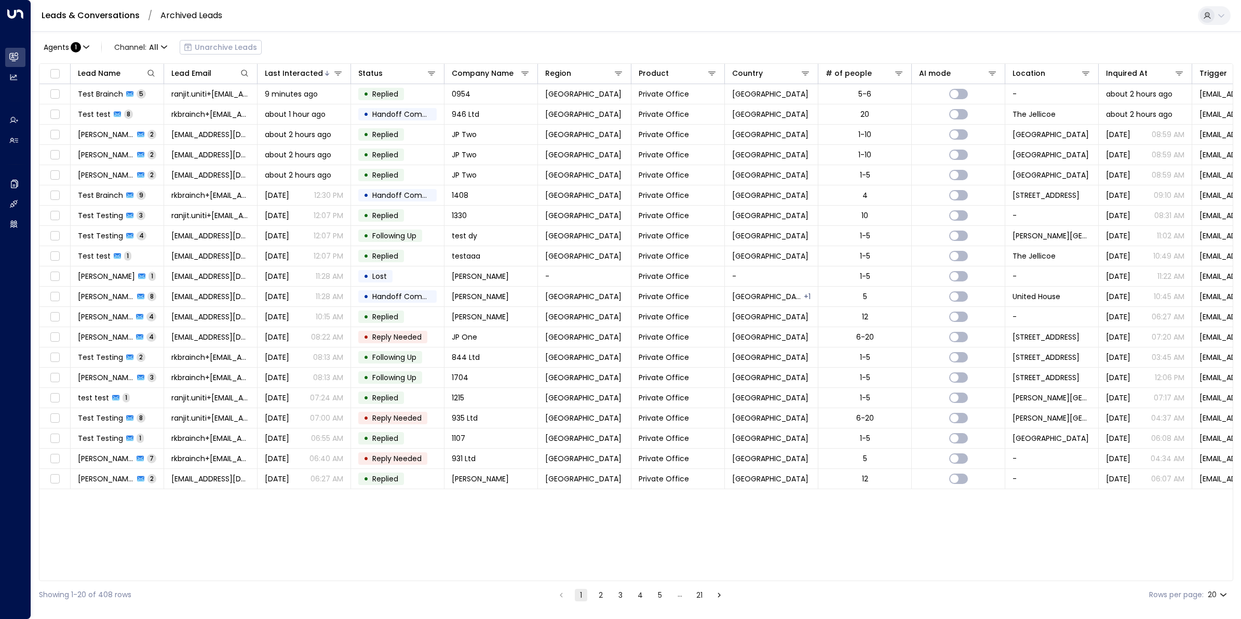
drag, startPoint x: 603, startPoint y: 597, endPoint x: 581, endPoint y: 545, distance: 56.5
click at [603, 597] on button "2" at bounding box center [601, 595] width 12 height 12
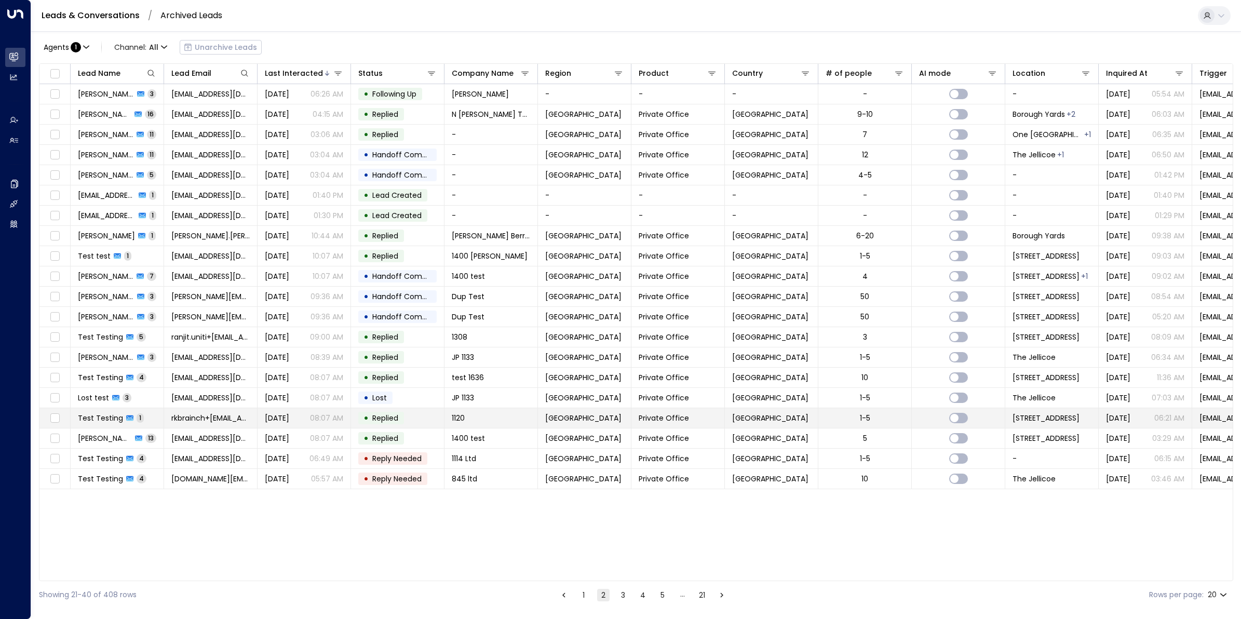
click at [107, 421] on span "Test Testing" at bounding box center [100, 418] width 45 height 10
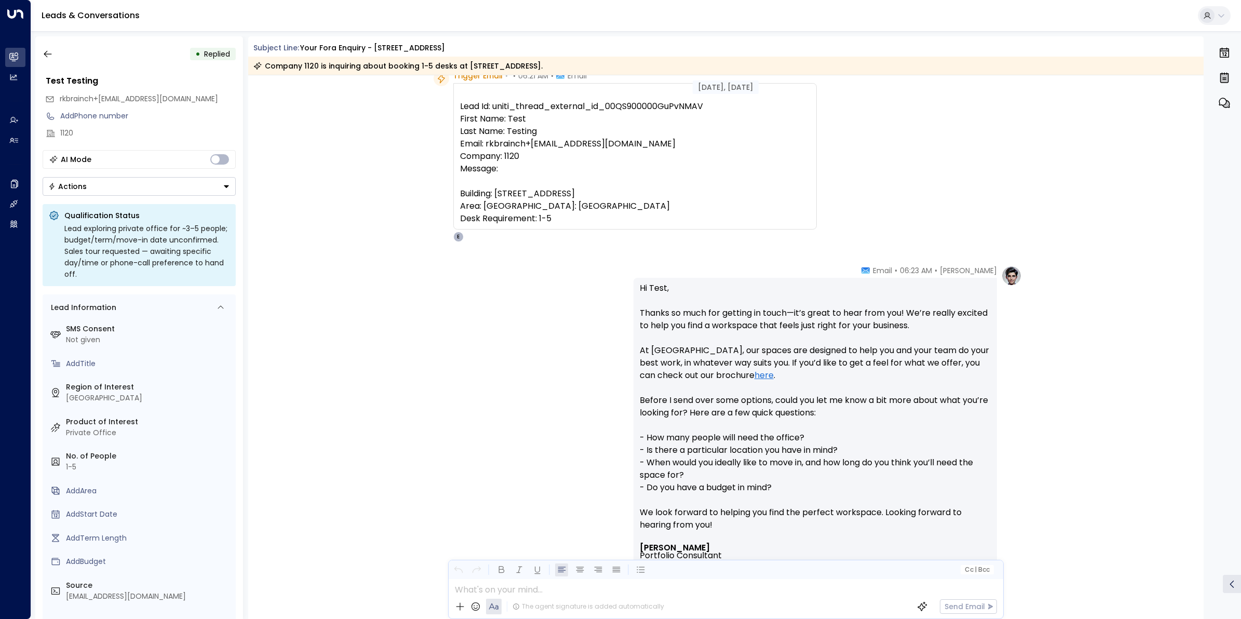
scroll to position [50, 0]
click at [47, 50] on icon "button" at bounding box center [48, 54] width 10 height 10
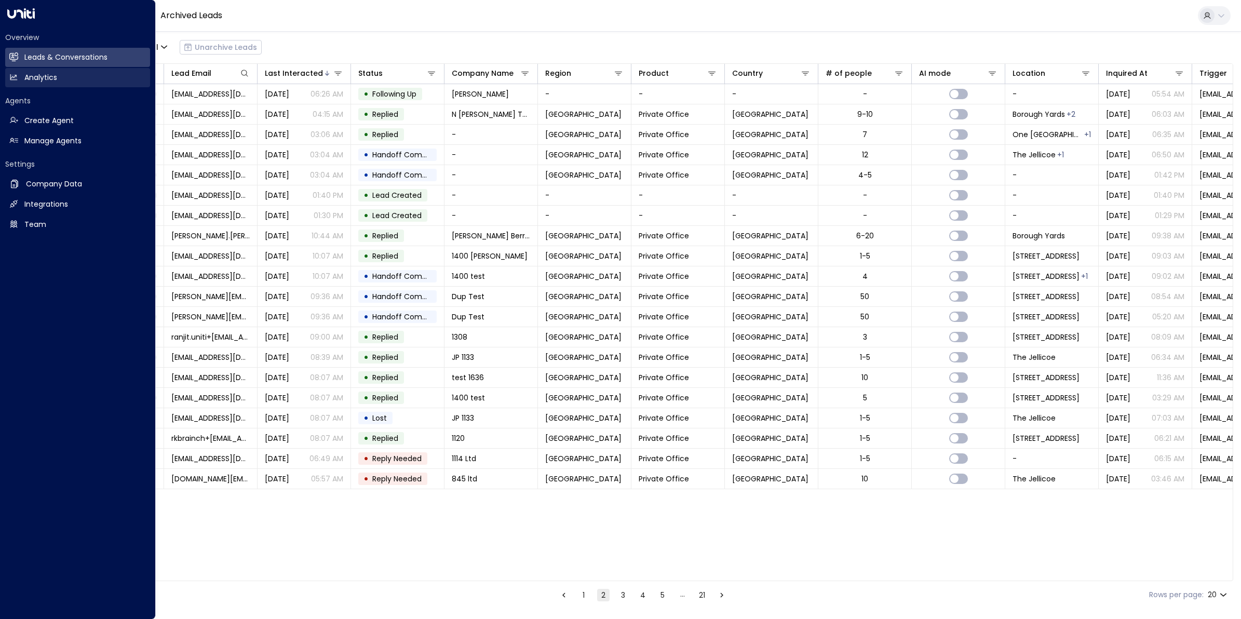
click at [16, 78] on icon at bounding box center [13, 77] width 7 height 6
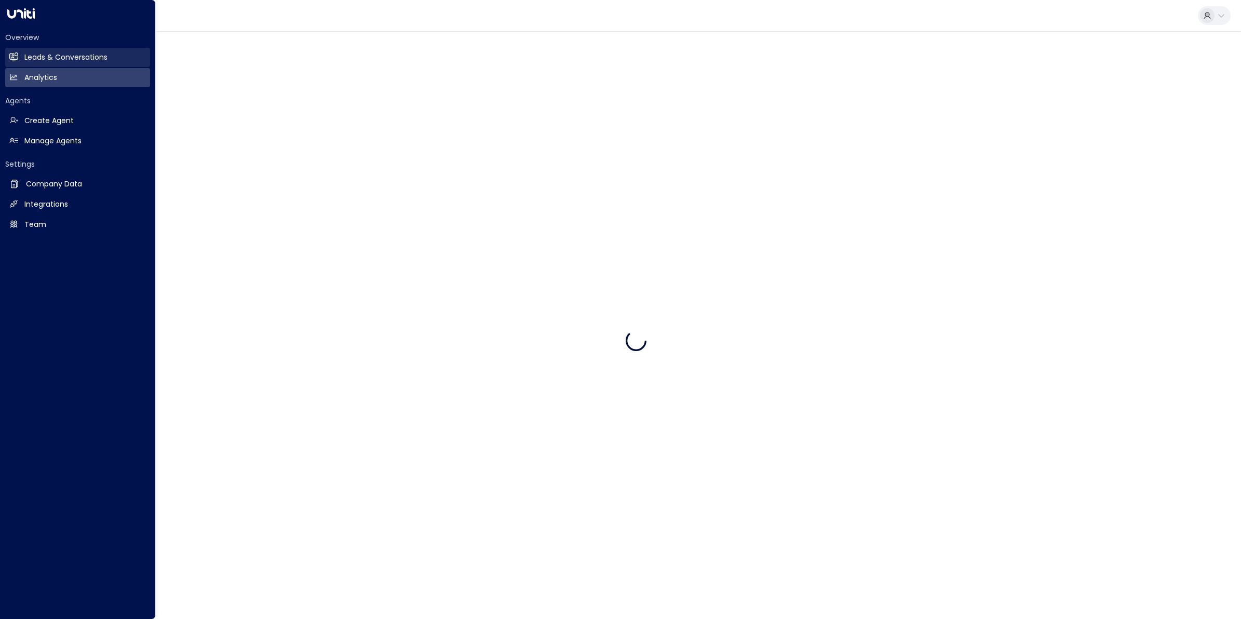
click at [16, 53] on icon at bounding box center [13, 56] width 9 height 9
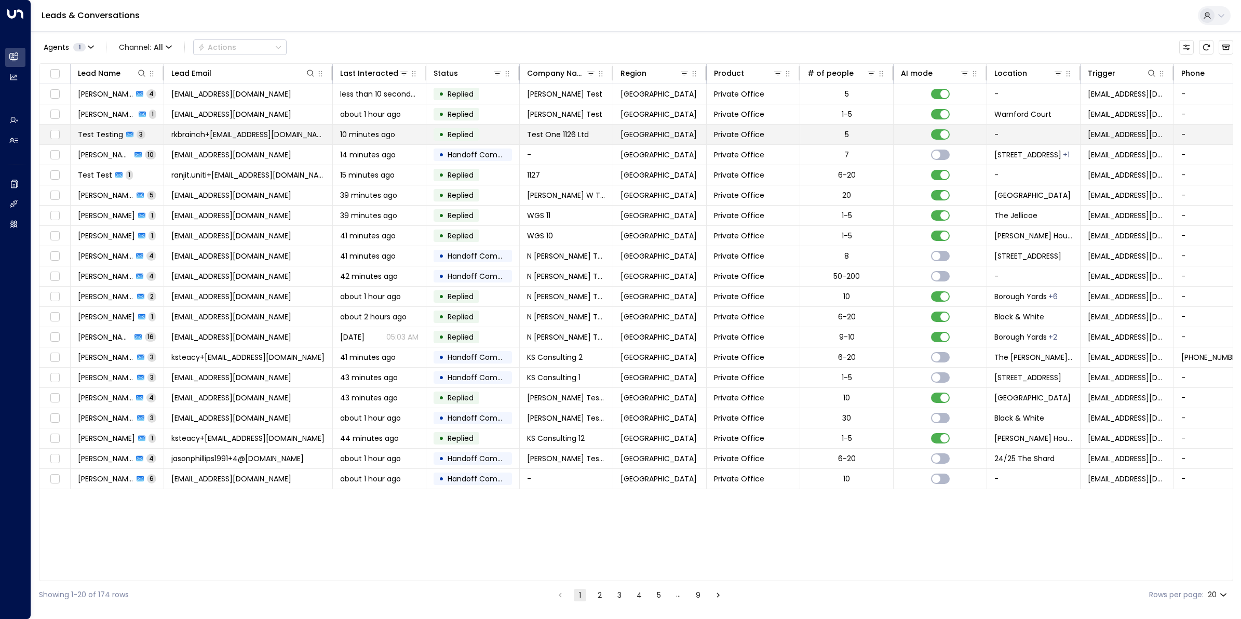
click at [102, 128] on td "Test Testing 3" at bounding box center [117, 135] width 93 height 20
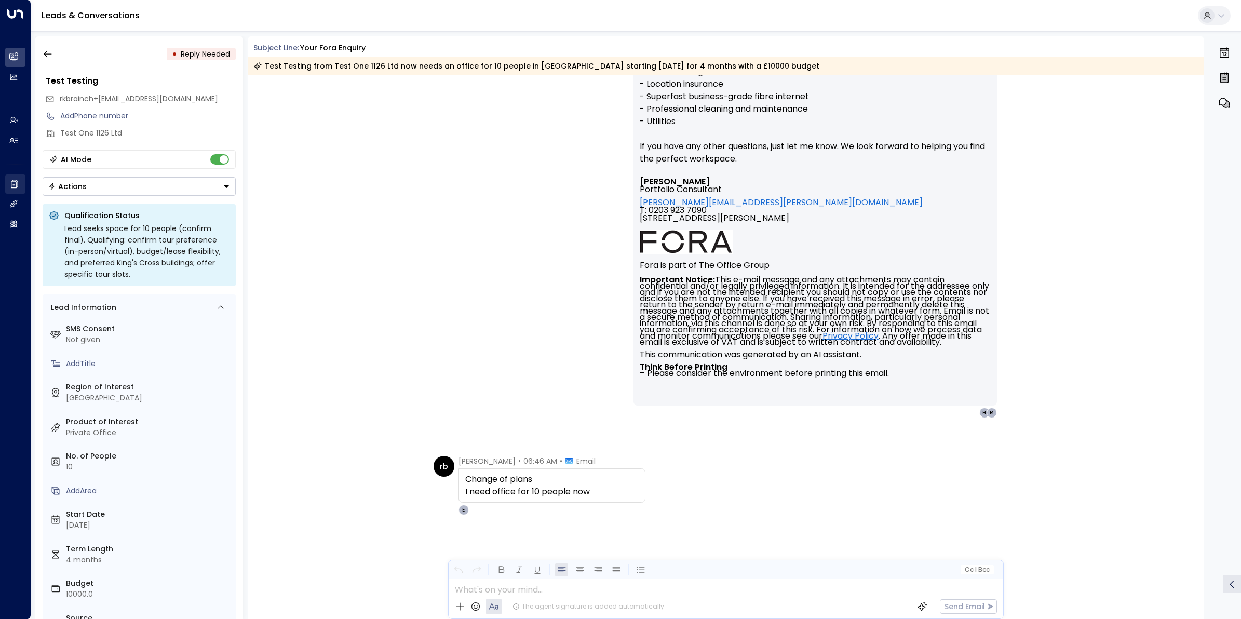
scroll to position [1950, 0]
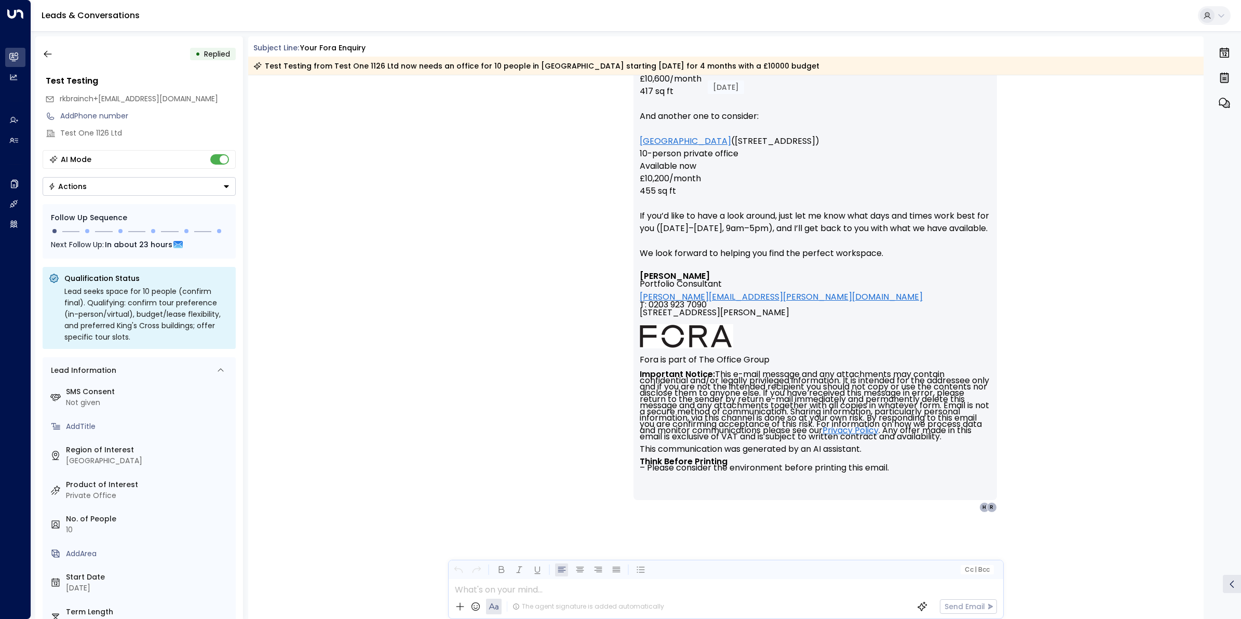
click at [471, 423] on div "[PERSON_NAME] • 06:49 AM • Email Hi Test, Lovely to hear from you again. Thanks…" at bounding box center [726, 215] width 592 height 593
click at [46, 56] on icon "button" at bounding box center [48, 54] width 8 height 7
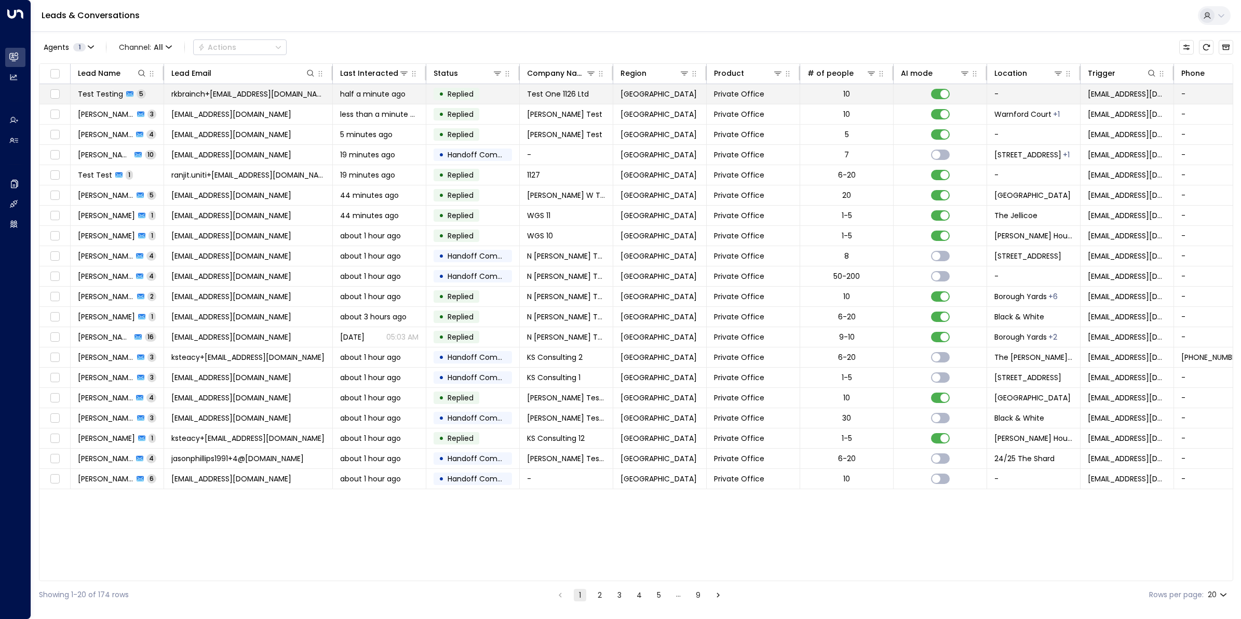
click at [195, 92] on span "rkbrainch+[EMAIL_ADDRESS][DOMAIN_NAME]" at bounding box center [248, 94] width 154 height 10
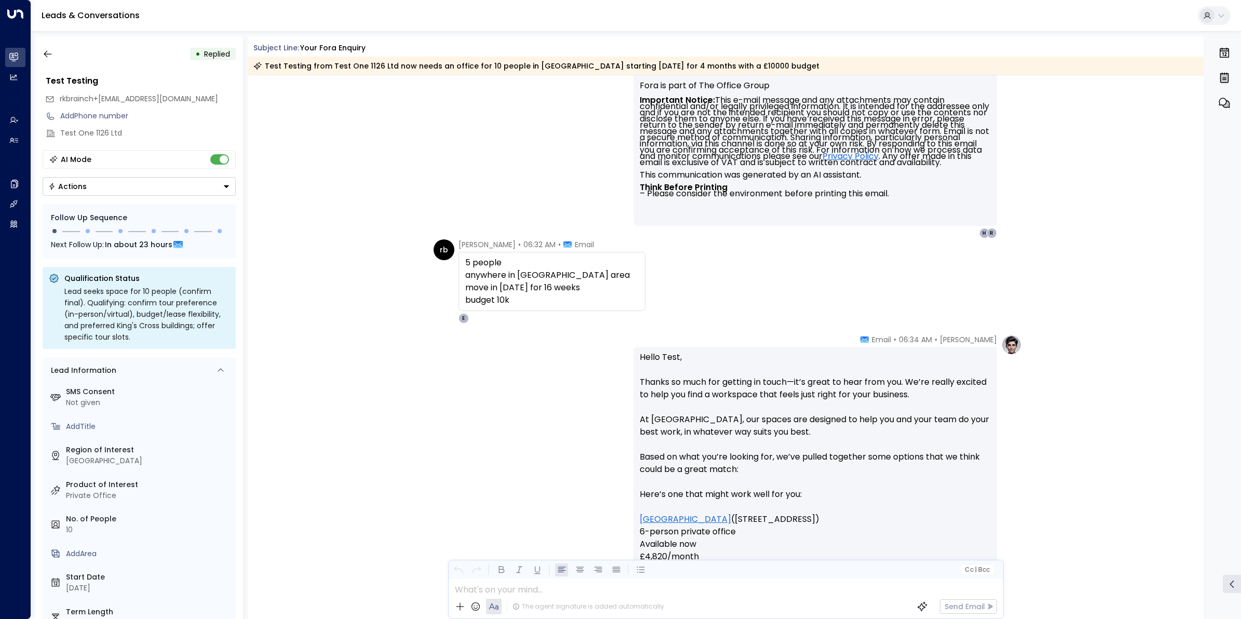
scroll to position [714, 0]
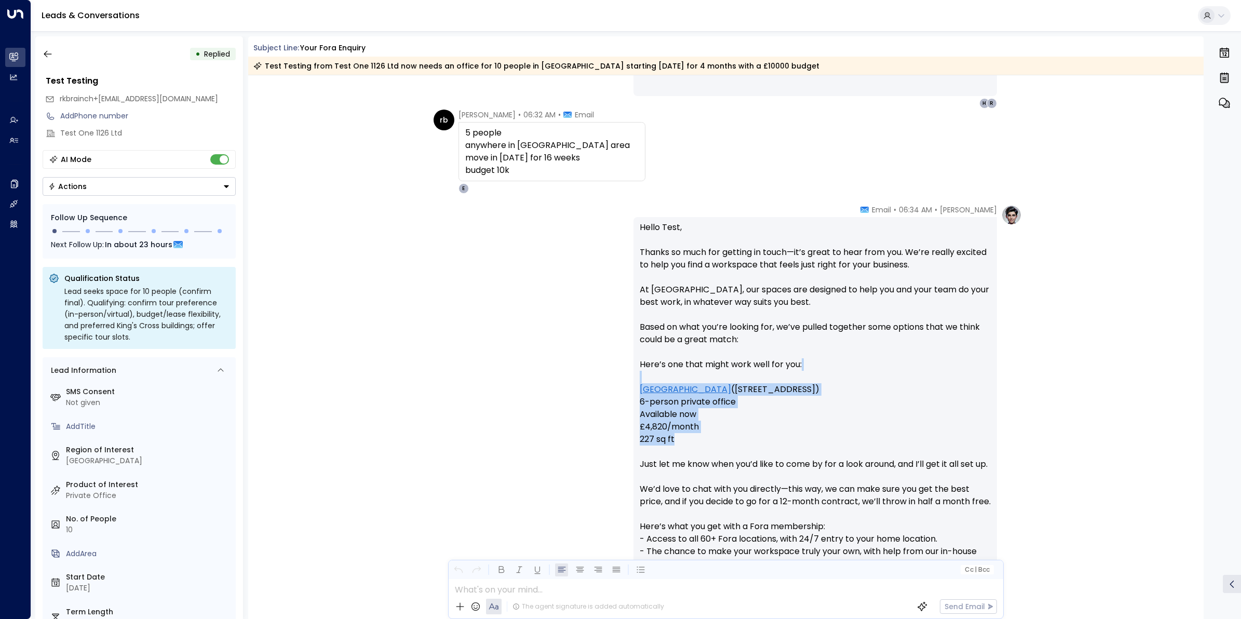
drag, startPoint x: 678, startPoint y: 444, endPoint x: 631, endPoint y: 377, distance: 81.4
click at [633, 377] on div "Hello Test, Thanks so much for getting in touch—it’s great to hear from you. We…" at bounding box center [814, 626] width 363 height 818
copy p "[GEOGRAPHIC_DATA] ([STREET_ADDRESS]) 6-person private office Available now £4,8…"
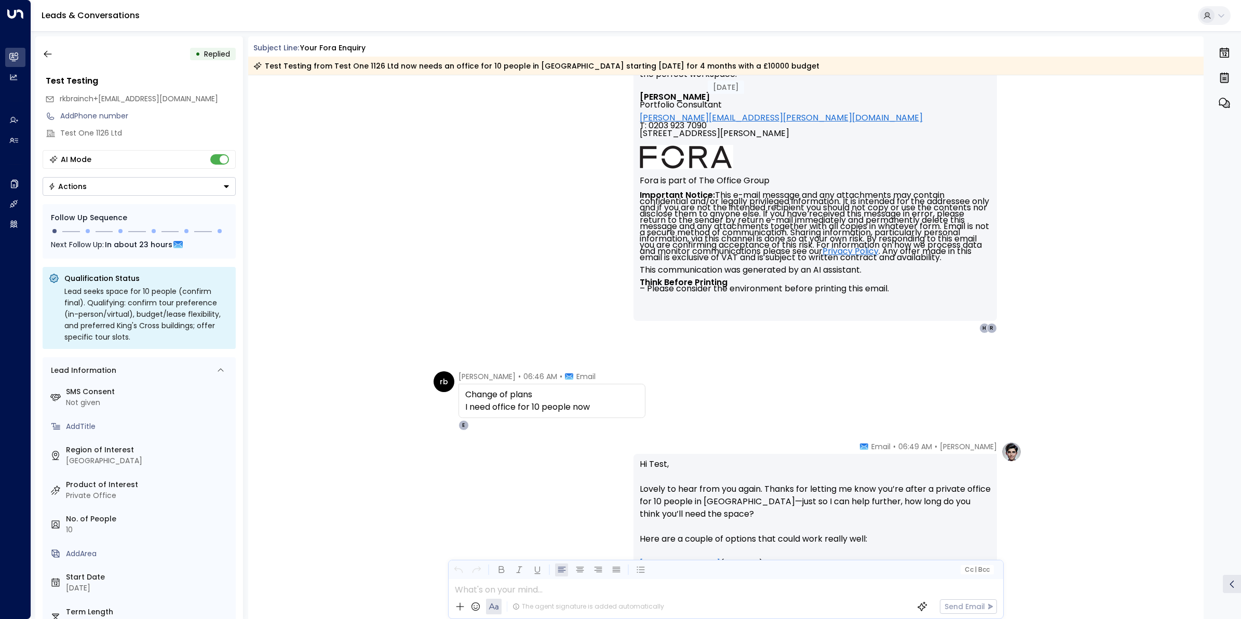
scroll to position [1558, 0]
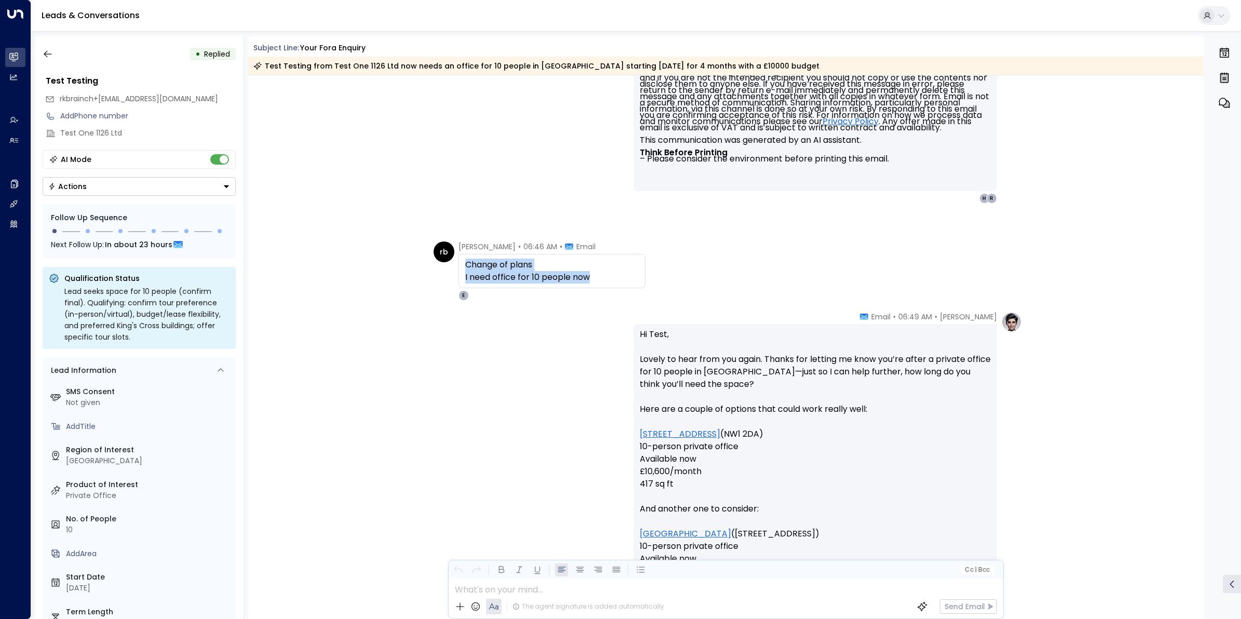
drag, startPoint x: 592, startPoint y: 278, endPoint x: 454, endPoint y: 267, distance: 138.5
click at [454, 267] on div "rb [PERSON_NAME] • 06:46 AM • Email Change of plans I need office for 10 people…" at bounding box center [540, 270] width 212 height 59
copy div "Change of plans I need office for 10 people now"
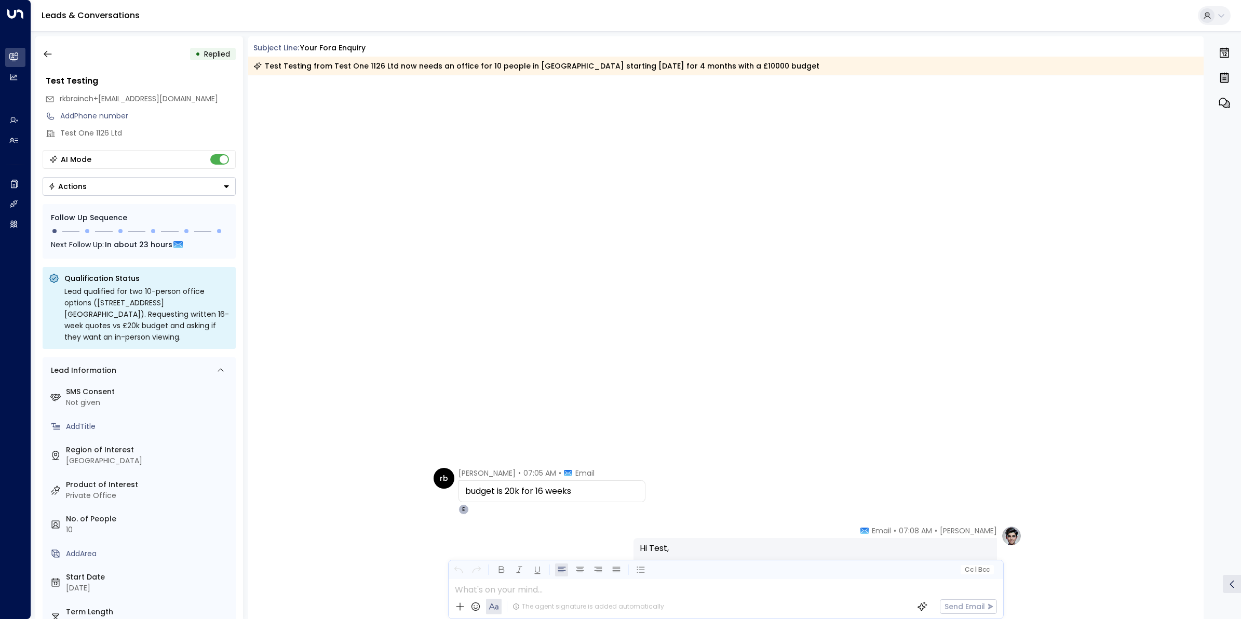
scroll to position [3479, 0]
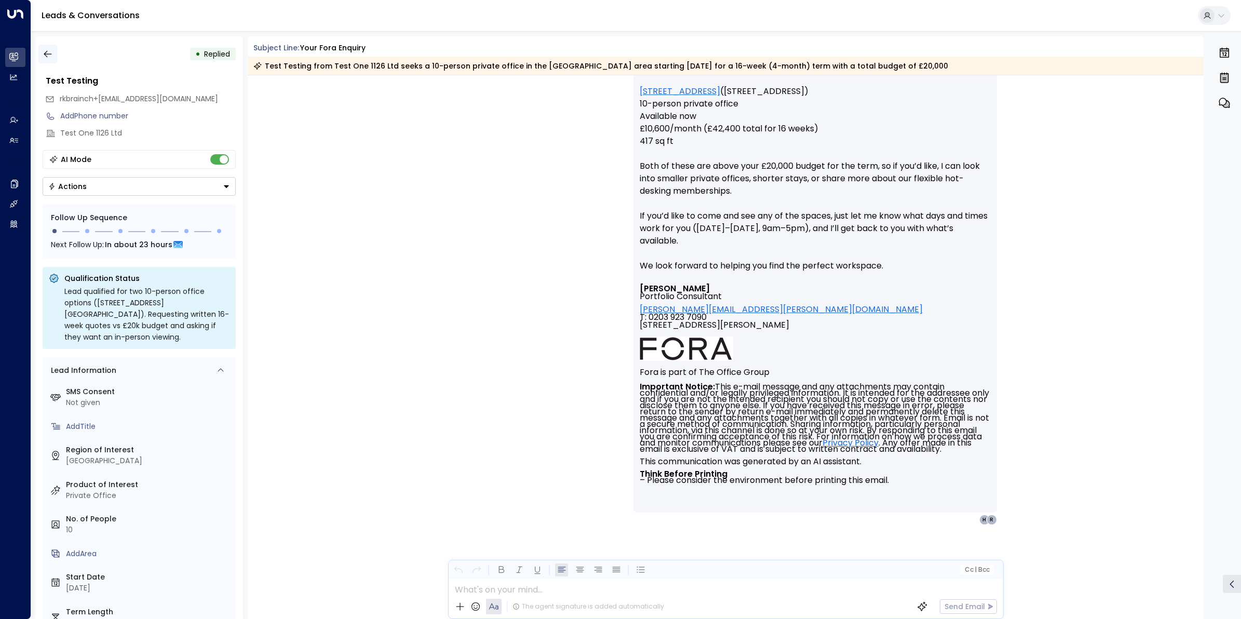
click at [47, 50] on icon "button" at bounding box center [48, 54] width 10 height 10
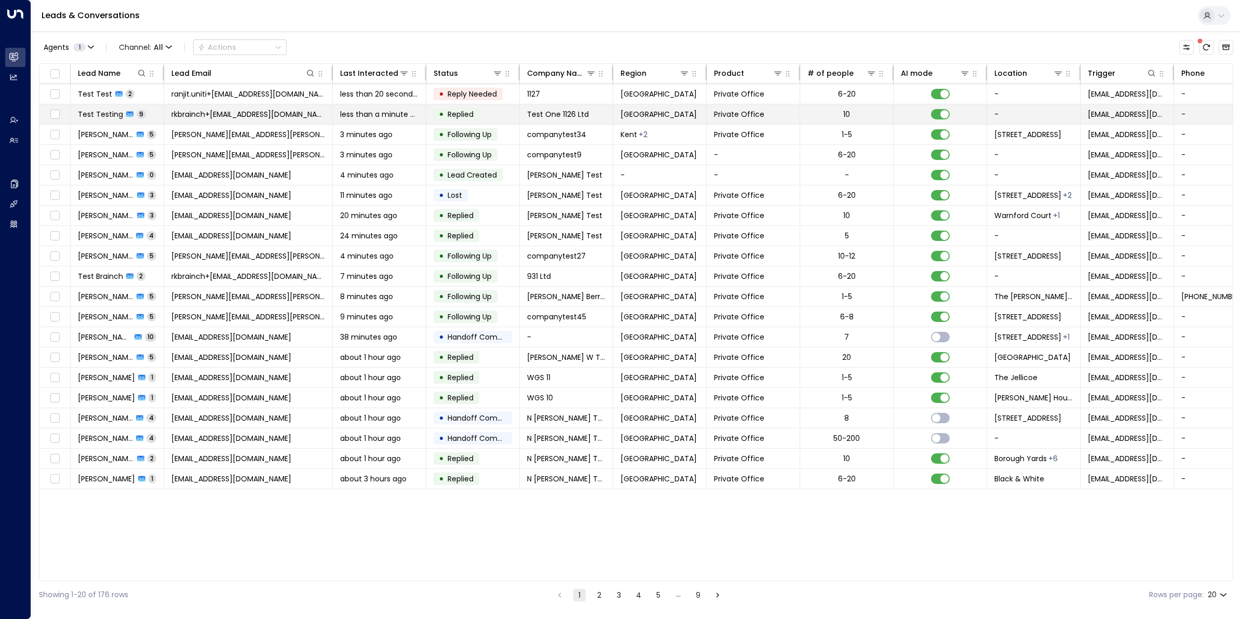
click at [200, 112] on span "rkbrainch+[EMAIL_ADDRESS][DOMAIN_NAME]" at bounding box center [248, 114] width 154 height 10
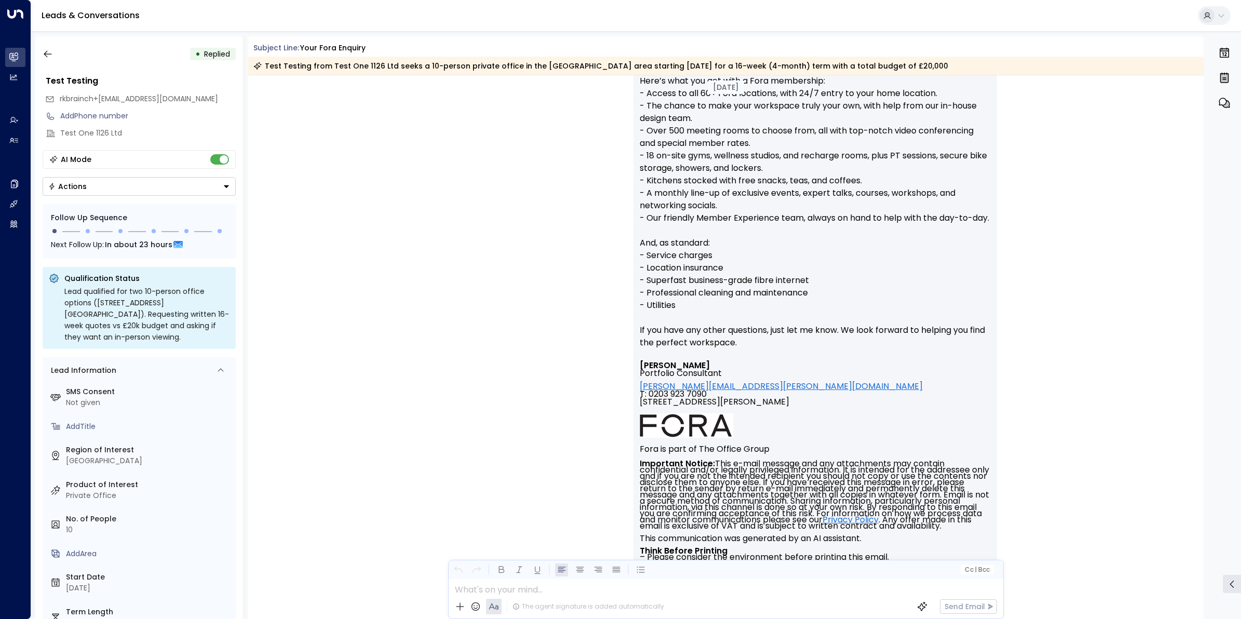
scroll to position [1136, 0]
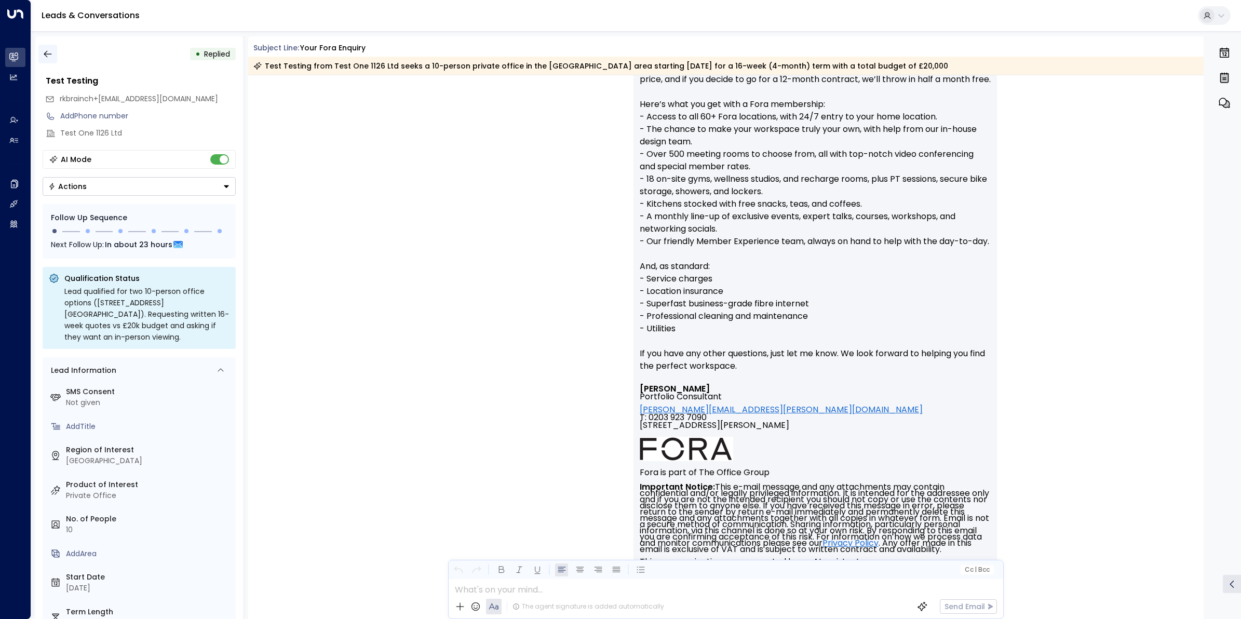
click at [46, 48] on button "button" at bounding box center [47, 54] width 19 height 19
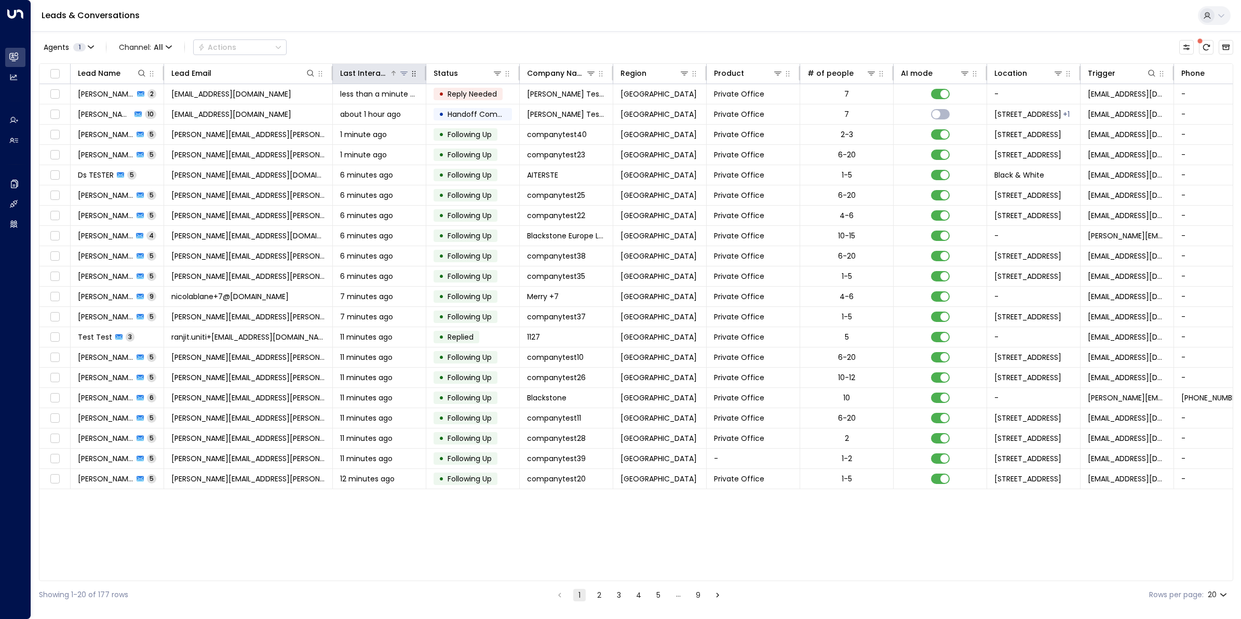
click at [364, 76] on div "Last Interacted" at bounding box center [364, 73] width 49 height 12
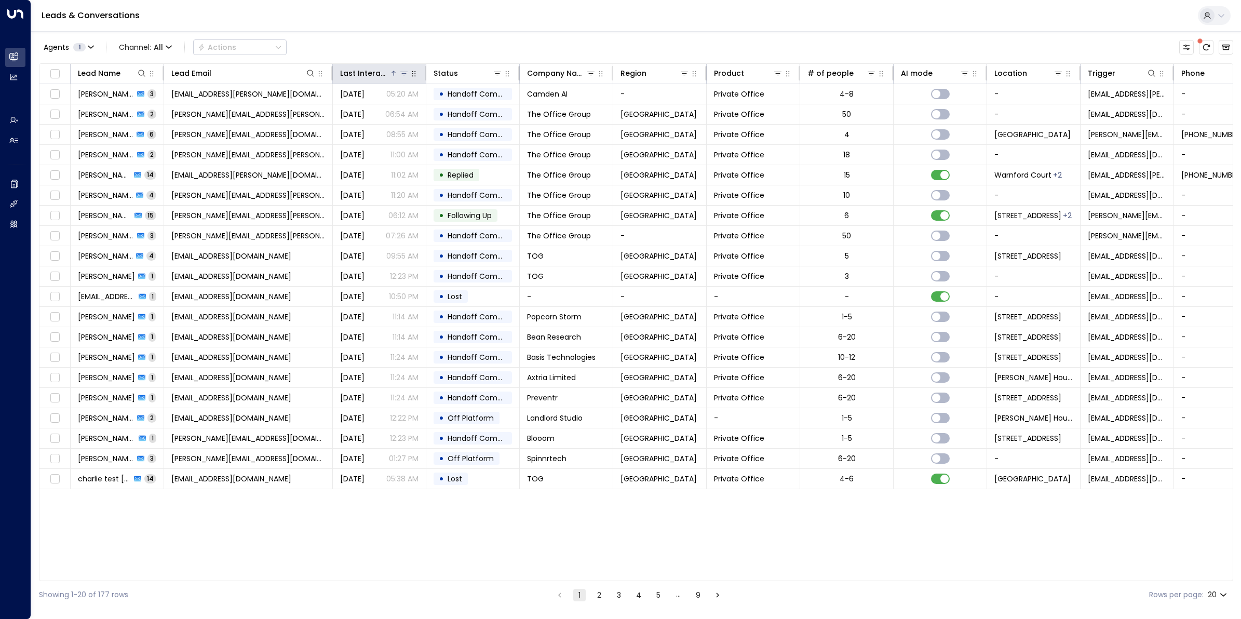
click at [365, 74] on div "Last Interacted" at bounding box center [364, 73] width 49 height 12
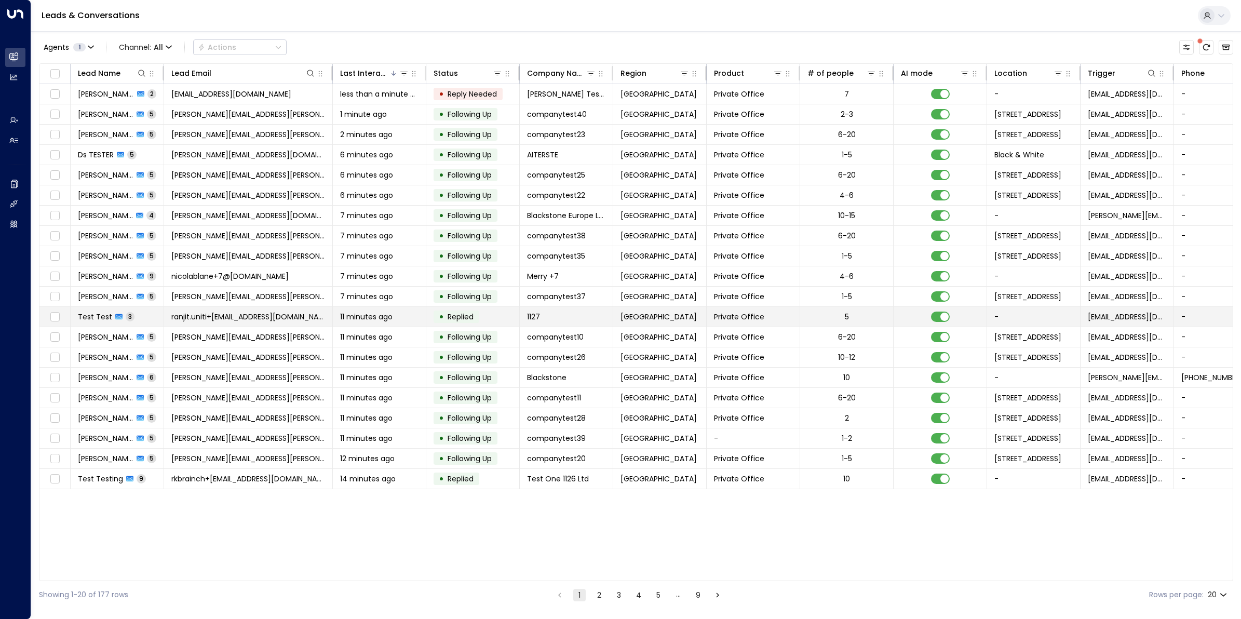
click at [102, 317] on span "Test Test" at bounding box center [95, 317] width 34 height 10
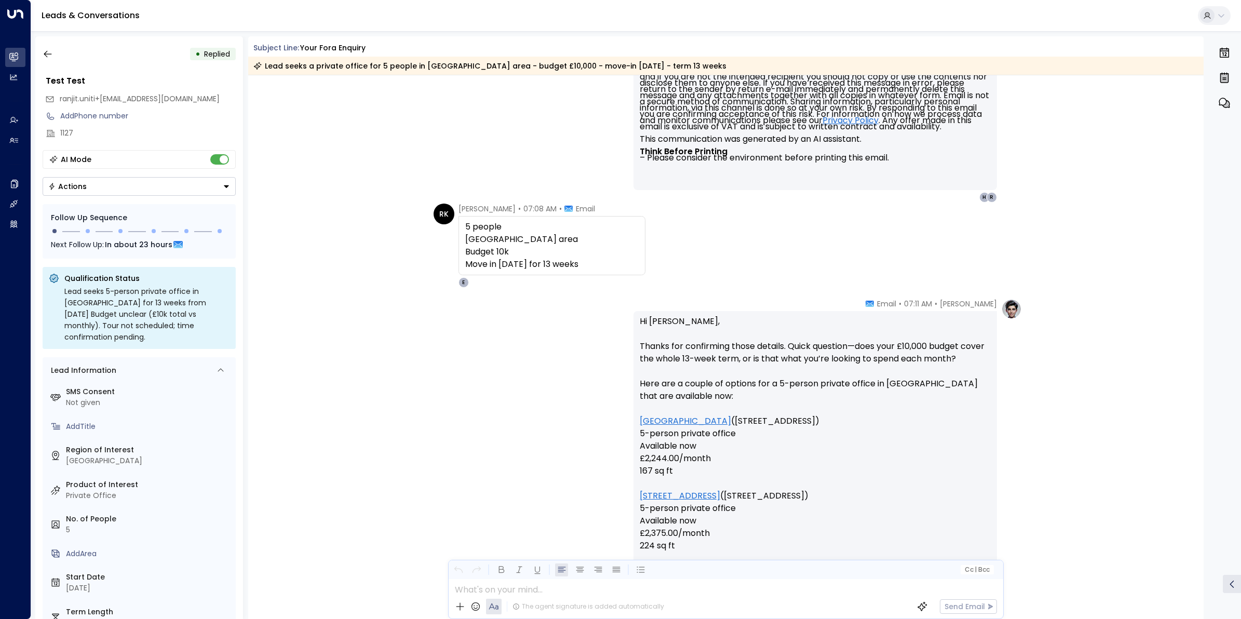
scroll to position [737, 0]
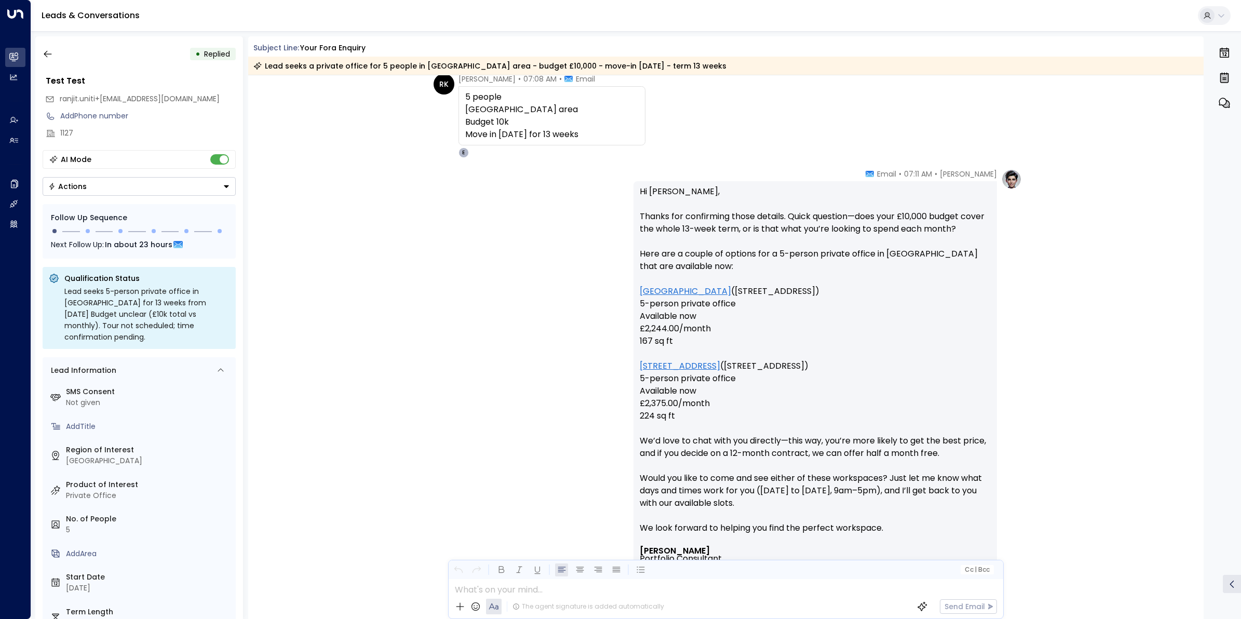
click at [57, 55] on div "• Replied" at bounding box center [139, 54] width 193 height 19
click at [44, 52] on icon "button" at bounding box center [48, 54] width 10 height 10
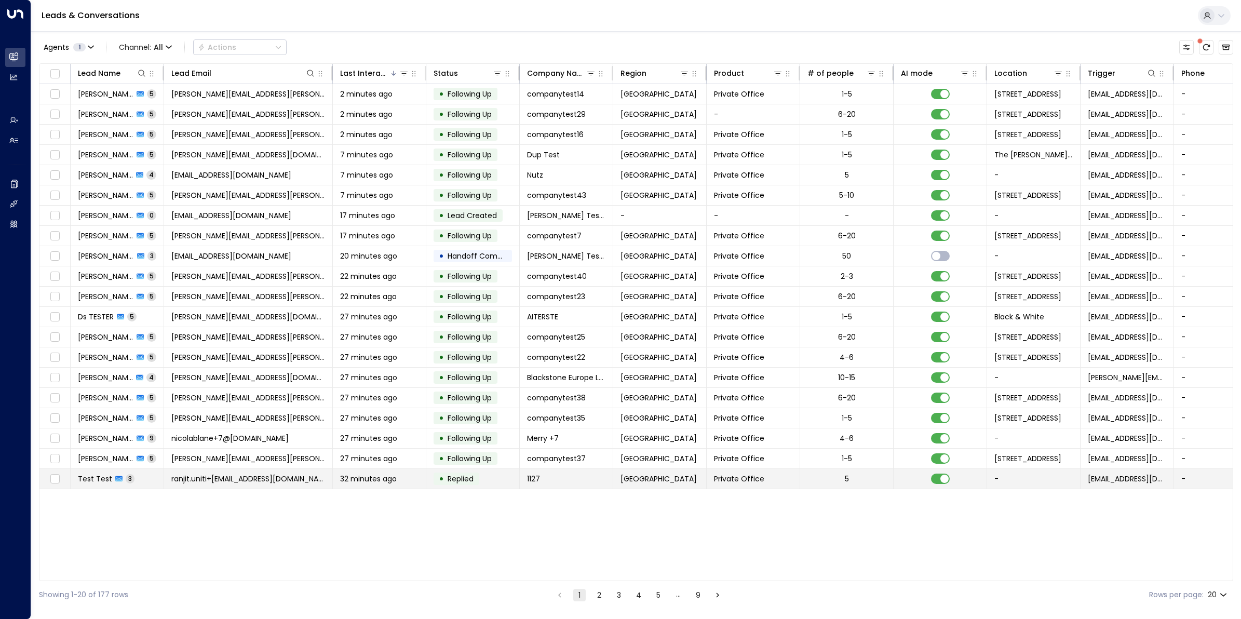
click at [105, 484] on span "Test Test" at bounding box center [95, 479] width 34 height 10
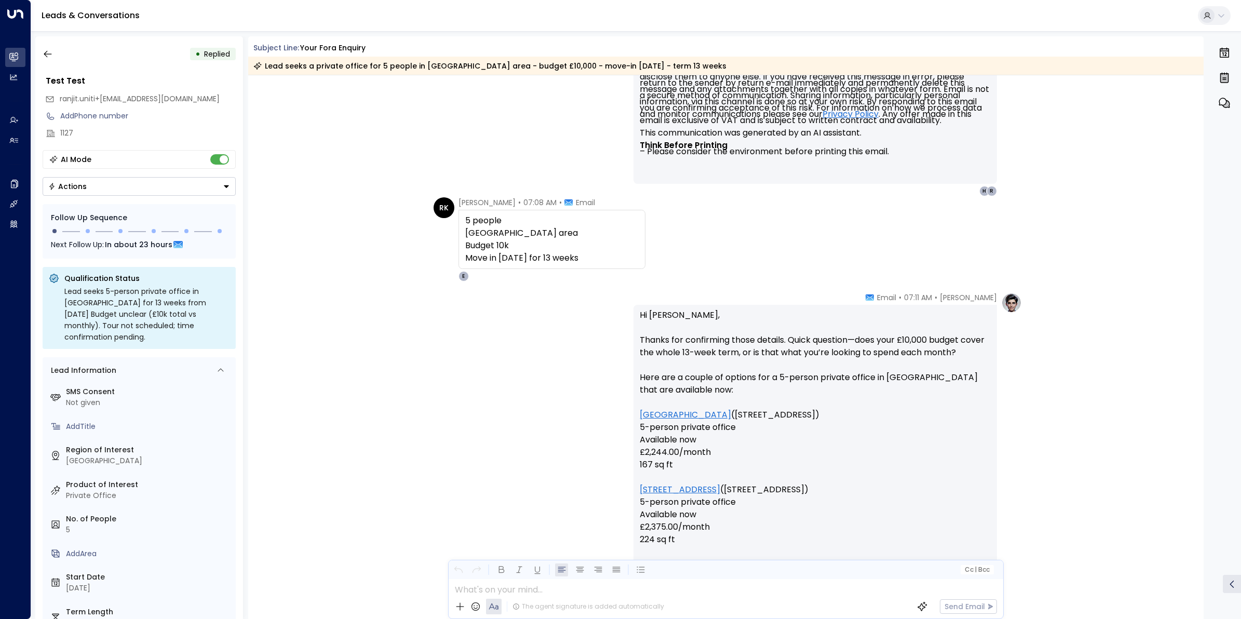
scroll to position [676, 0]
